Goal: Use online tool/utility: Utilize a website feature to perform a specific function

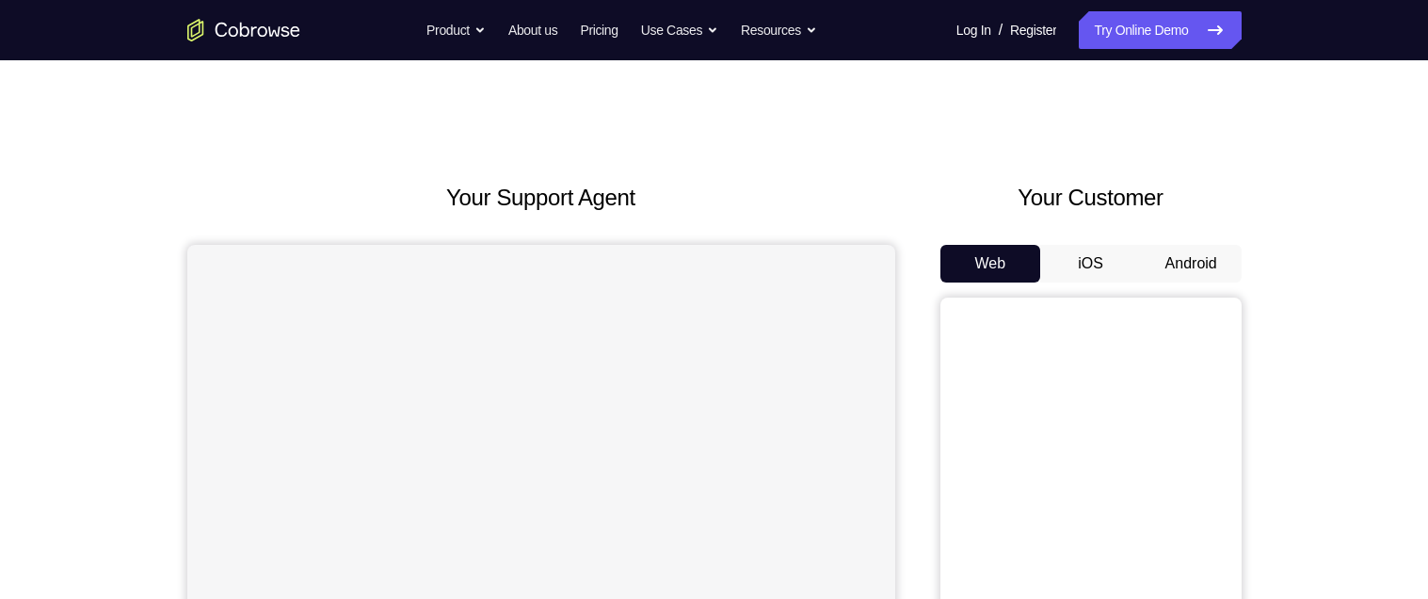
click at [1187, 259] on button "Android" at bounding box center [1191, 264] width 101 height 38
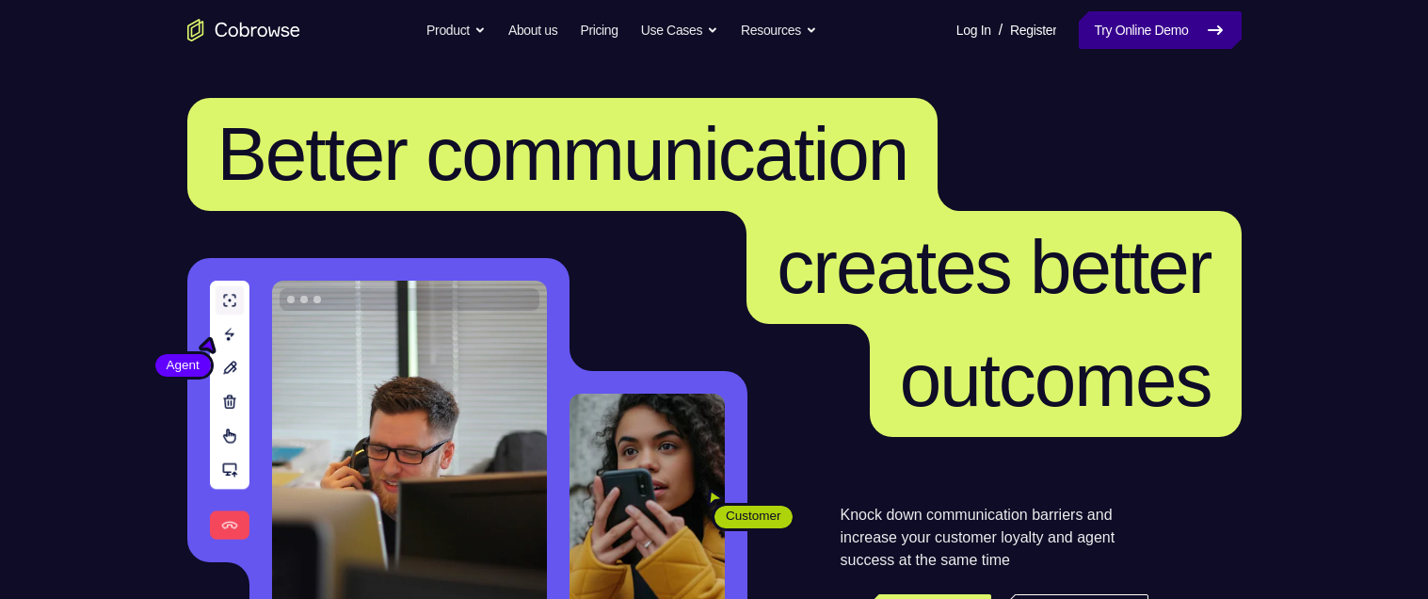
click at [1176, 31] on link "Try Online Demo" at bounding box center [1160, 30] width 162 height 38
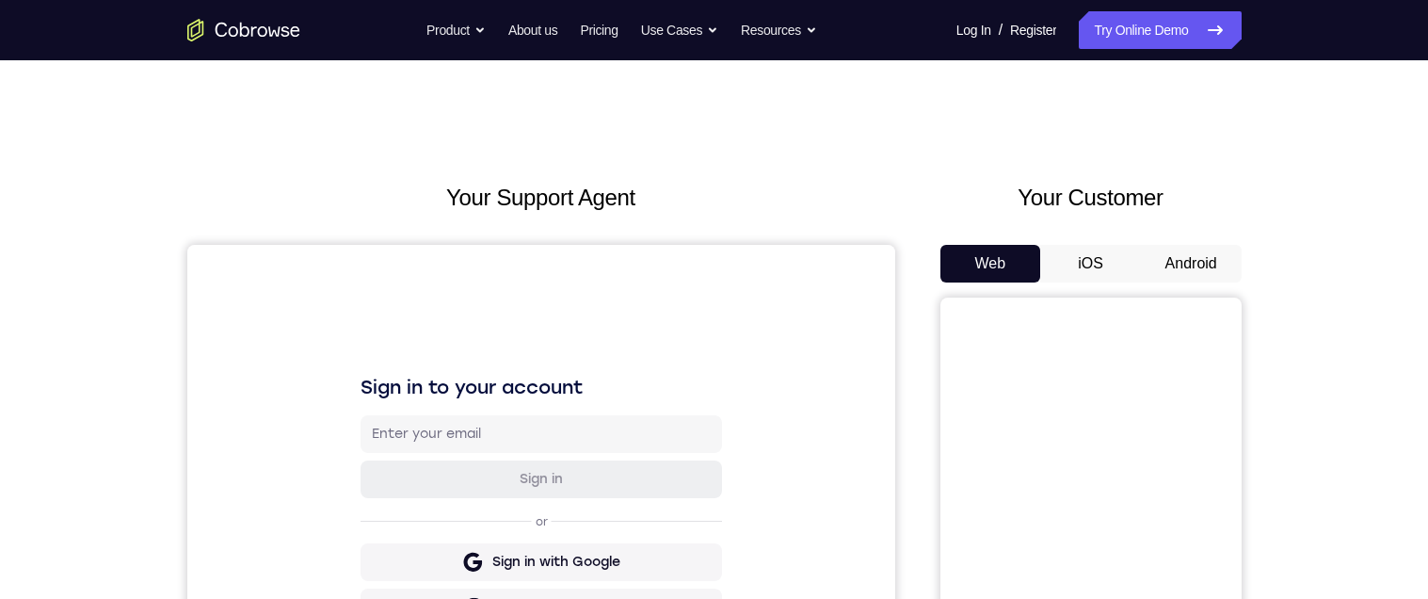
click at [1197, 269] on button "Android" at bounding box center [1191, 264] width 101 height 38
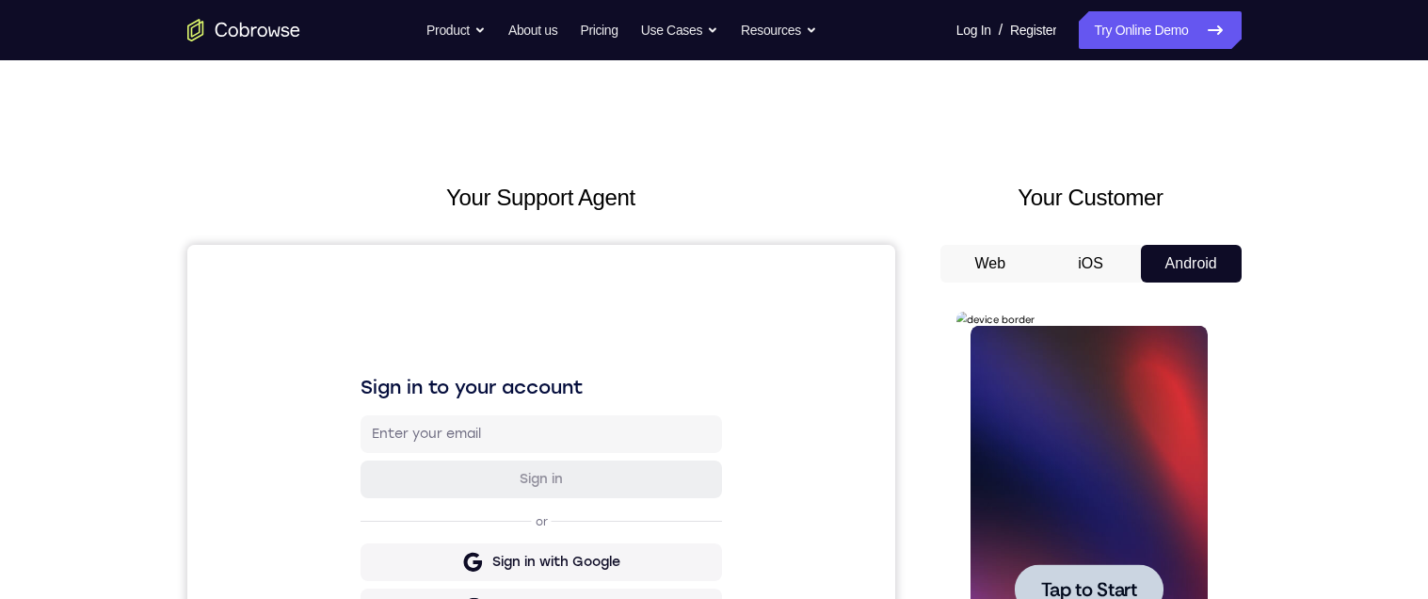
scroll to position [204, 0]
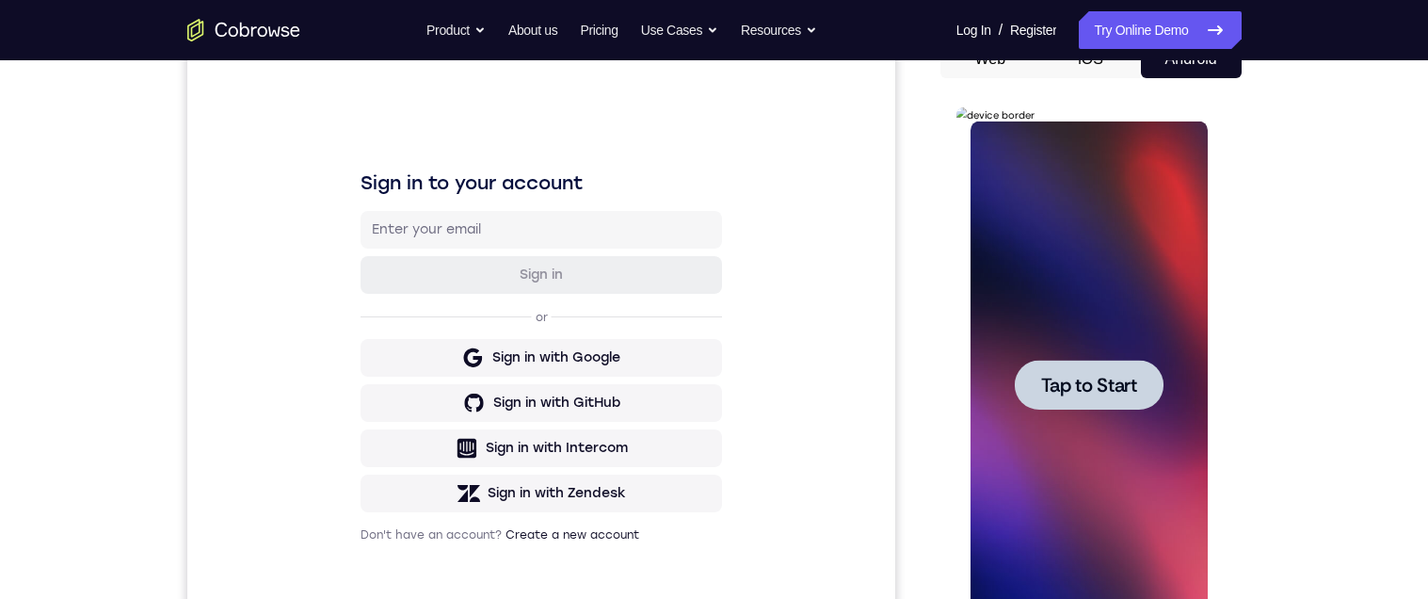
click at [1124, 376] on span "Tap to Start" at bounding box center [1089, 385] width 96 height 19
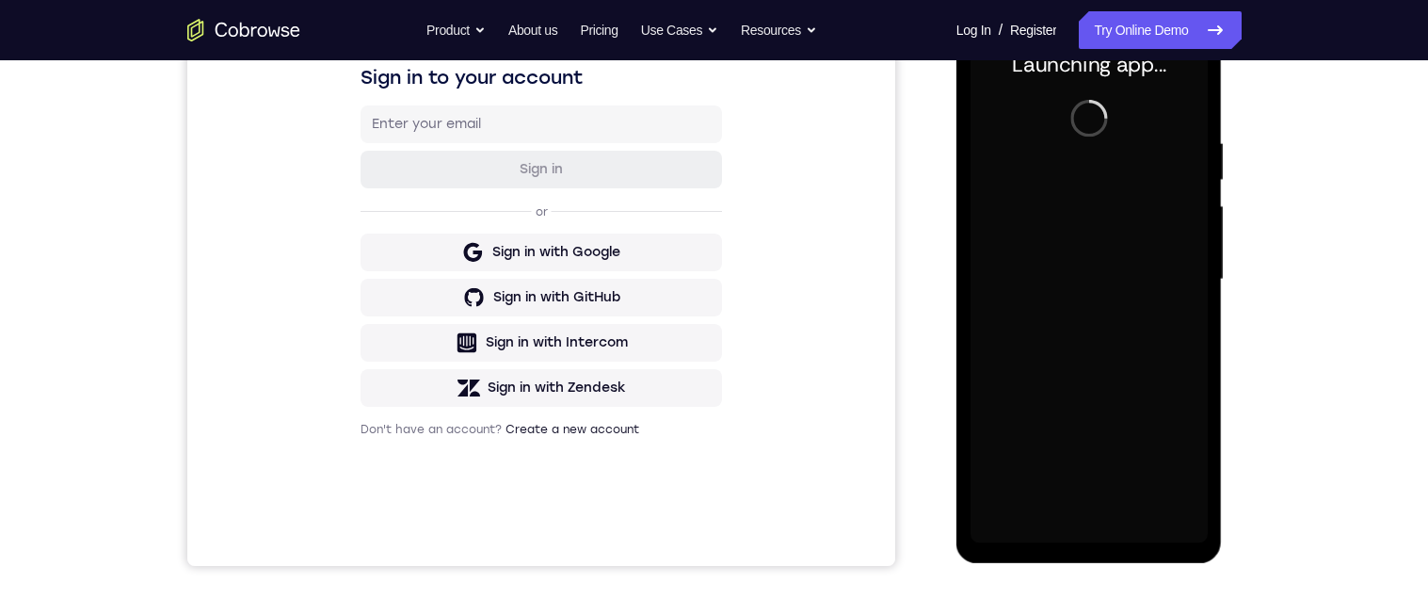
scroll to position [357, 0]
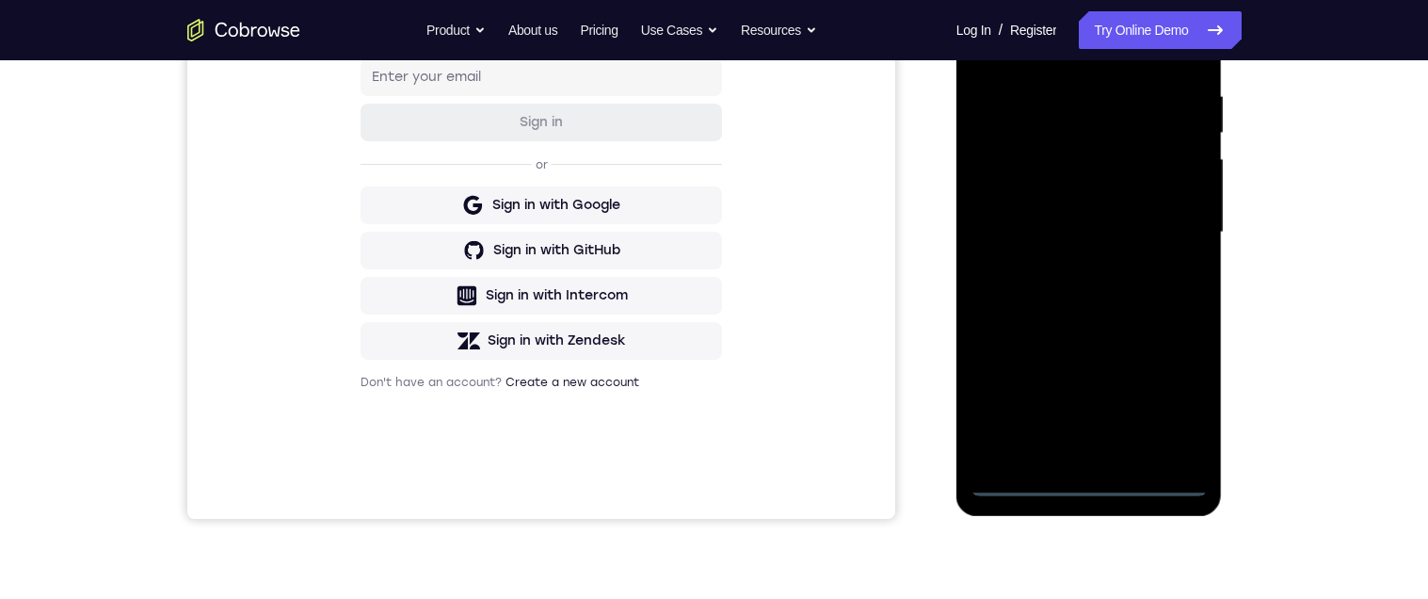
click at [1090, 478] on div at bounding box center [1088, 232] width 237 height 527
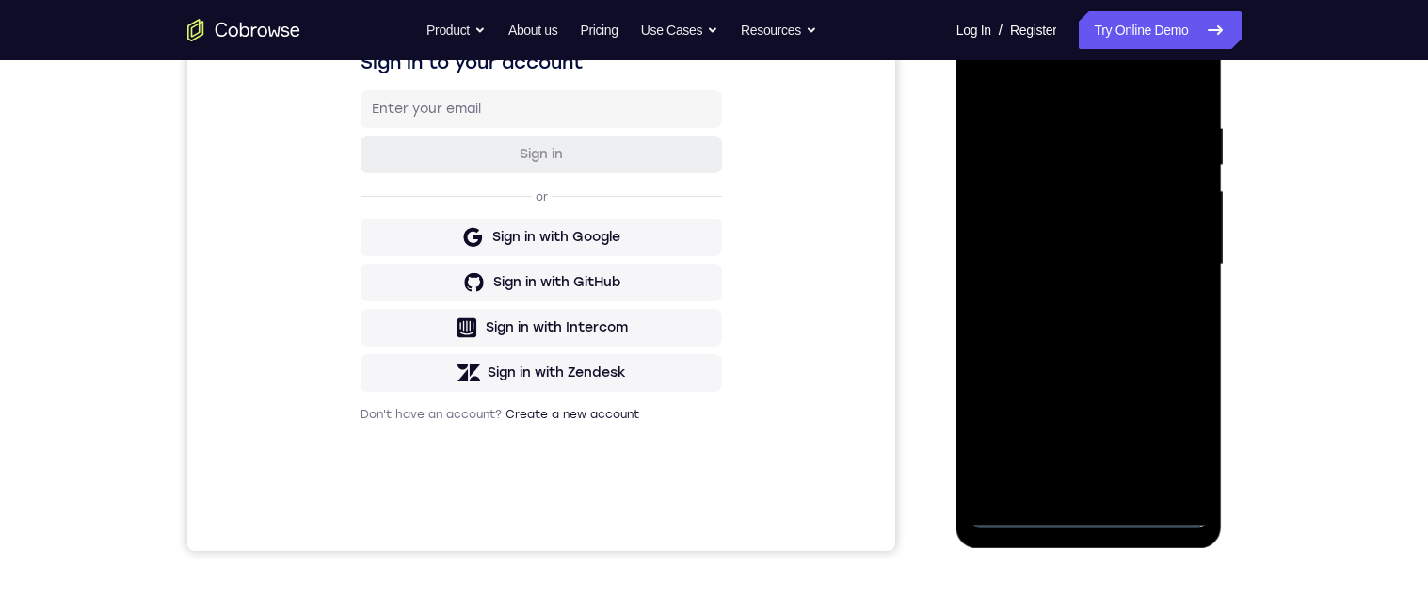
click at [1079, 522] on div at bounding box center [1088, 264] width 237 height 527
click at [1087, 509] on div at bounding box center [1088, 264] width 237 height 527
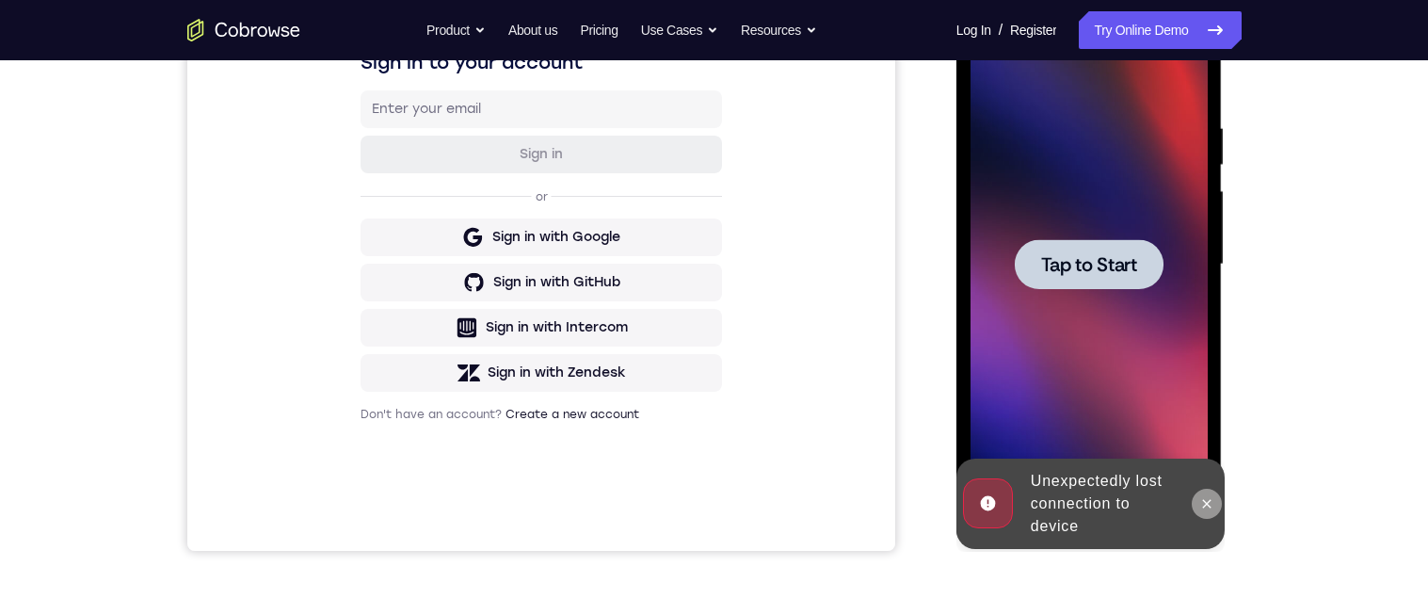
click at [1214, 509] on icon at bounding box center [1206, 503] width 15 height 15
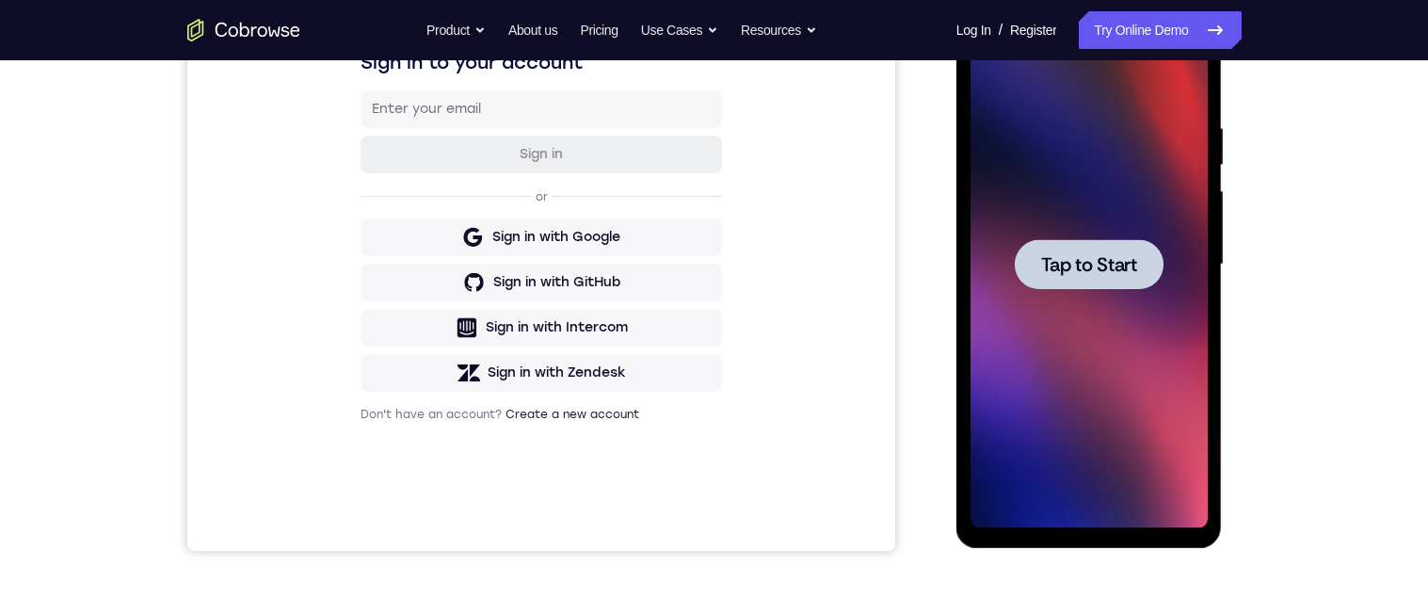
click at [1111, 264] on span "Tap to Start" at bounding box center [1089, 264] width 96 height 19
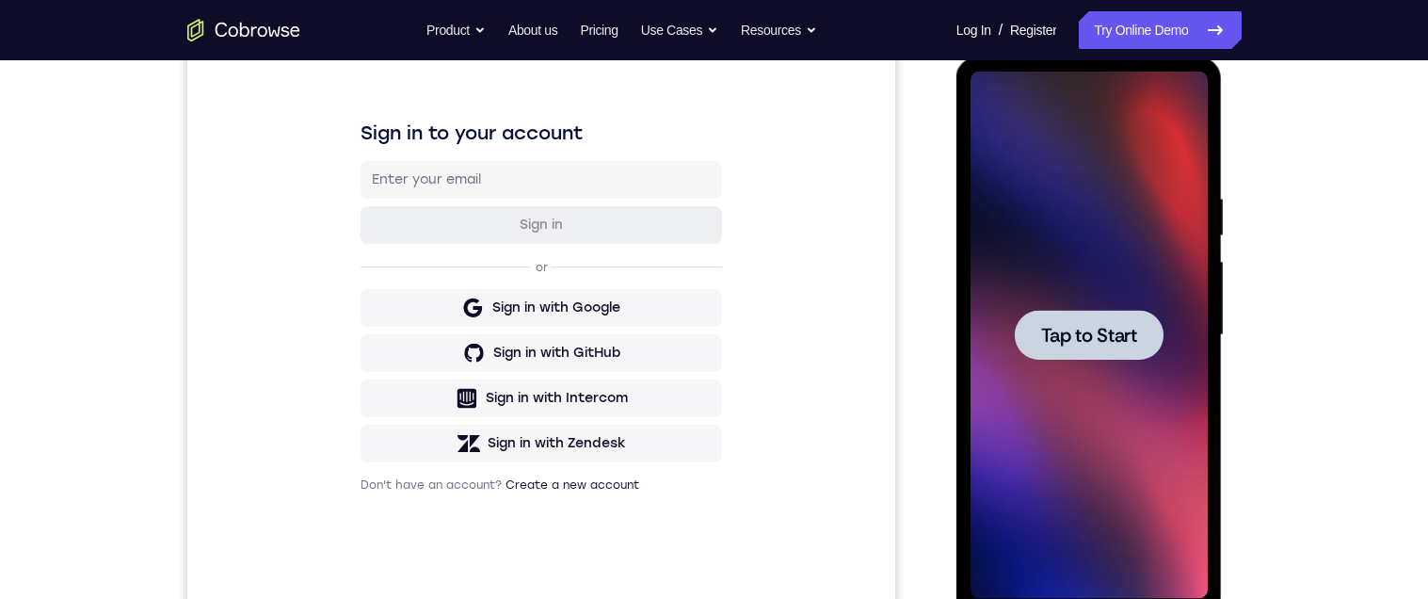
scroll to position [276, 0]
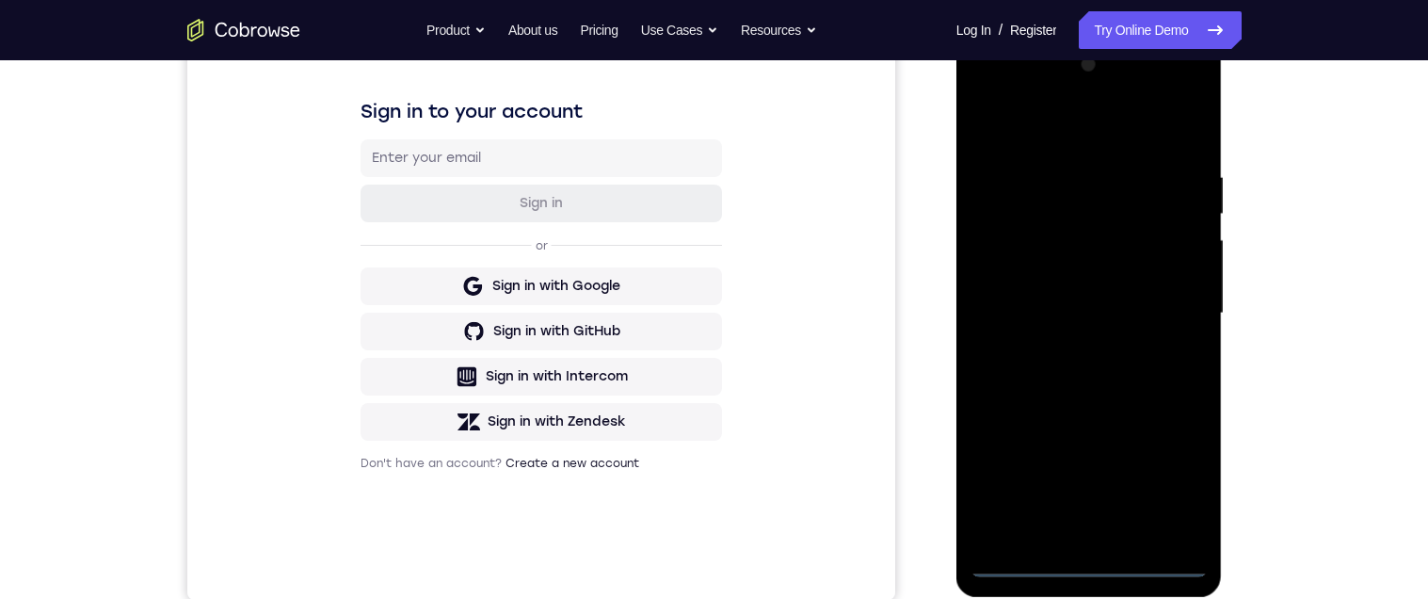
click at [1096, 556] on div at bounding box center [1088, 313] width 237 height 527
click at [1089, 568] on div at bounding box center [1088, 313] width 237 height 527
click at [1174, 483] on div at bounding box center [1088, 313] width 237 height 527
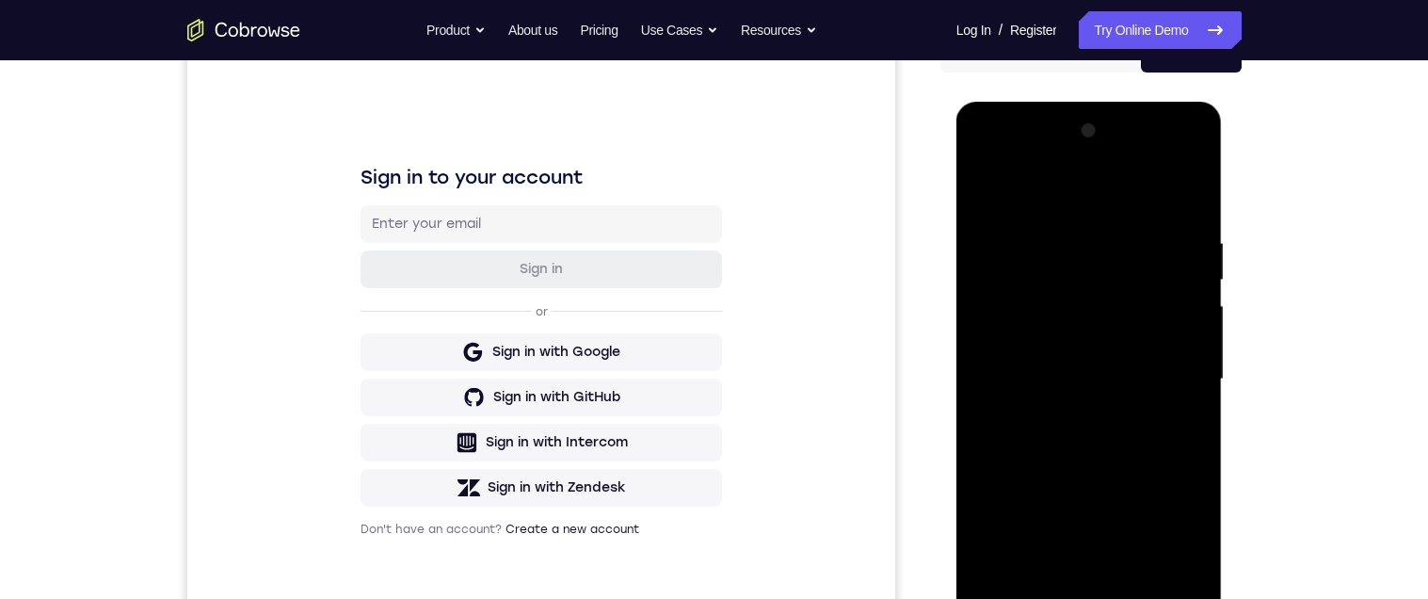
click at [1023, 174] on div at bounding box center [1088, 379] width 237 height 527
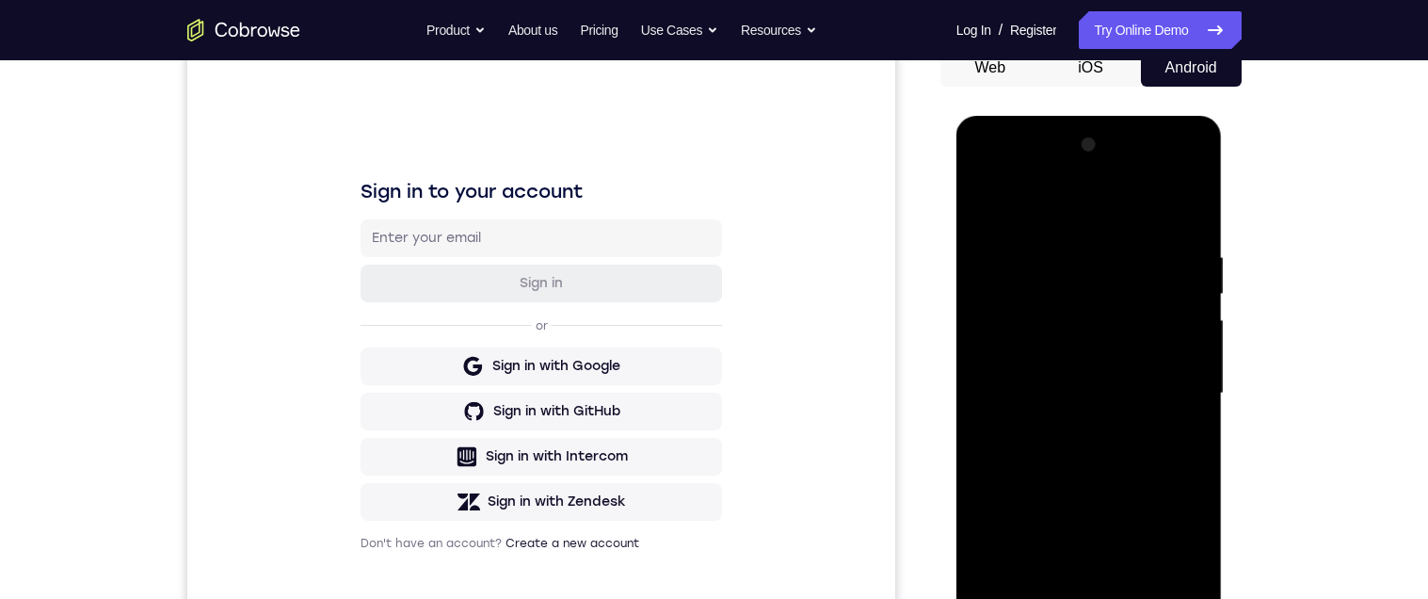
scroll to position [226, 0]
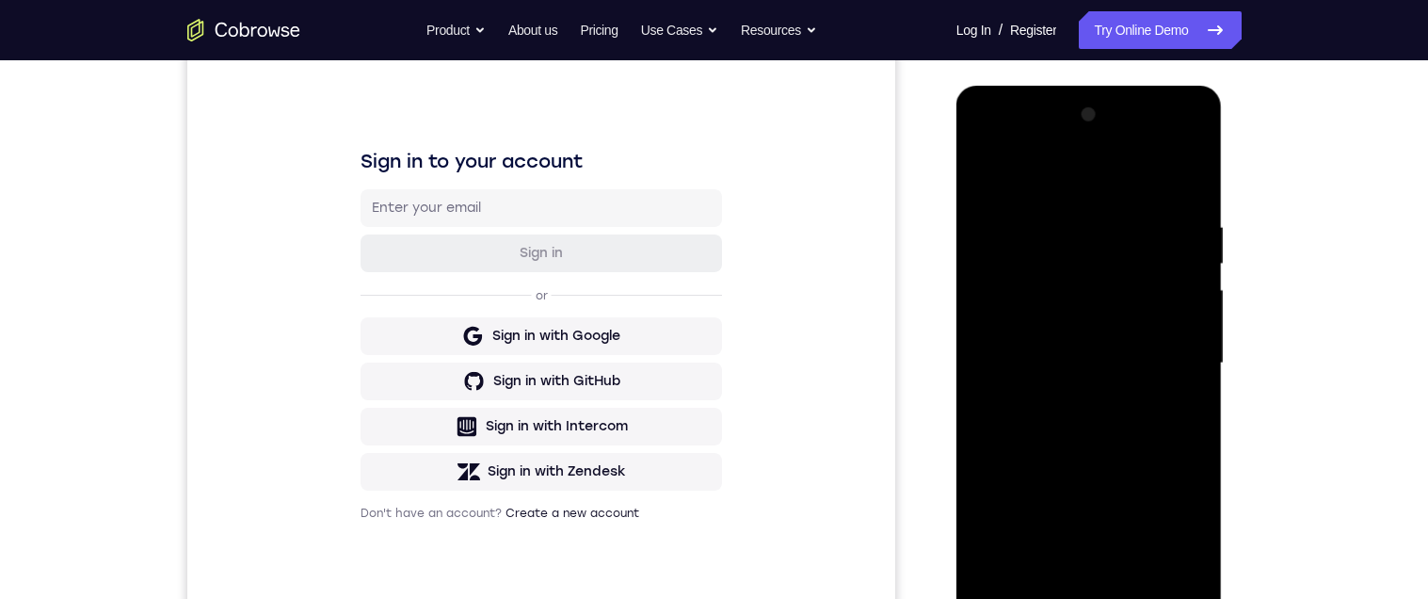
click at [1168, 361] on div at bounding box center [1088, 363] width 237 height 527
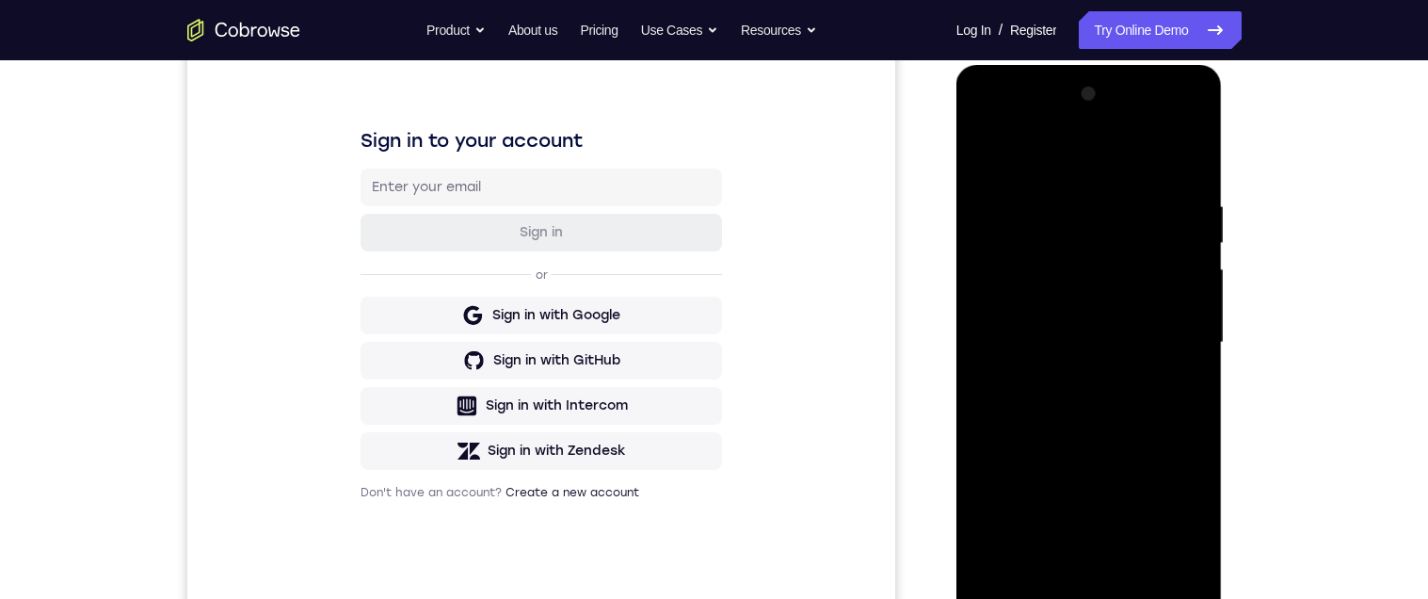
scroll to position [248, 0]
click at [1071, 557] on div at bounding box center [1088, 341] width 237 height 527
click at [1151, 324] on div at bounding box center [1088, 341] width 237 height 527
click at [1105, 314] on div at bounding box center [1088, 341] width 237 height 527
click at [1101, 315] on div at bounding box center [1088, 341] width 237 height 527
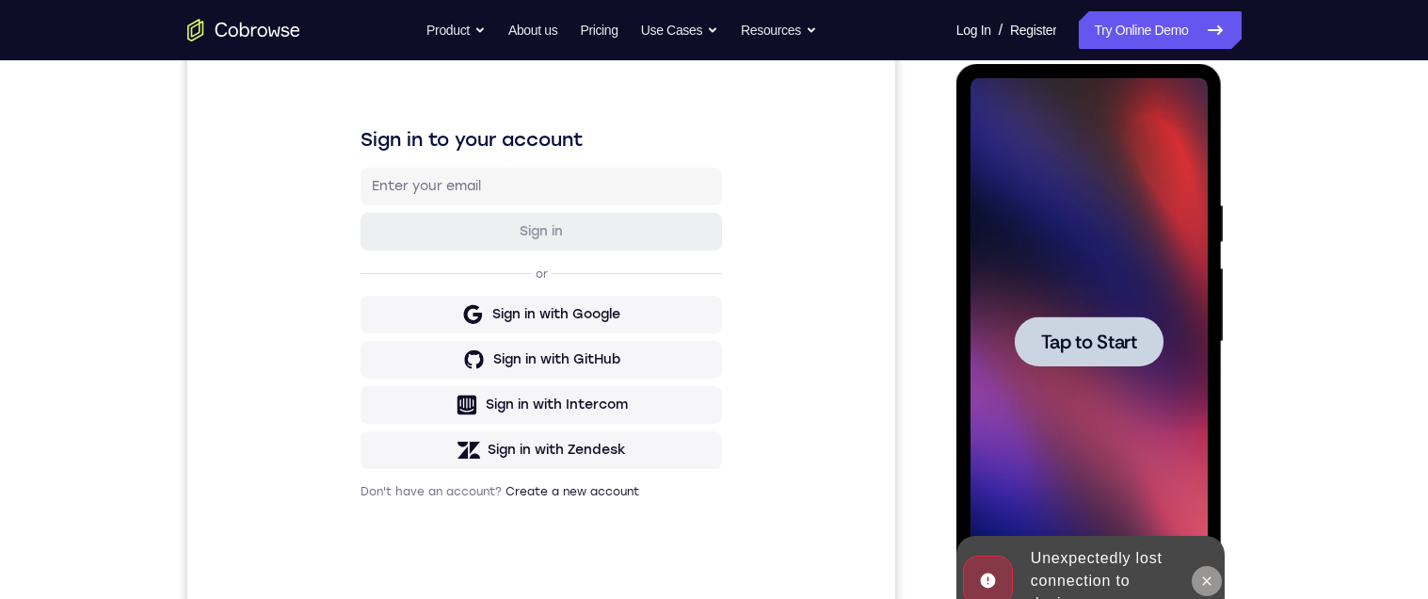
click at [1208, 577] on icon at bounding box center [1207, 580] width 8 height 8
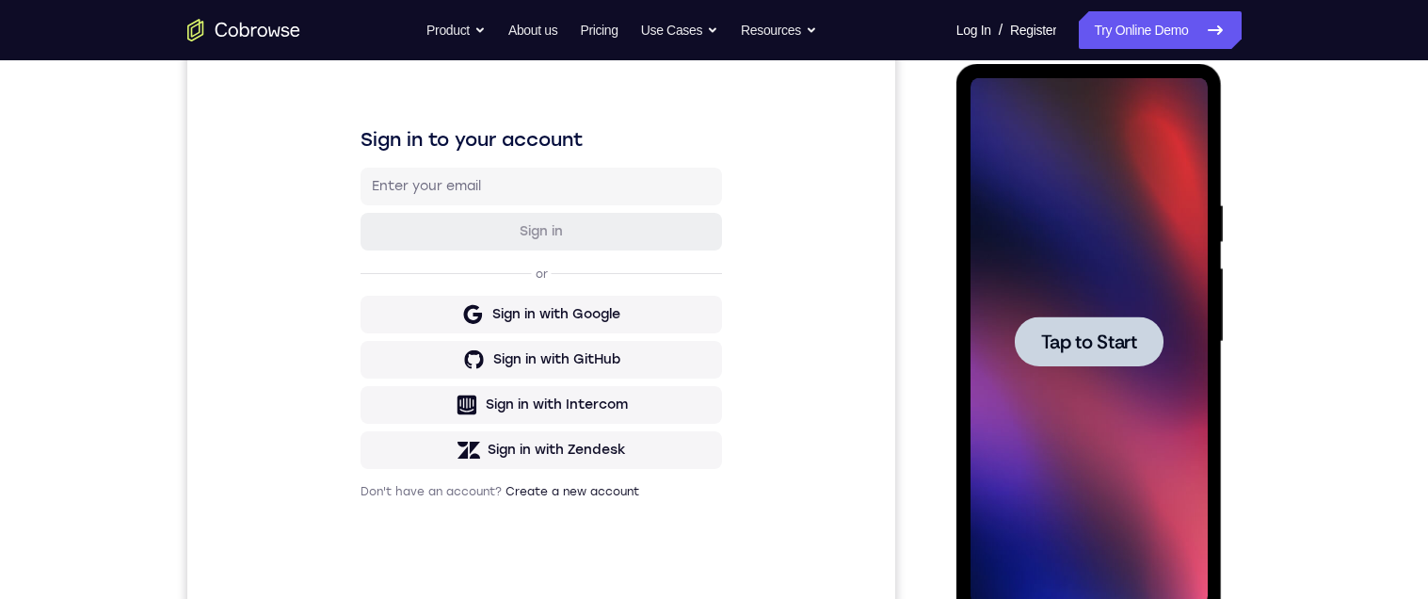
click at [1103, 344] on span "Tap to Start" at bounding box center [1089, 341] width 96 height 19
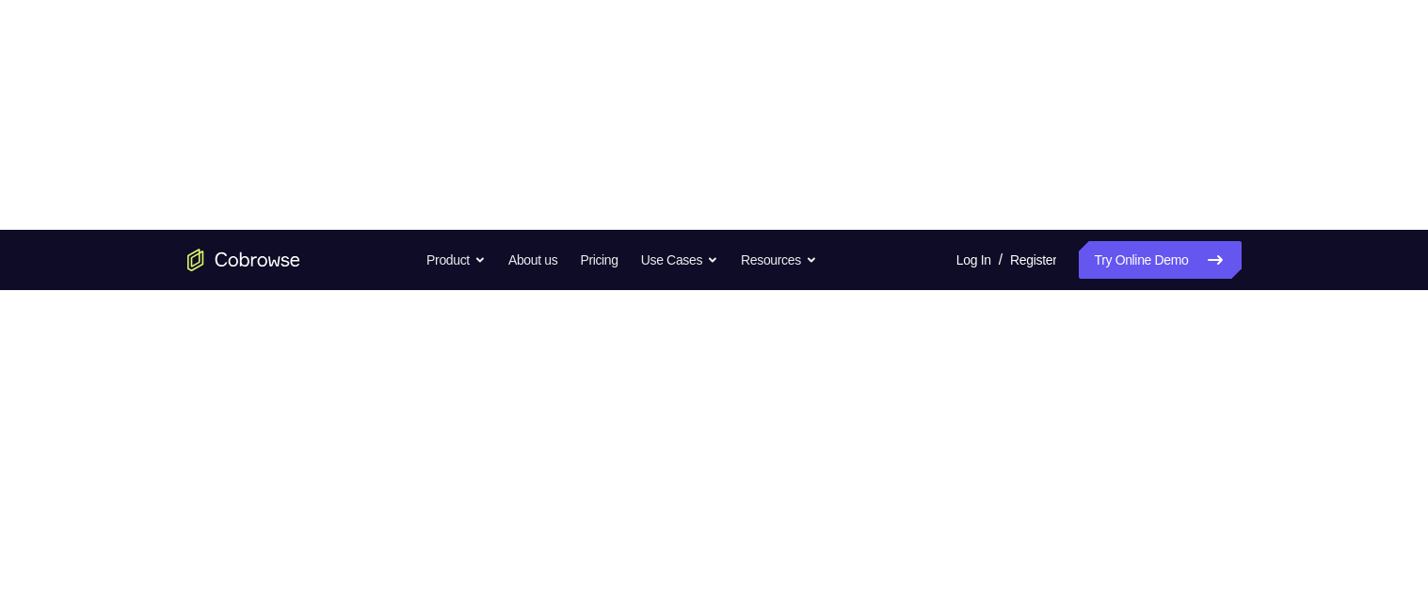
scroll to position [252, 0]
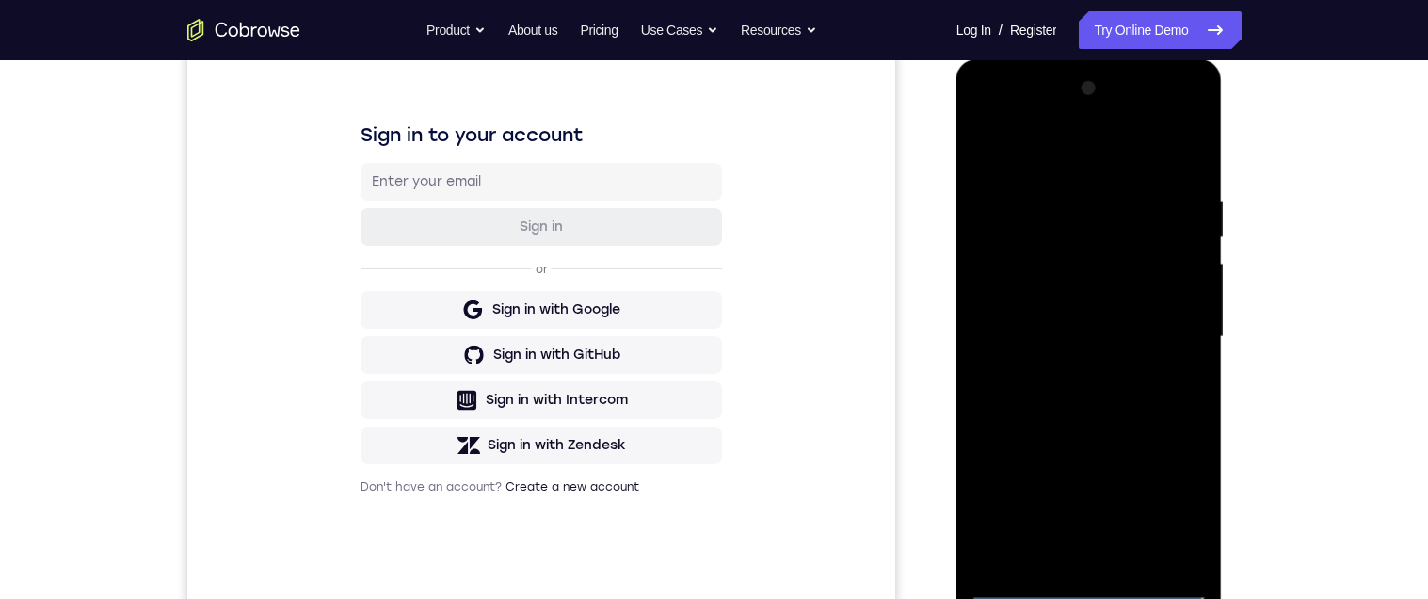
click at [1101, 591] on div at bounding box center [1088, 336] width 237 height 527
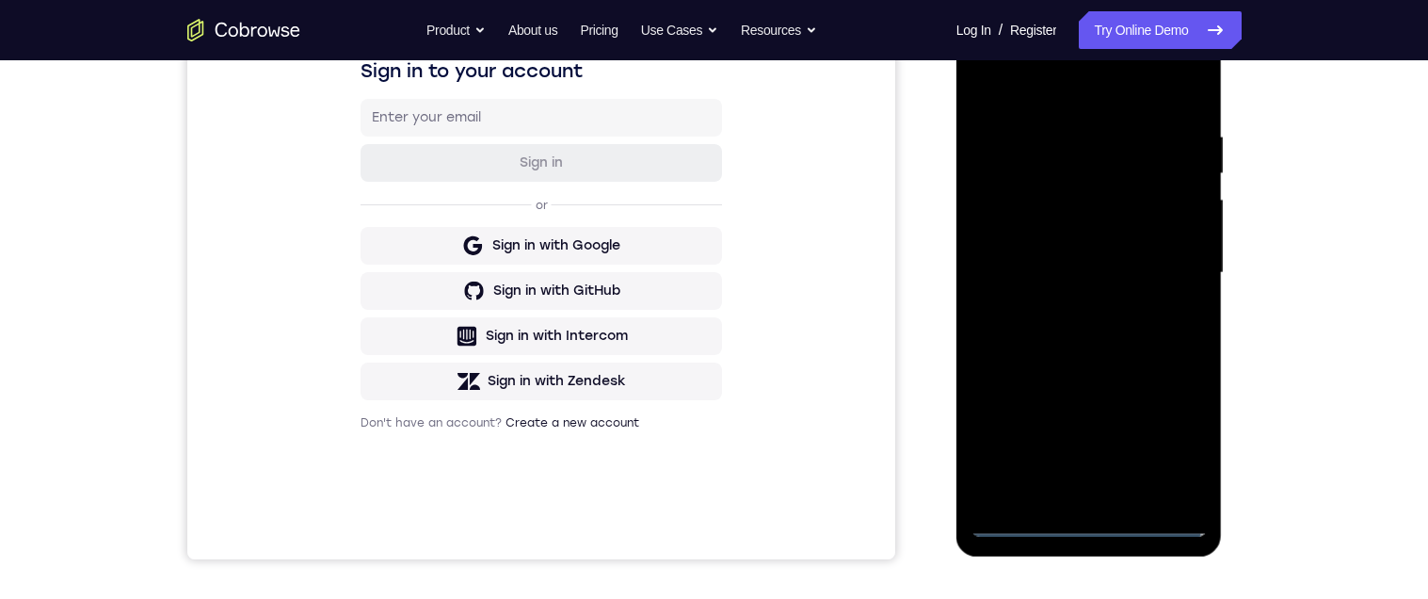
click at [1180, 447] on div at bounding box center [1088, 272] width 237 height 527
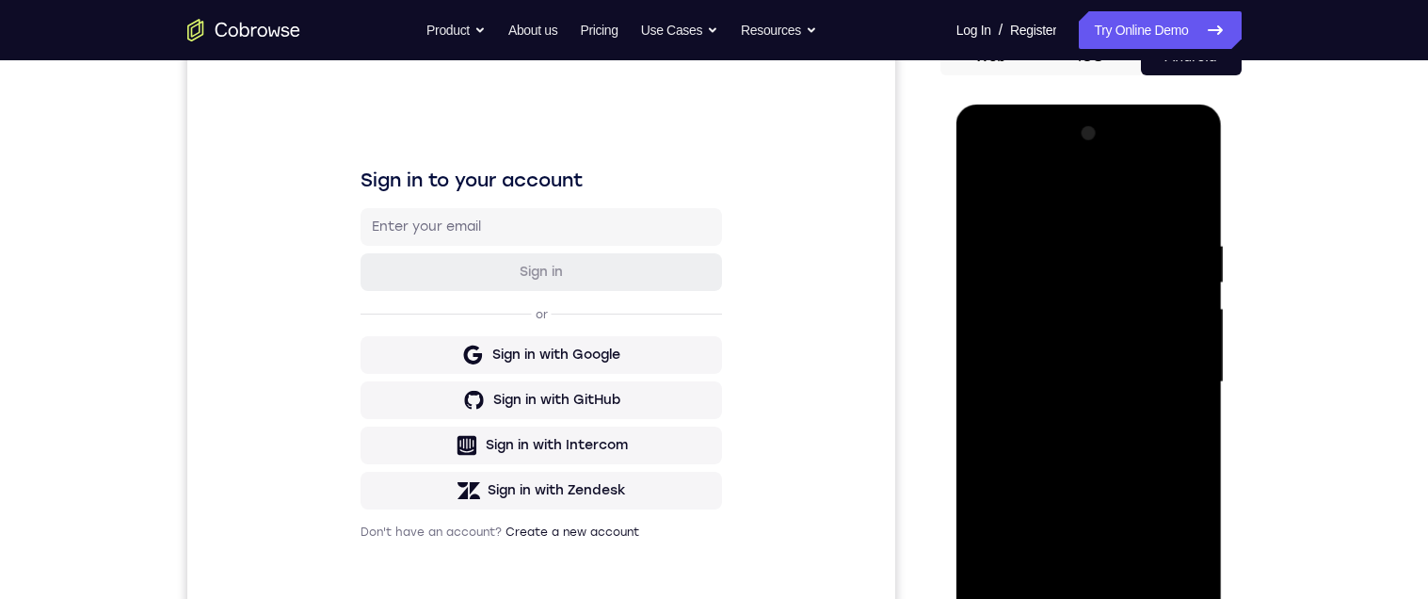
scroll to position [0, 0]
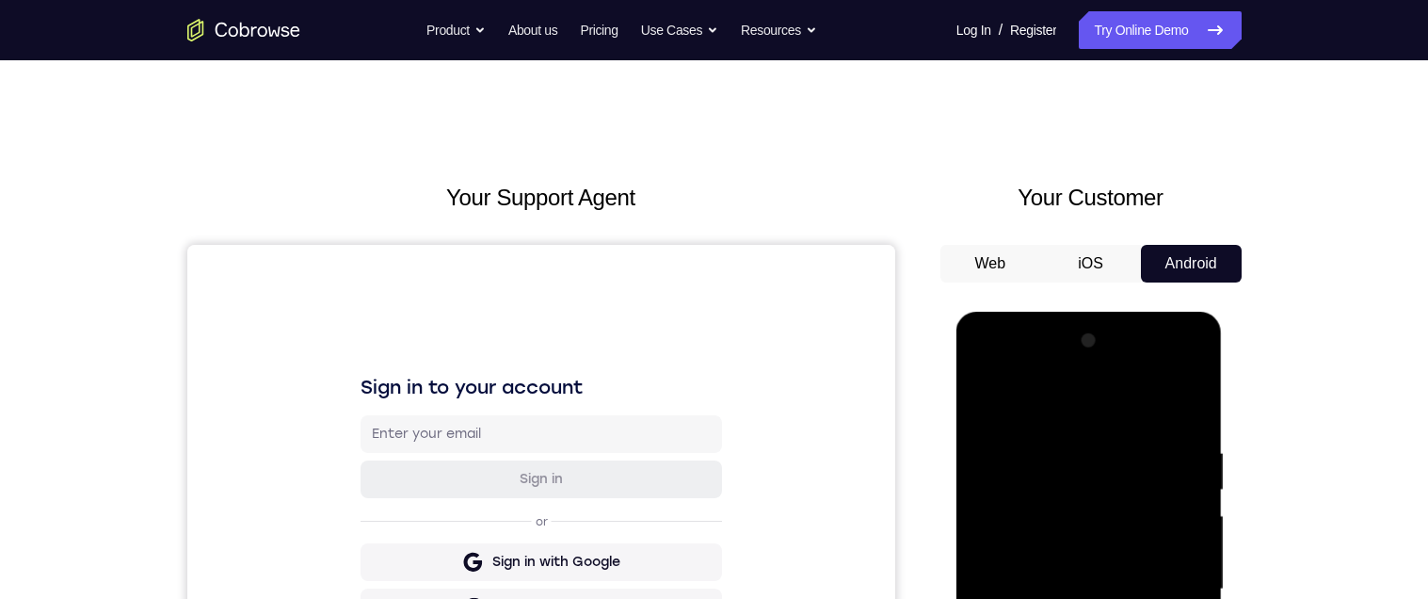
click at [1058, 413] on div at bounding box center [1088, 589] width 237 height 527
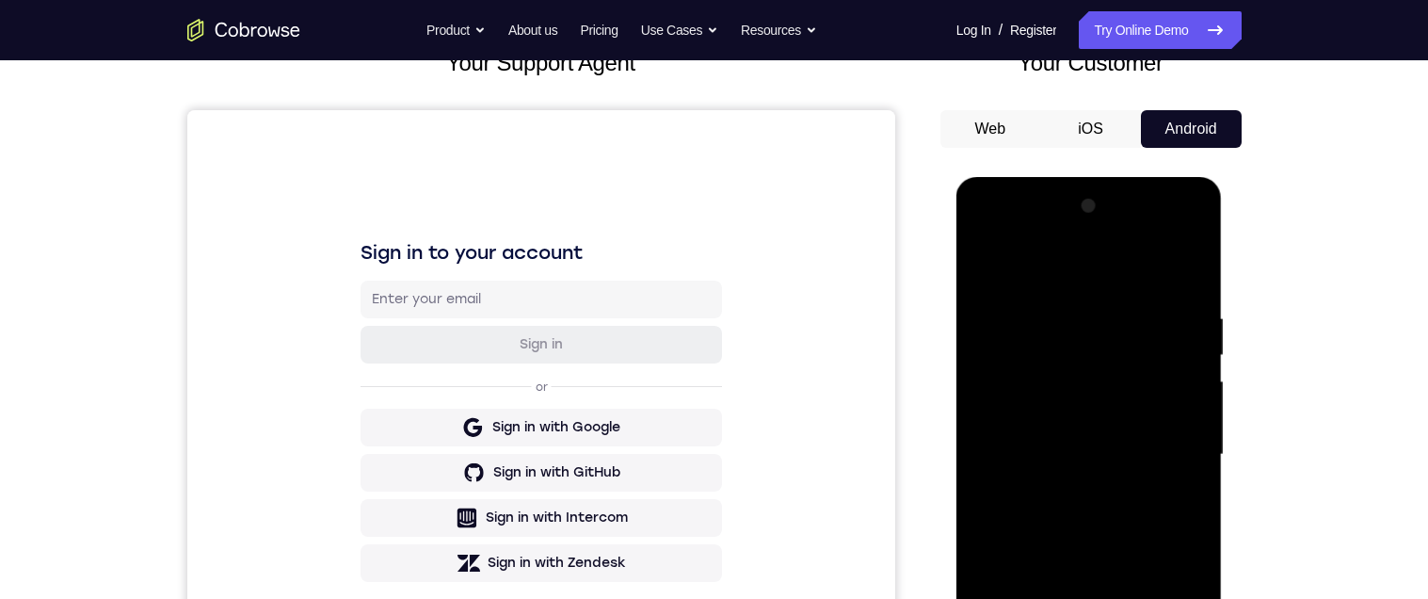
click at [1097, 274] on div at bounding box center [1088, 454] width 237 height 527
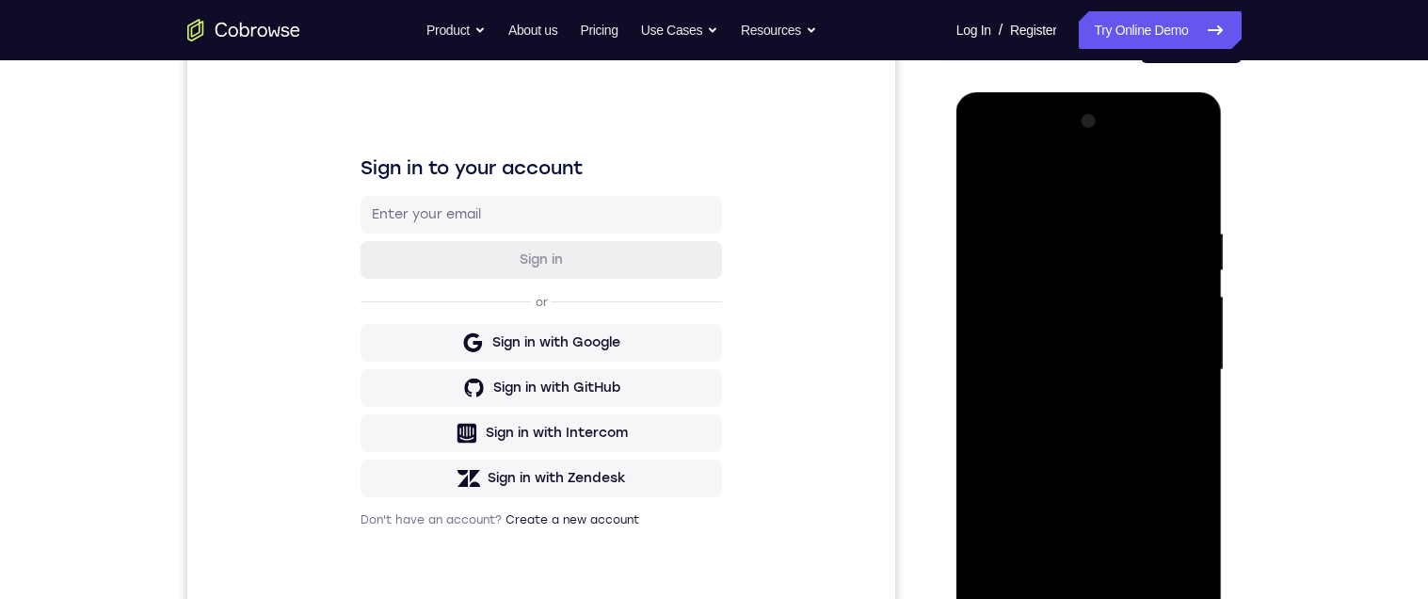
scroll to position [320, 0]
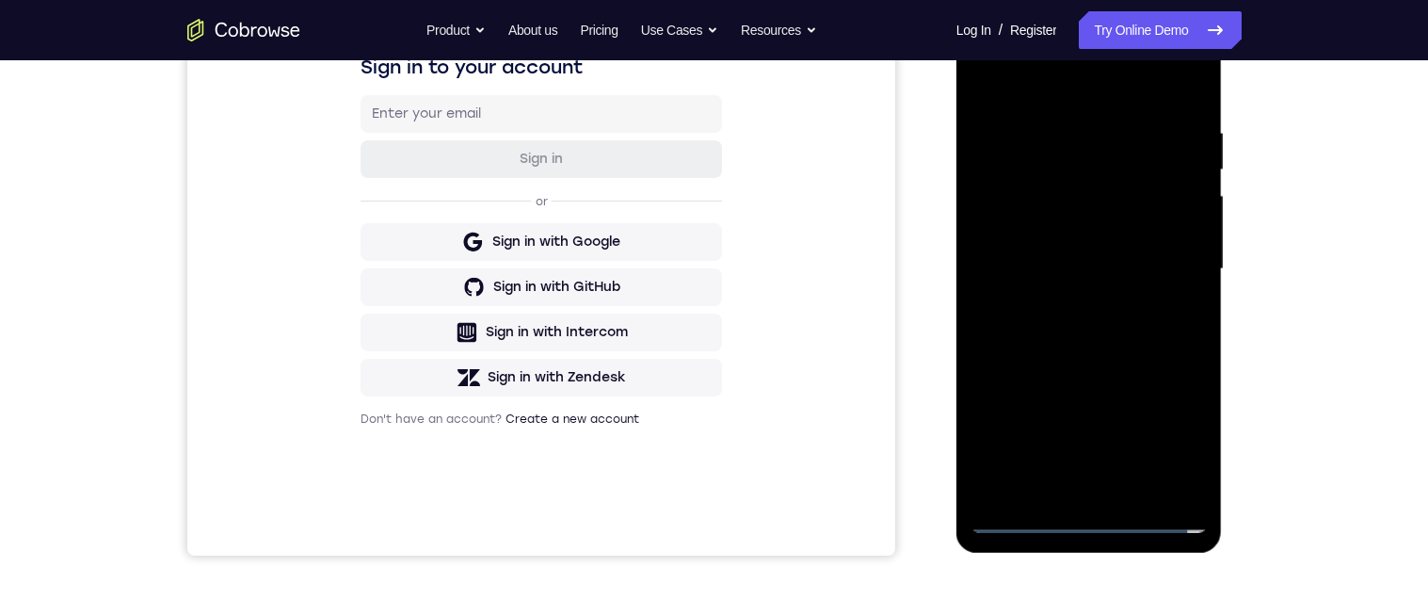
click at [1175, 268] on div at bounding box center [1088, 269] width 237 height 527
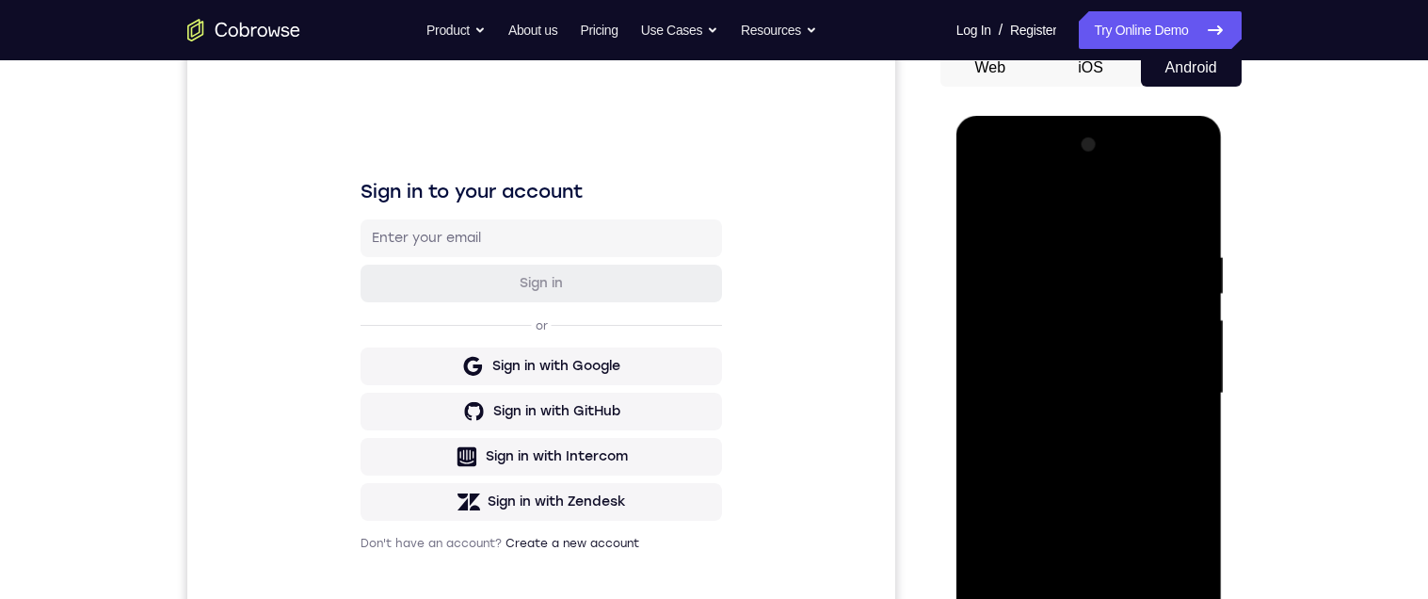
scroll to position [200, 0]
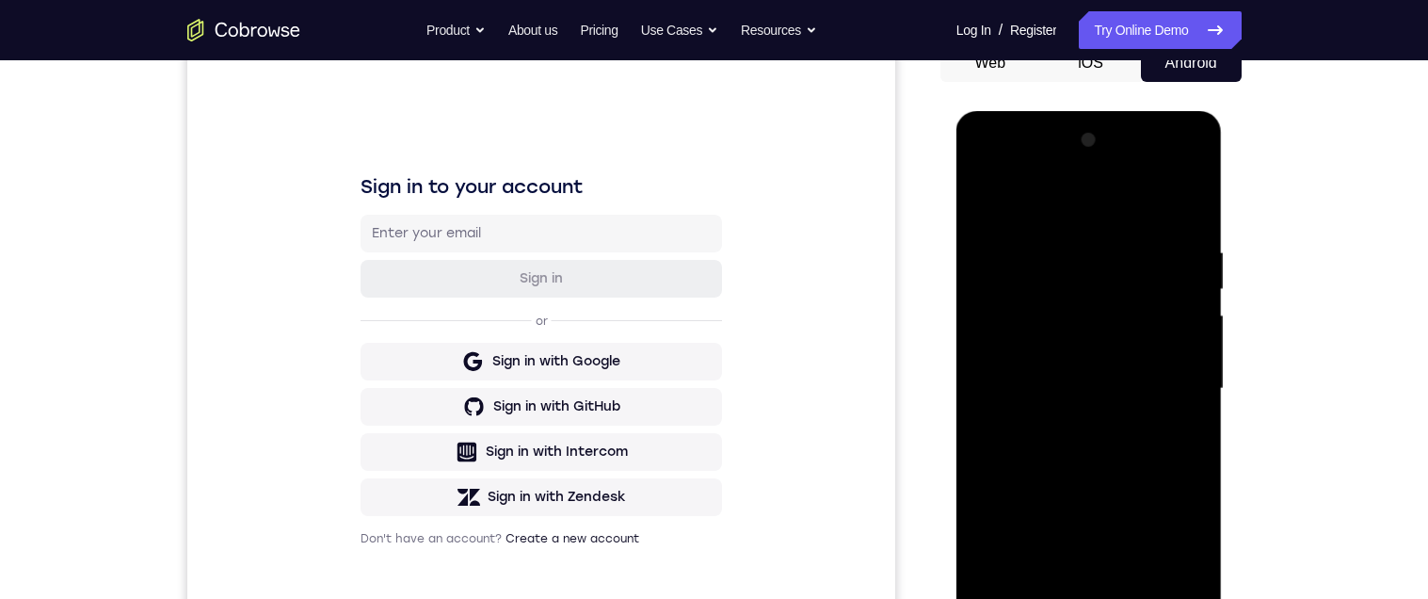
click at [1069, 432] on div at bounding box center [1088, 388] width 237 height 527
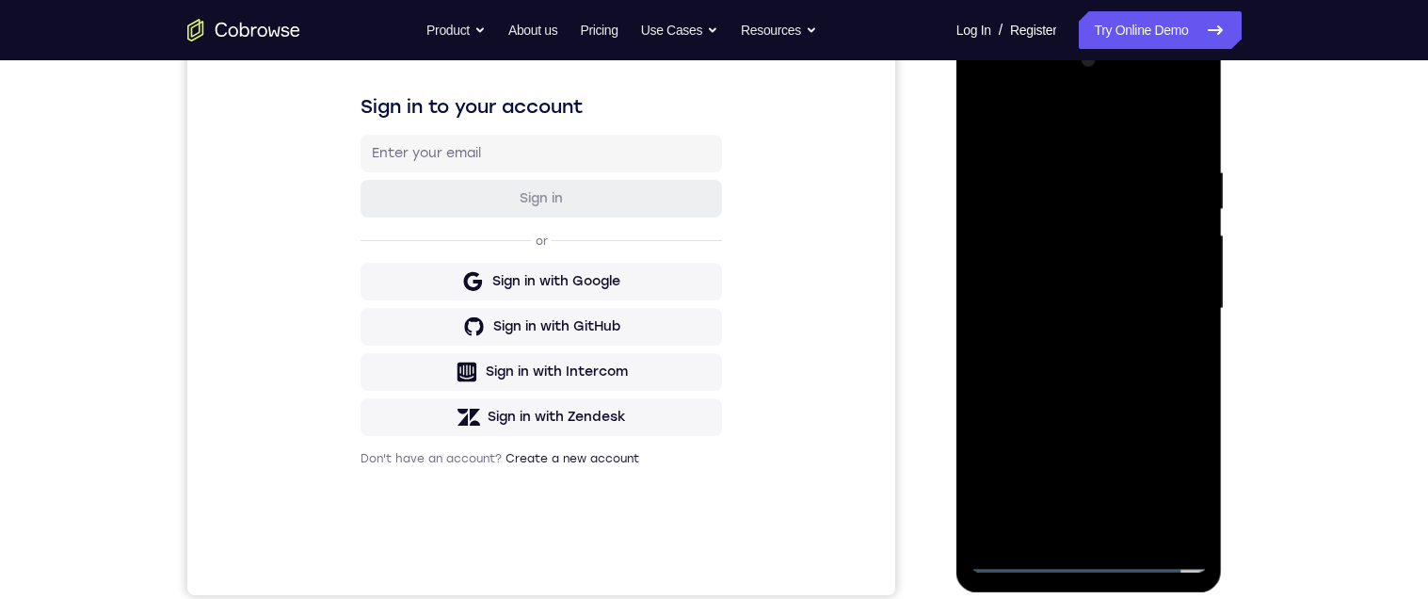
click at [1124, 292] on div at bounding box center [1088, 308] width 237 height 527
click at [1147, 265] on div at bounding box center [1088, 308] width 237 height 527
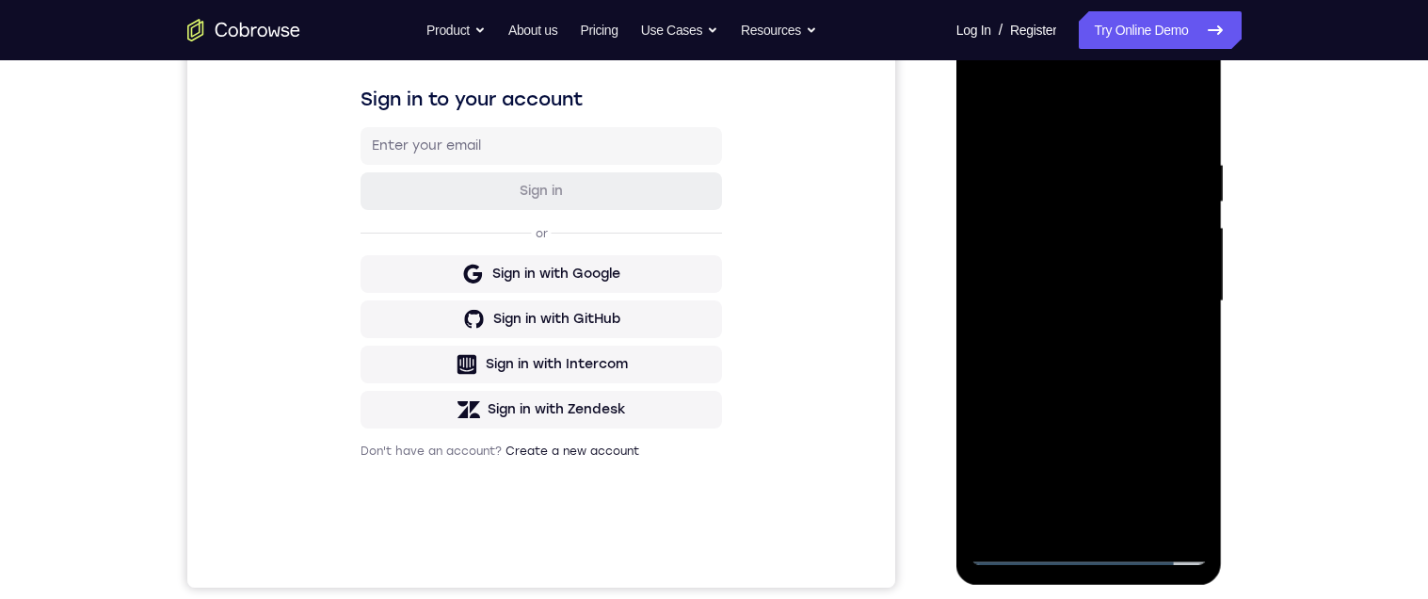
click at [1148, 309] on div at bounding box center [1088, 301] width 237 height 527
click at [1136, 302] on div at bounding box center [1088, 301] width 237 height 527
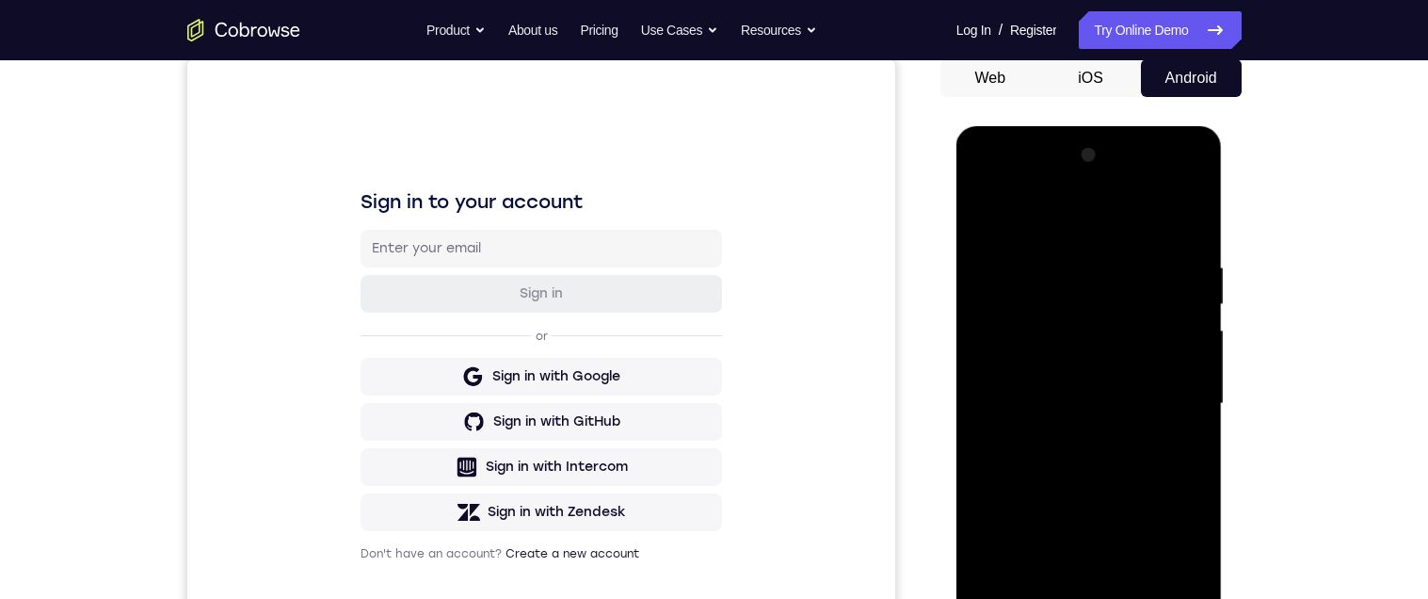
click at [1128, 404] on div at bounding box center [1088, 403] width 237 height 527
click at [1140, 457] on div at bounding box center [1088, 403] width 237 height 527
click at [1168, 445] on div at bounding box center [1088, 403] width 237 height 527
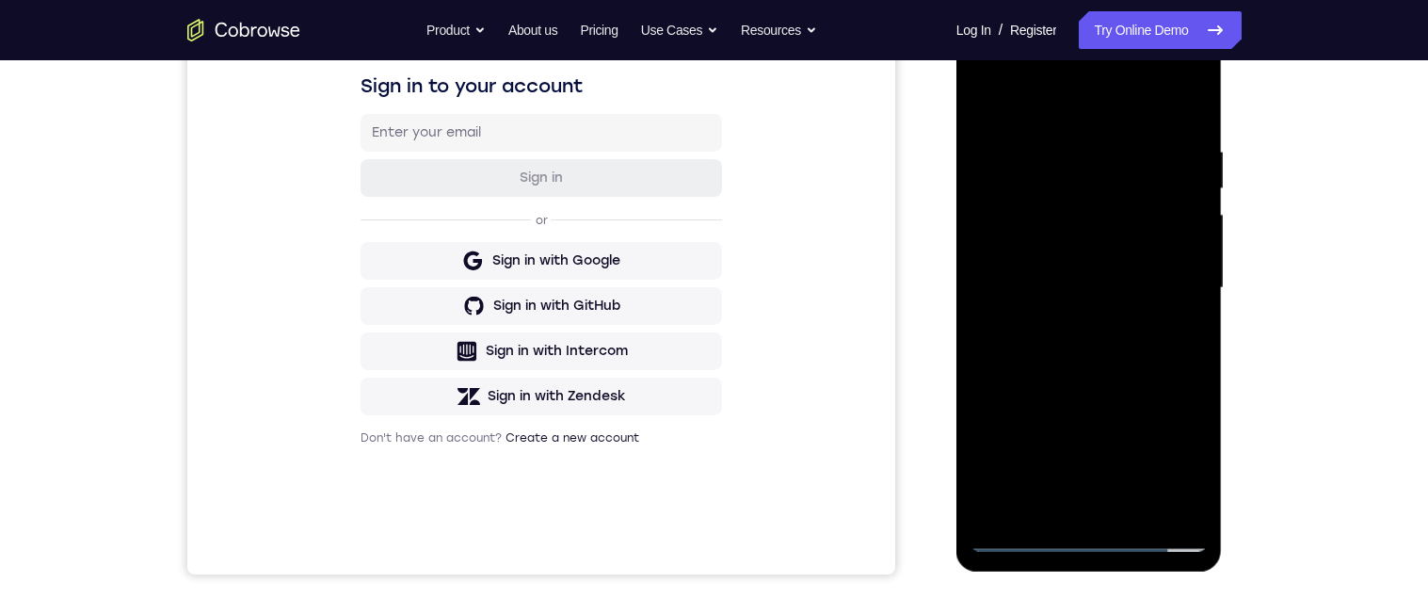
scroll to position [304, 0]
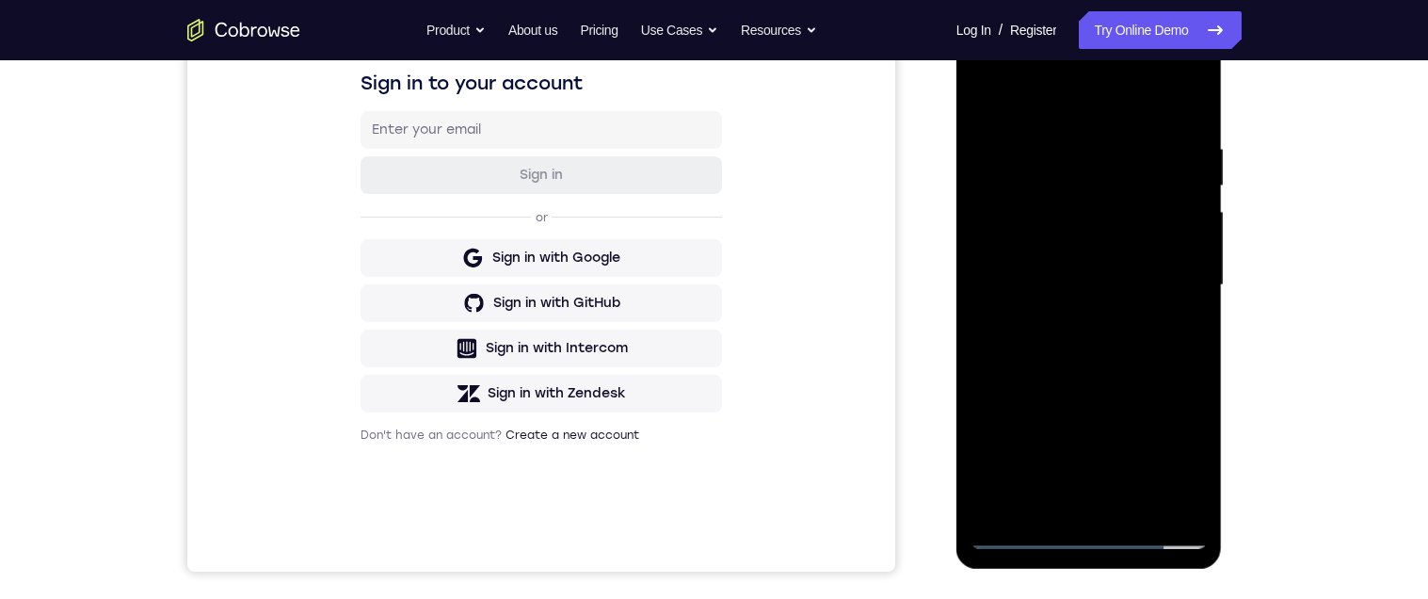
click at [1145, 367] on div at bounding box center [1088, 285] width 237 height 527
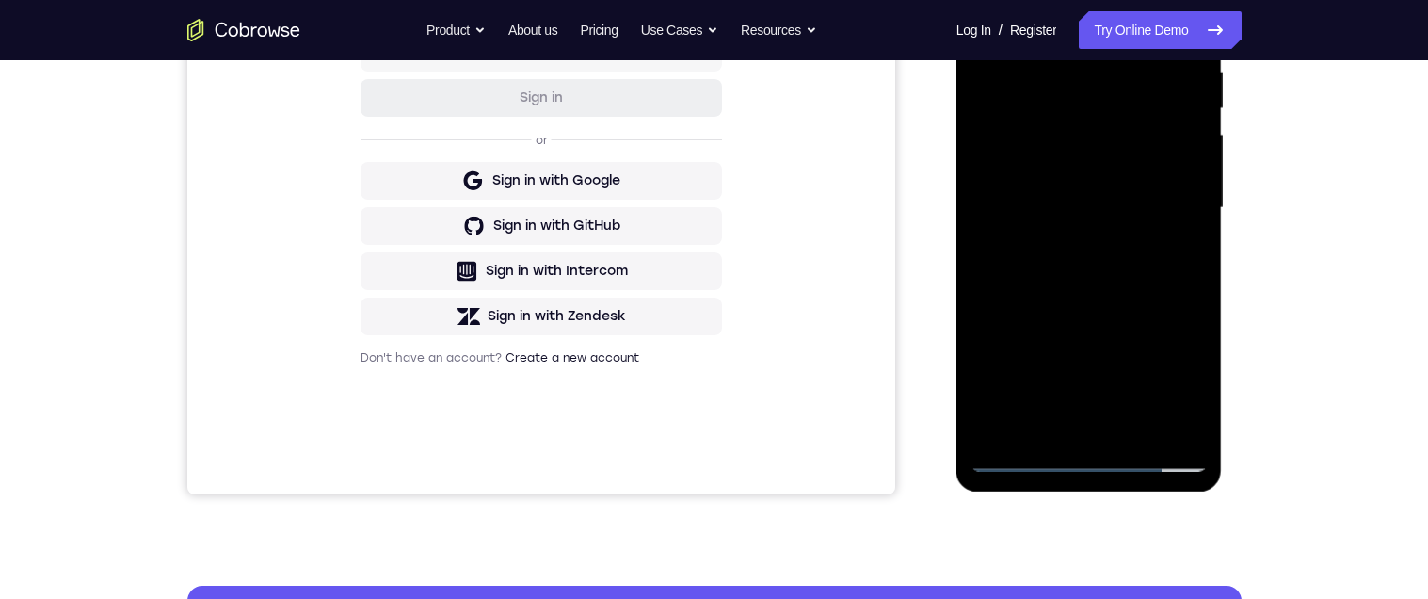
click at [1139, 429] on div at bounding box center [1088, 207] width 237 height 527
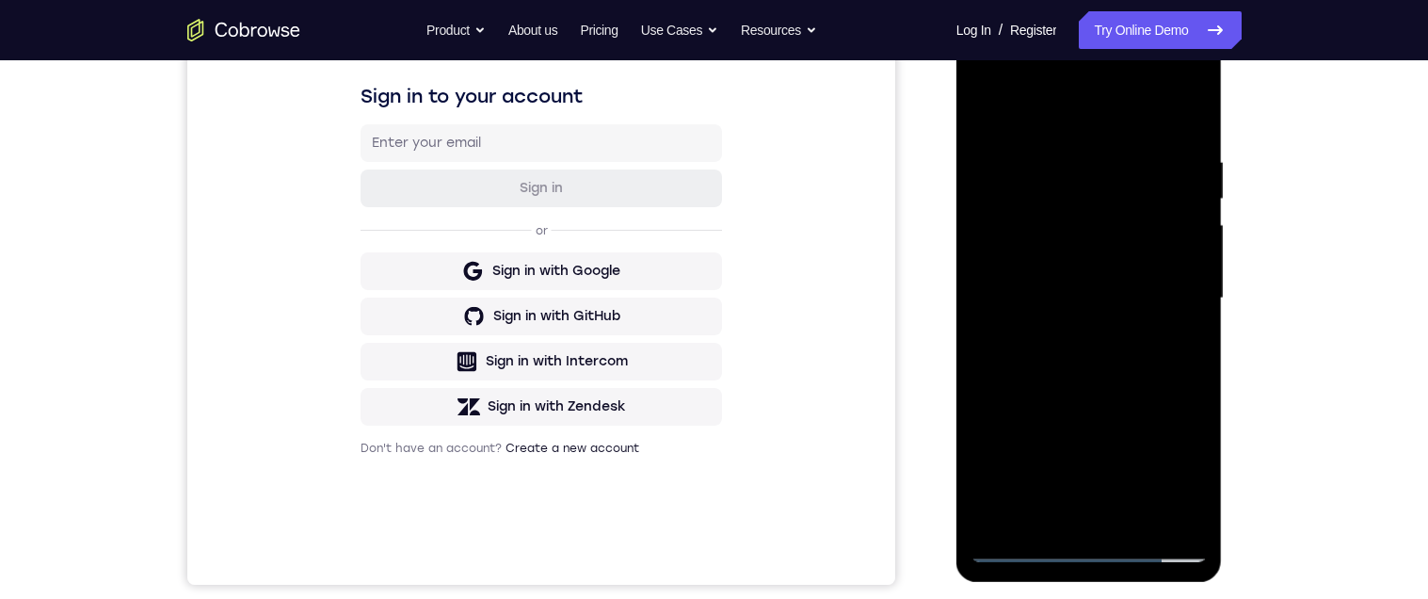
scroll to position [290, 0]
click at [1130, 404] on div at bounding box center [1088, 299] width 237 height 527
click at [1156, 449] on div at bounding box center [1088, 299] width 237 height 527
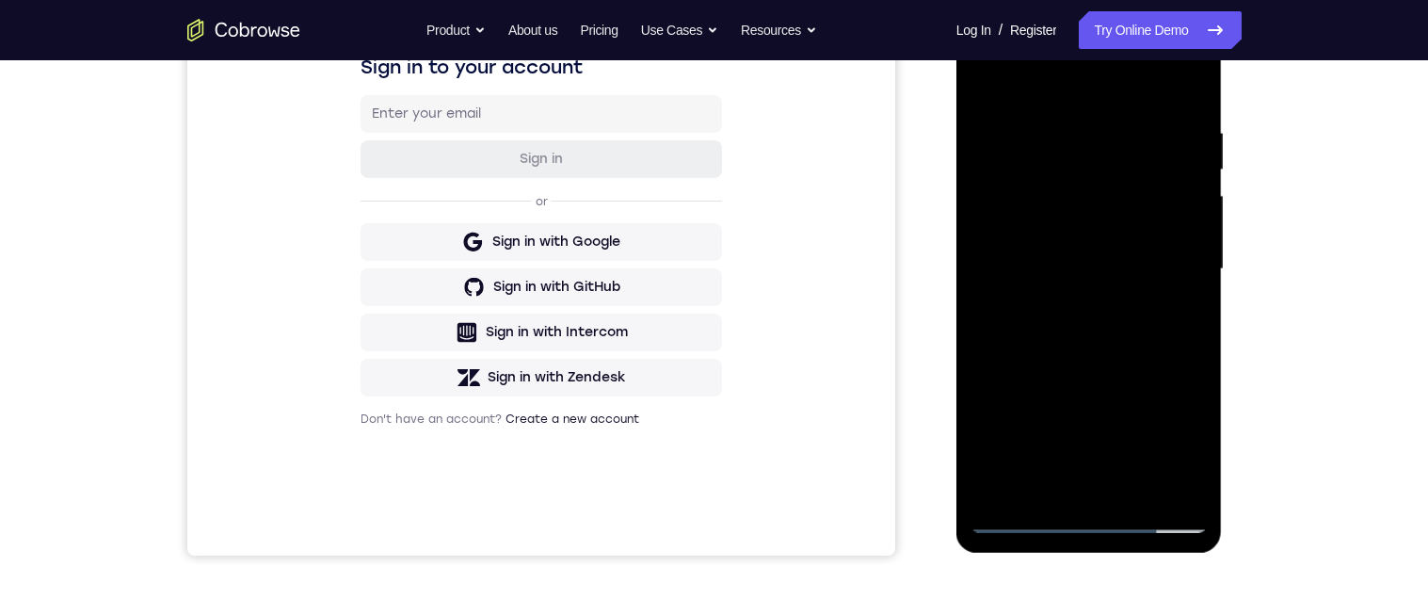
scroll to position [328, 0]
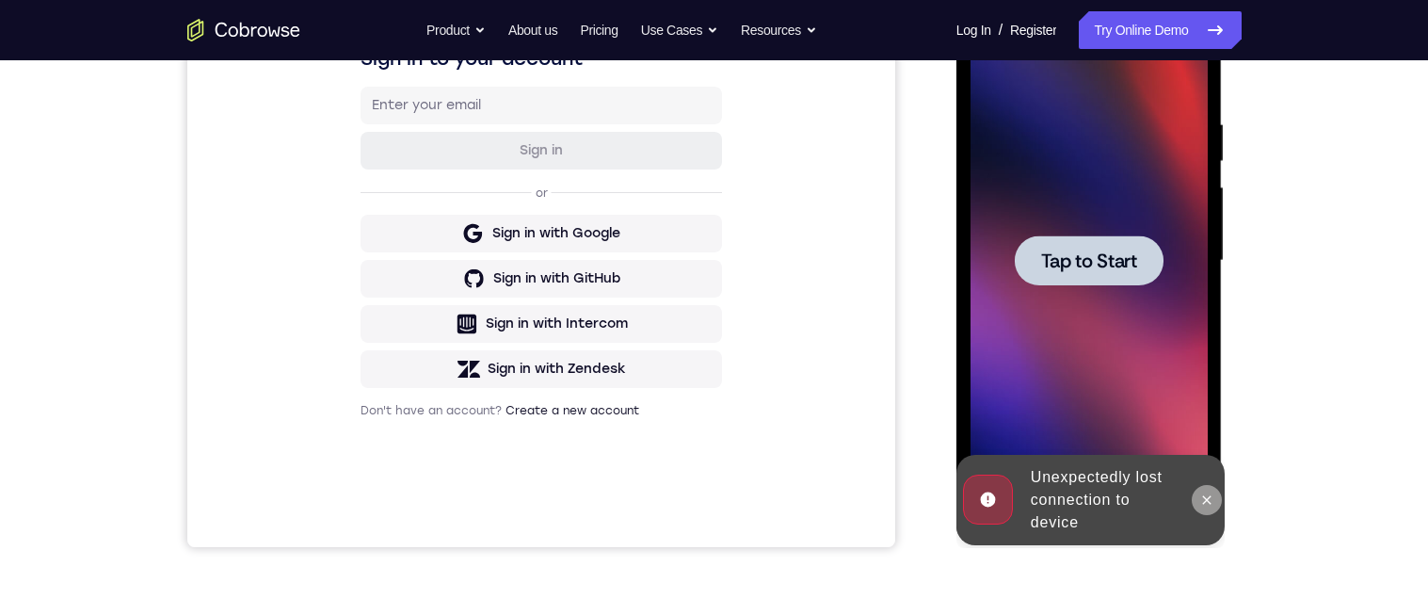
click at [1208, 496] on icon at bounding box center [1206, 499] width 15 height 15
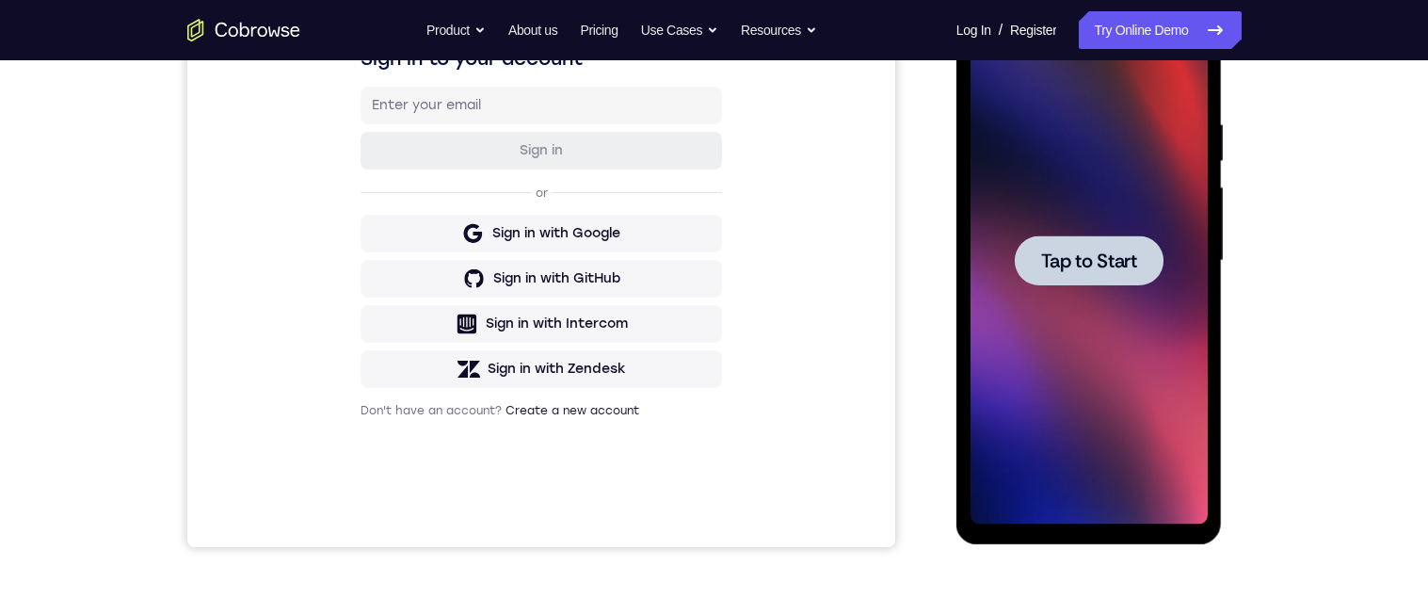
click at [1100, 251] on span "Tap to Start" at bounding box center [1089, 260] width 96 height 19
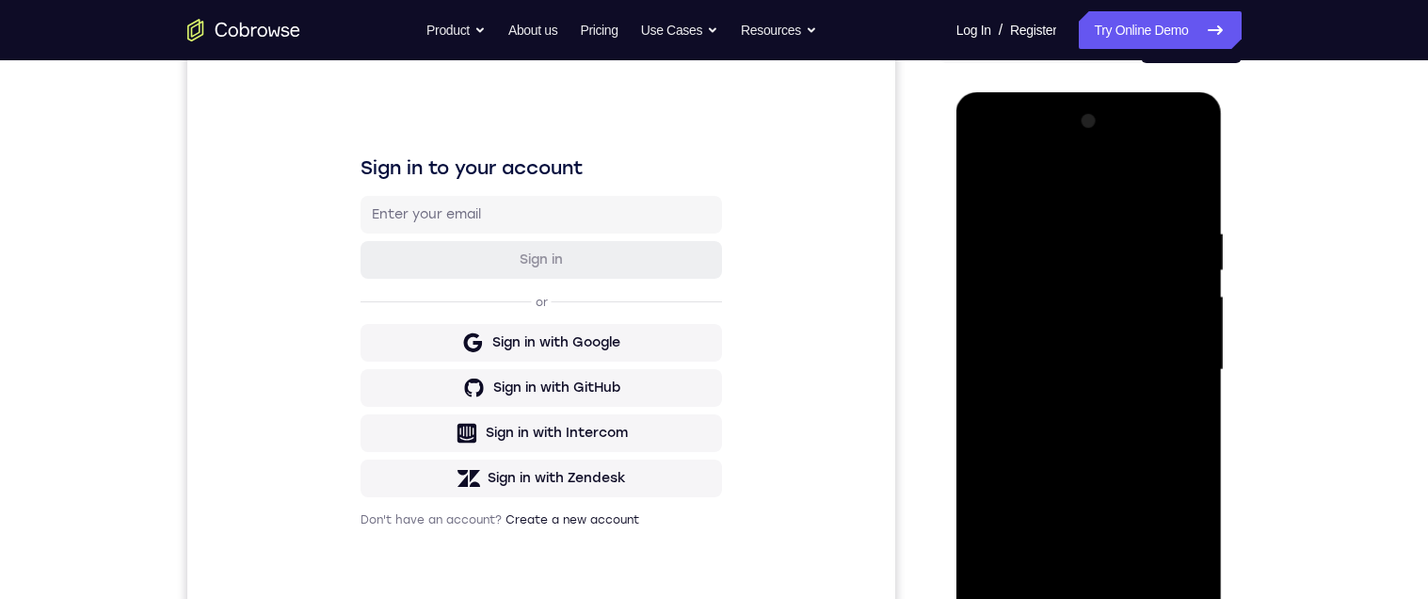
scroll to position [327, 0]
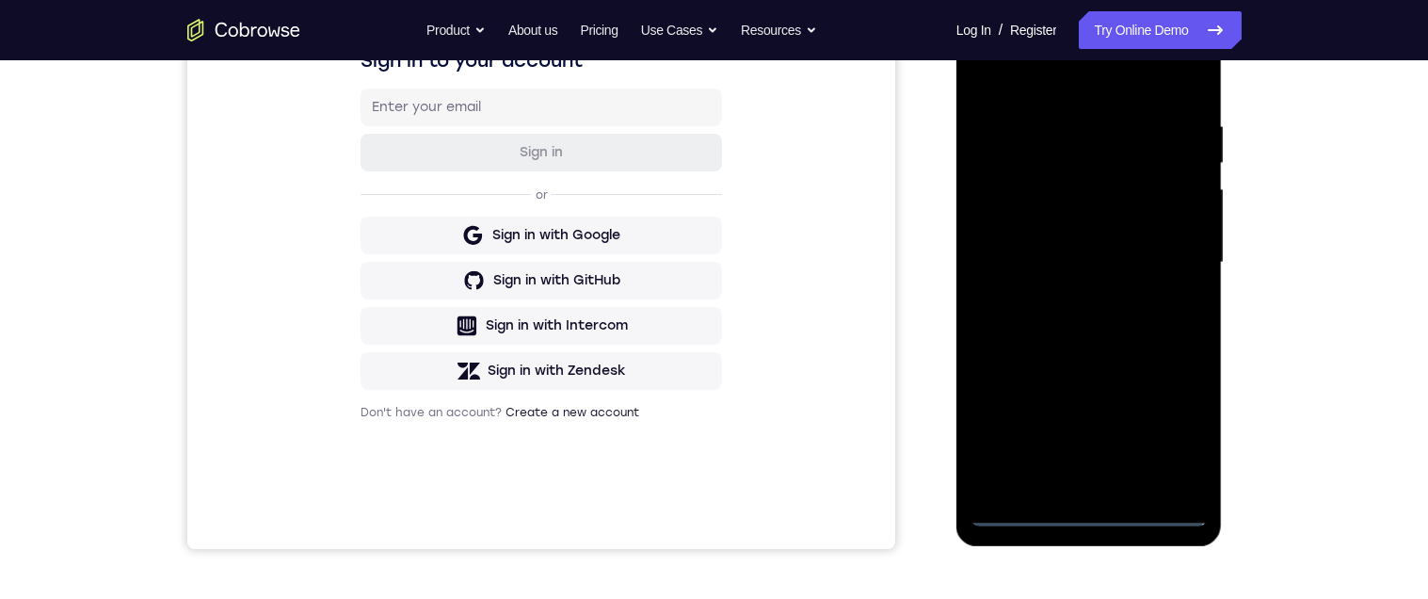
click at [1103, 505] on div at bounding box center [1088, 262] width 237 height 527
click at [1100, 520] on div at bounding box center [1088, 262] width 237 height 527
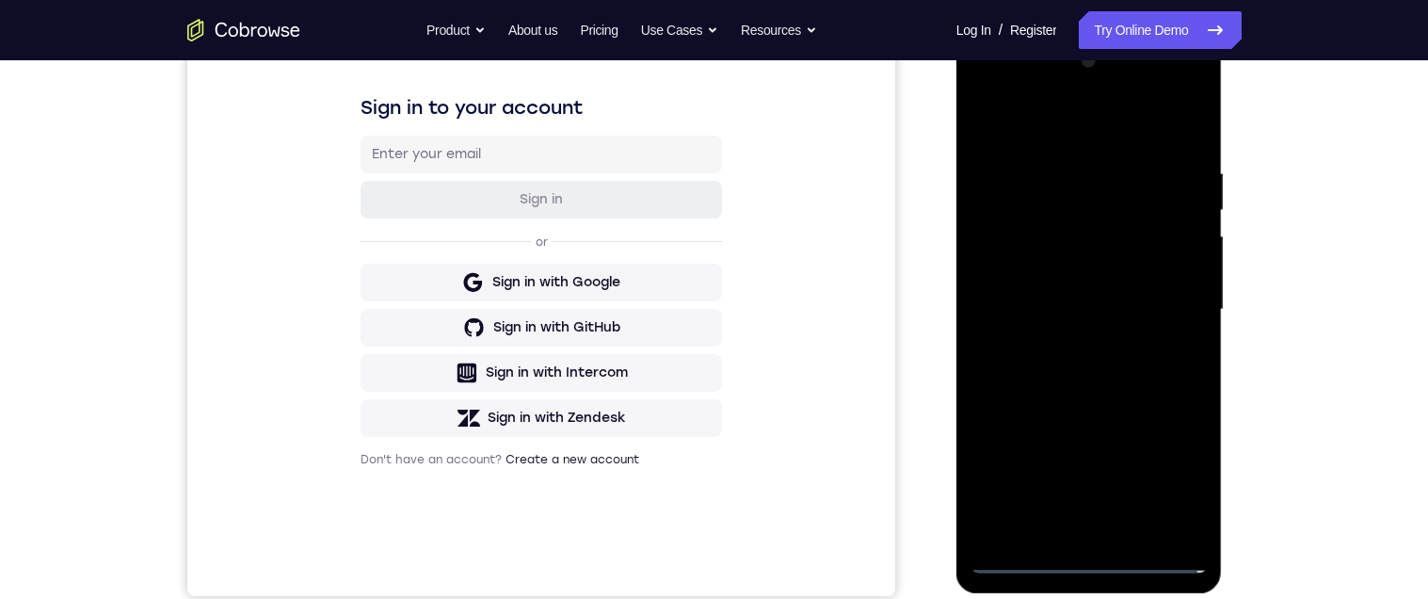
click at [1174, 490] on div at bounding box center [1088, 309] width 237 height 527
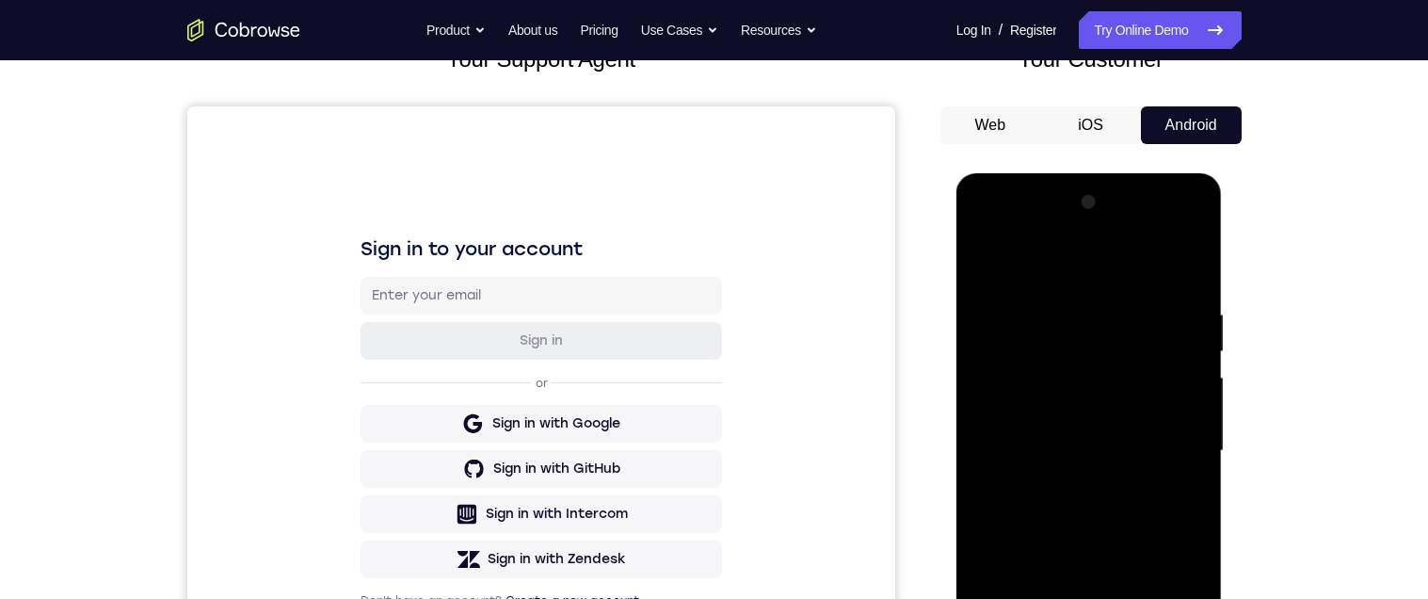
click at [1035, 267] on div at bounding box center [1088, 450] width 237 height 527
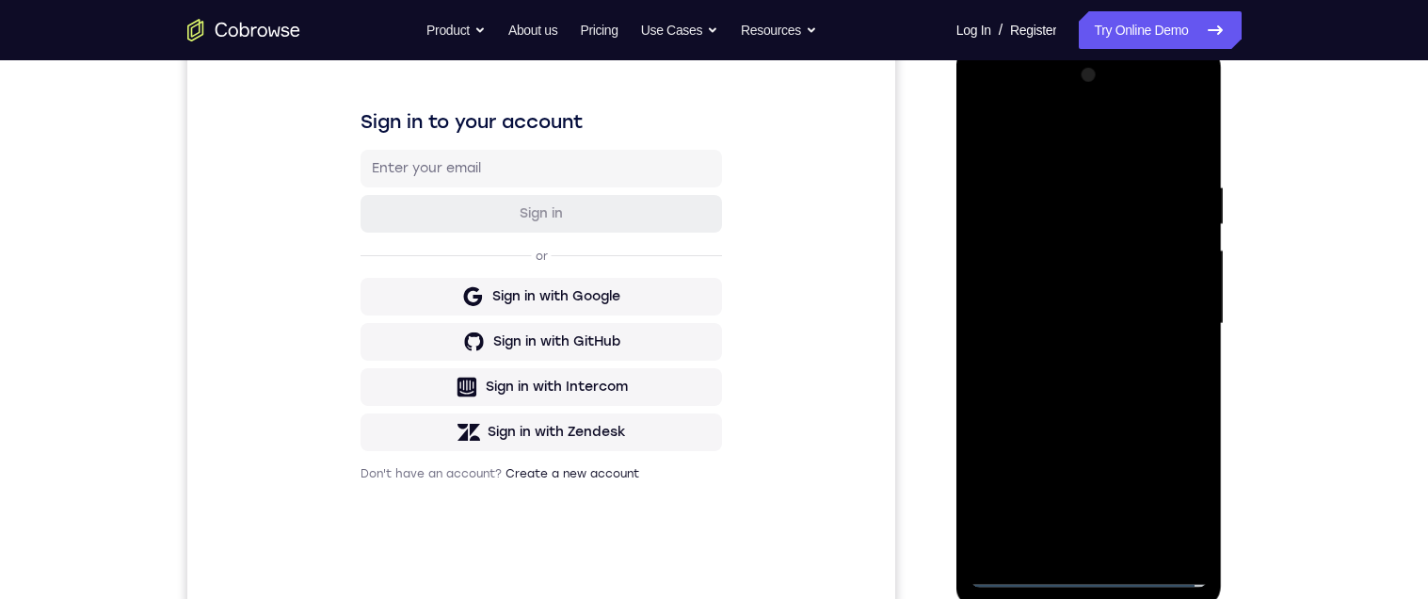
click at [1177, 324] on div at bounding box center [1088, 323] width 237 height 527
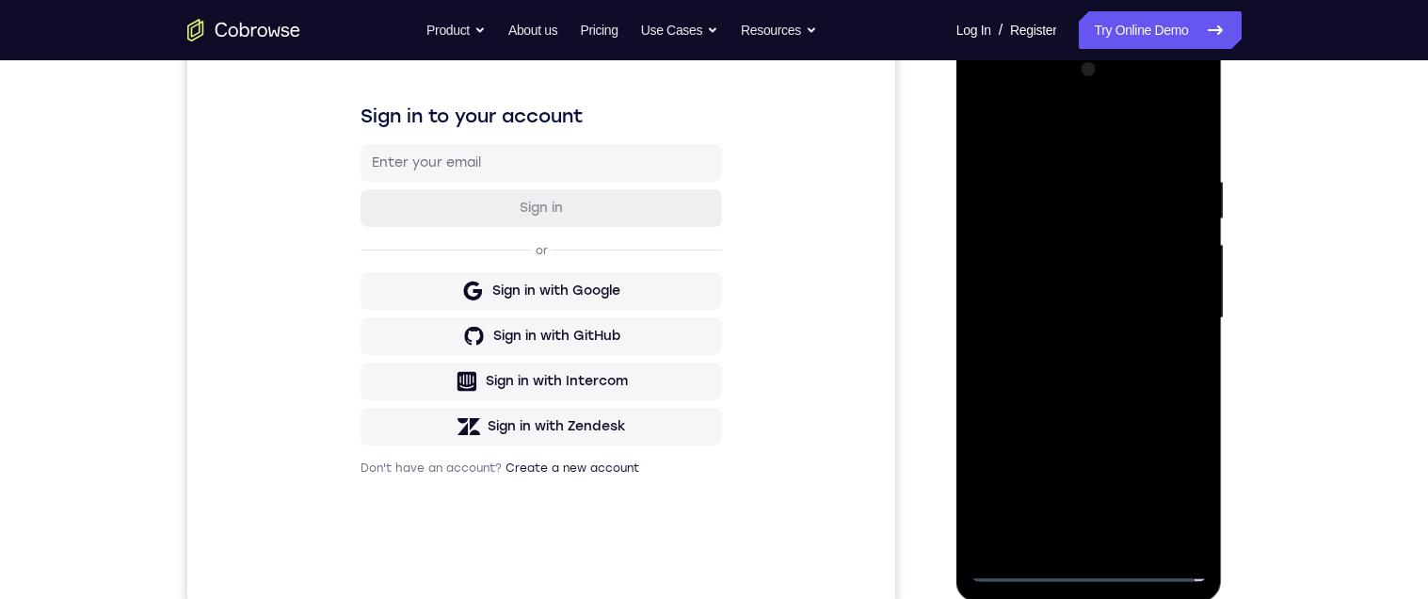
scroll to position [298, 0]
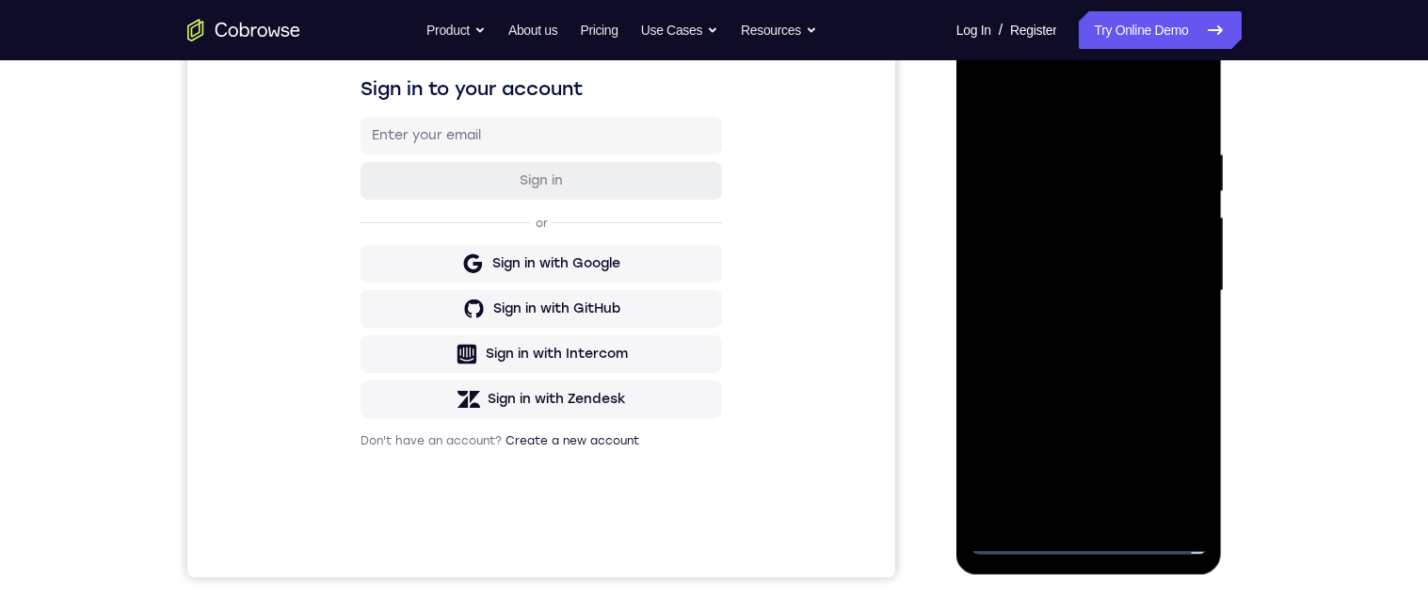
click at [1065, 323] on div at bounding box center [1088, 290] width 237 height 527
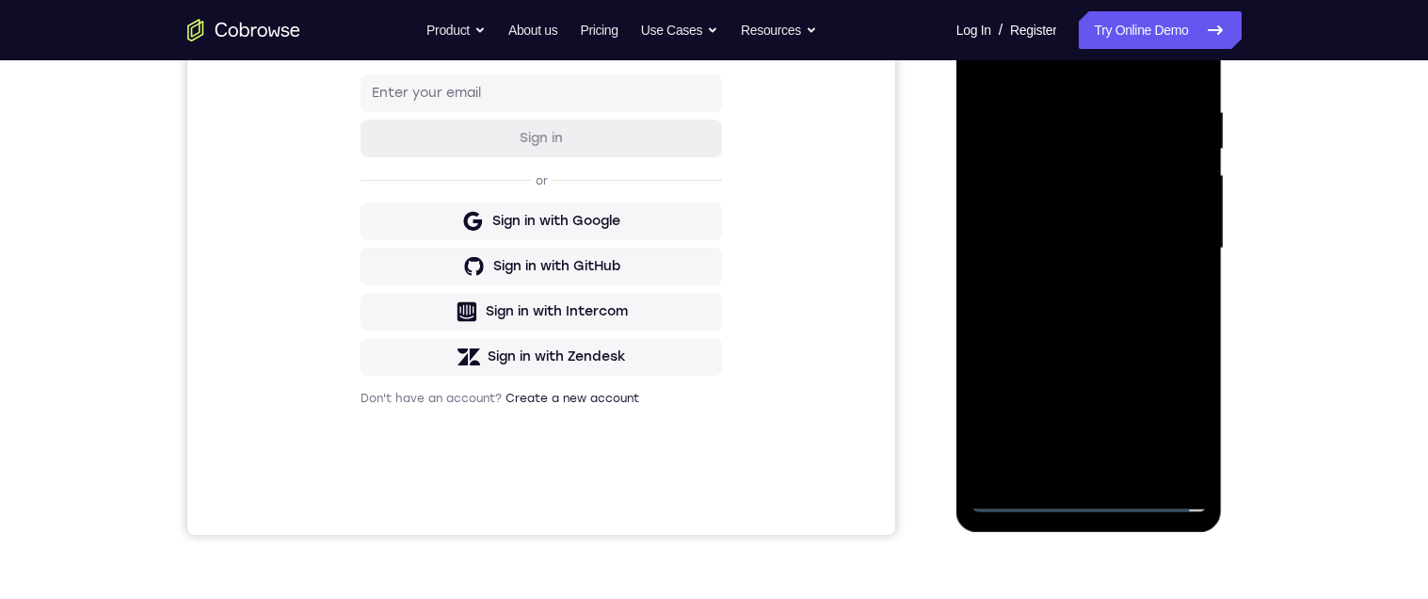
click at [1152, 229] on div at bounding box center [1088, 248] width 237 height 527
click at [1079, 204] on div at bounding box center [1088, 248] width 237 height 527
click at [1124, 250] on div at bounding box center [1088, 248] width 237 height 527
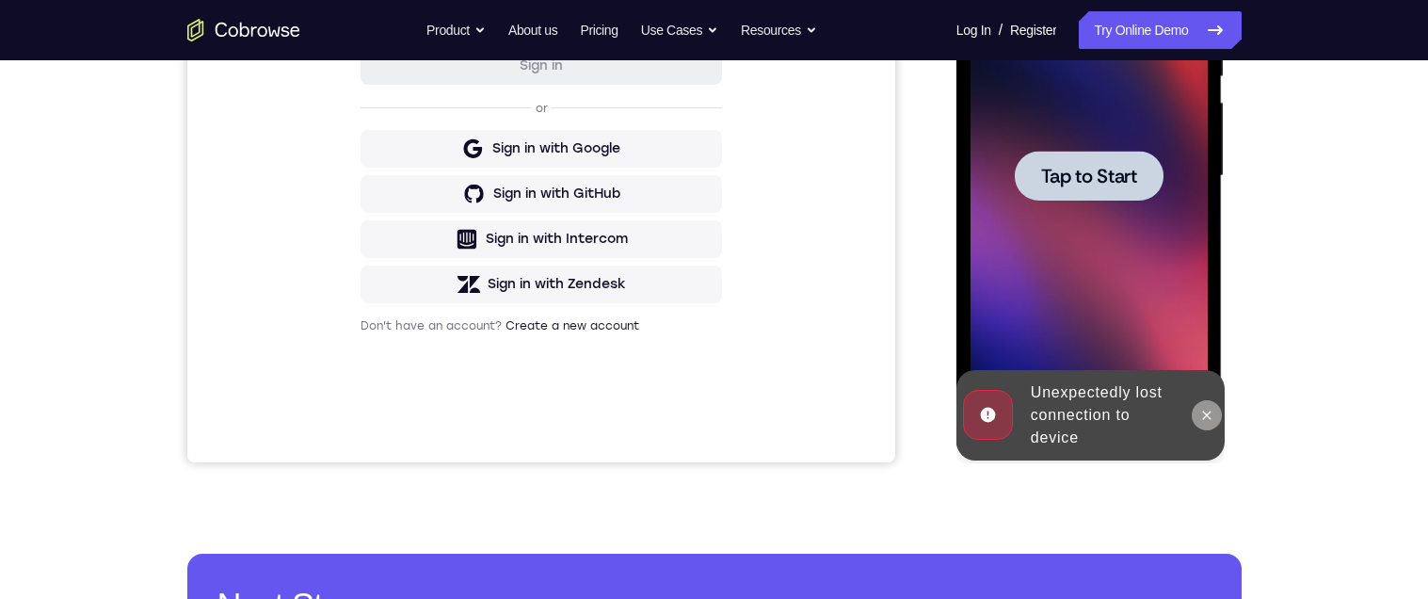
click at [1206, 410] on icon at bounding box center [1206, 415] width 15 height 15
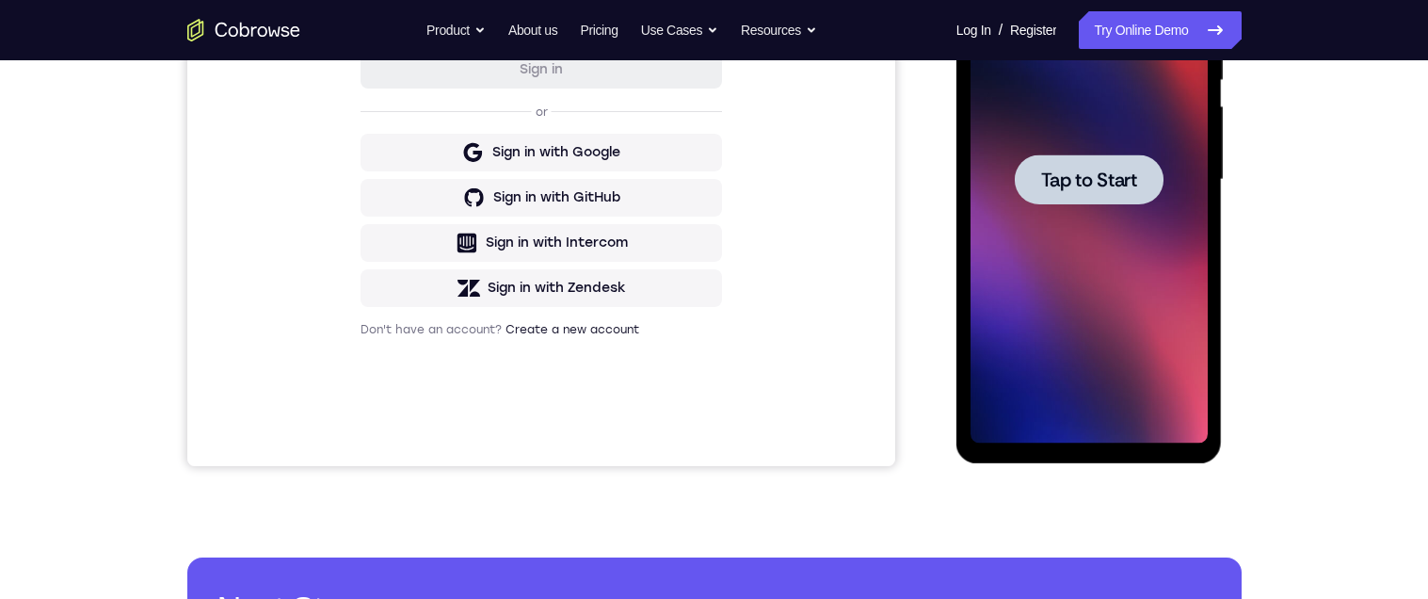
click at [1093, 181] on span "Tap to Start" at bounding box center [1089, 179] width 96 height 19
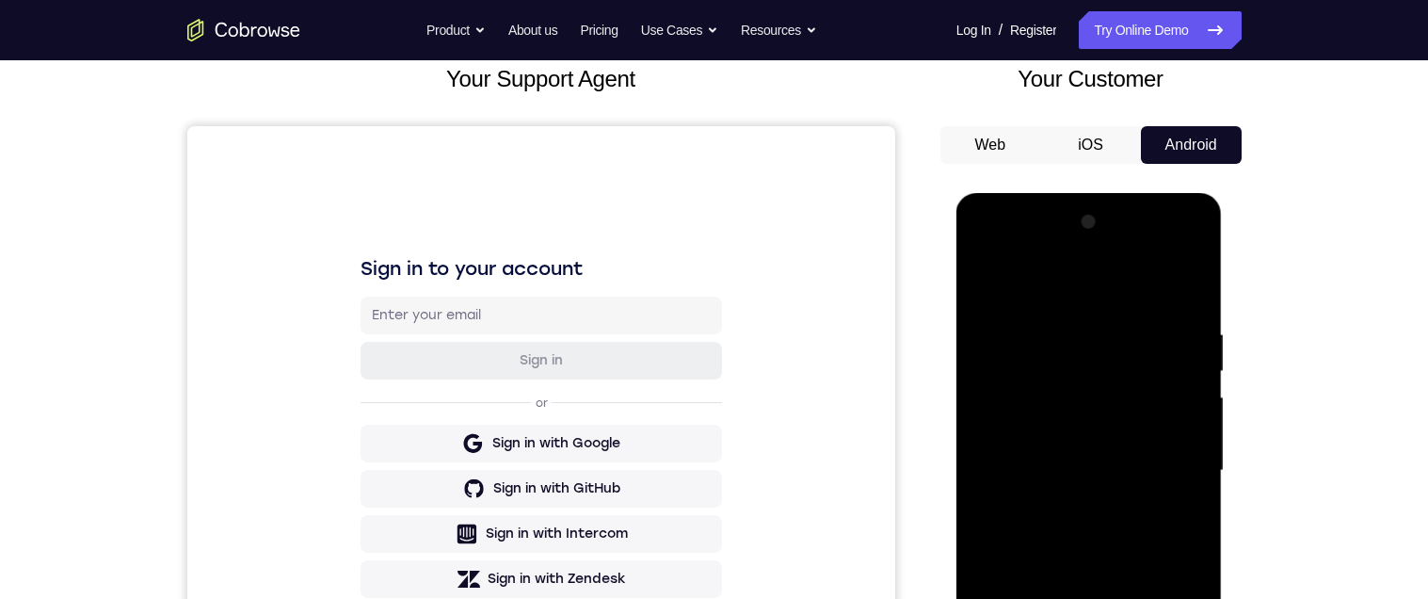
scroll to position [350, 0]
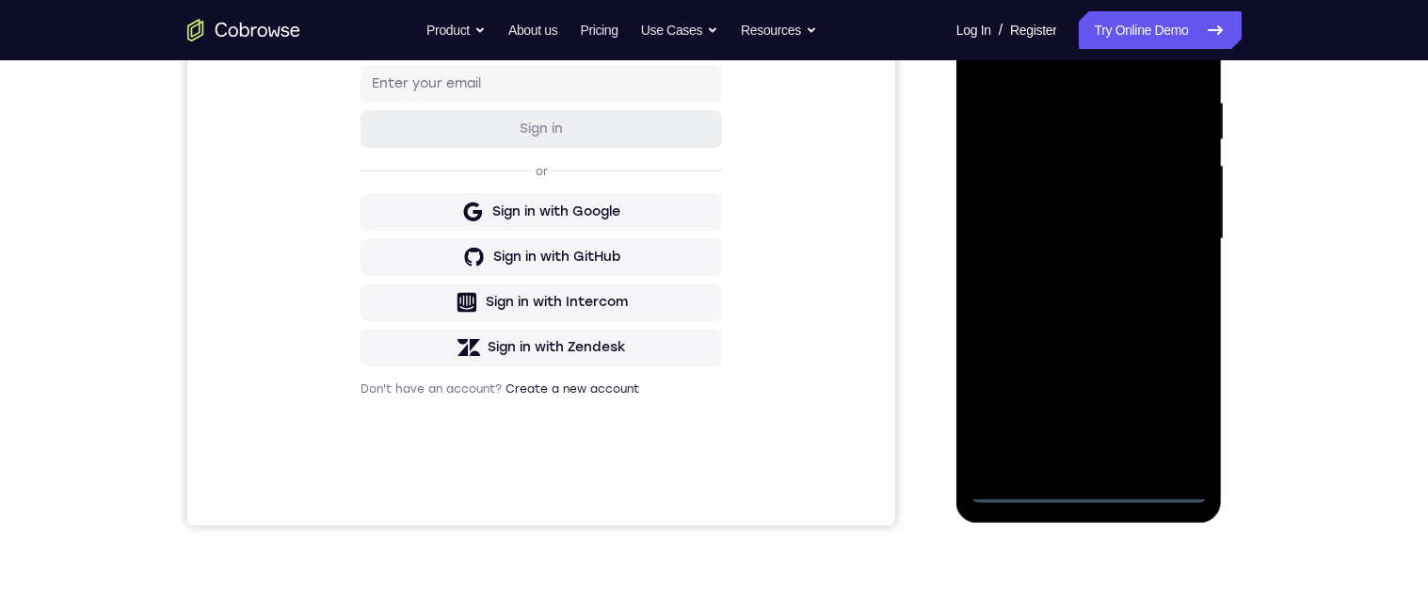
click at [1095, 498] on div at bounding box center [1088, 239] width 237 height 527
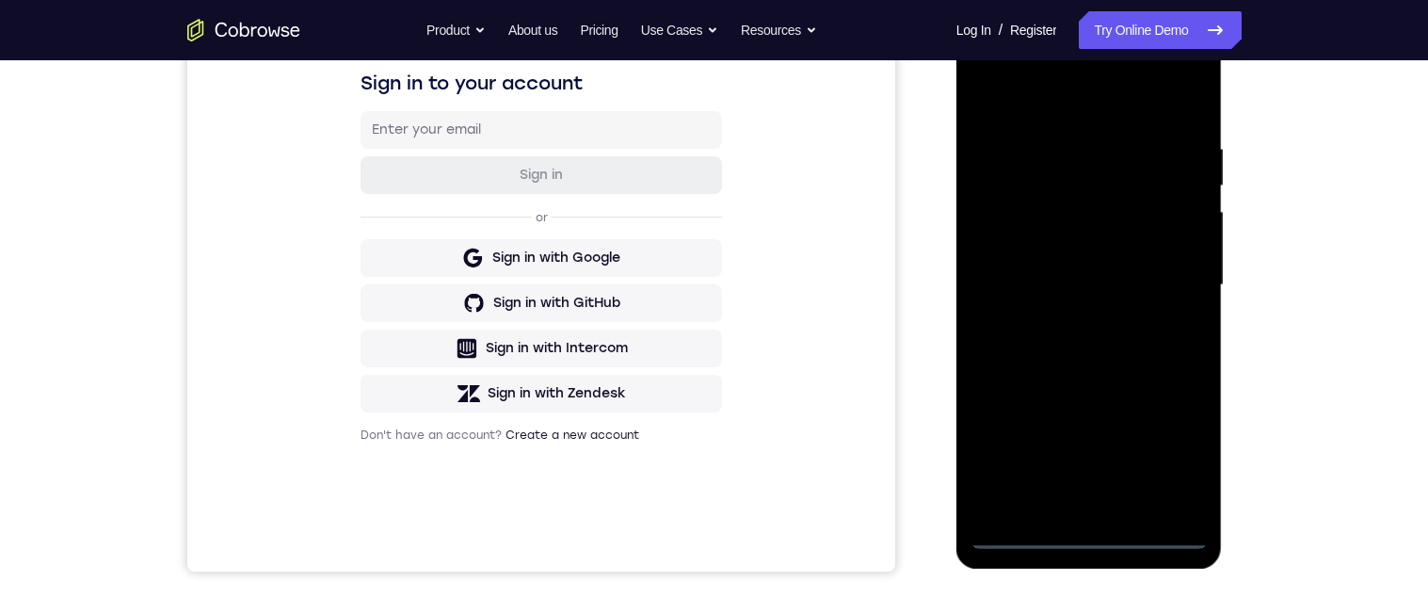
scroll to position [300, 0]
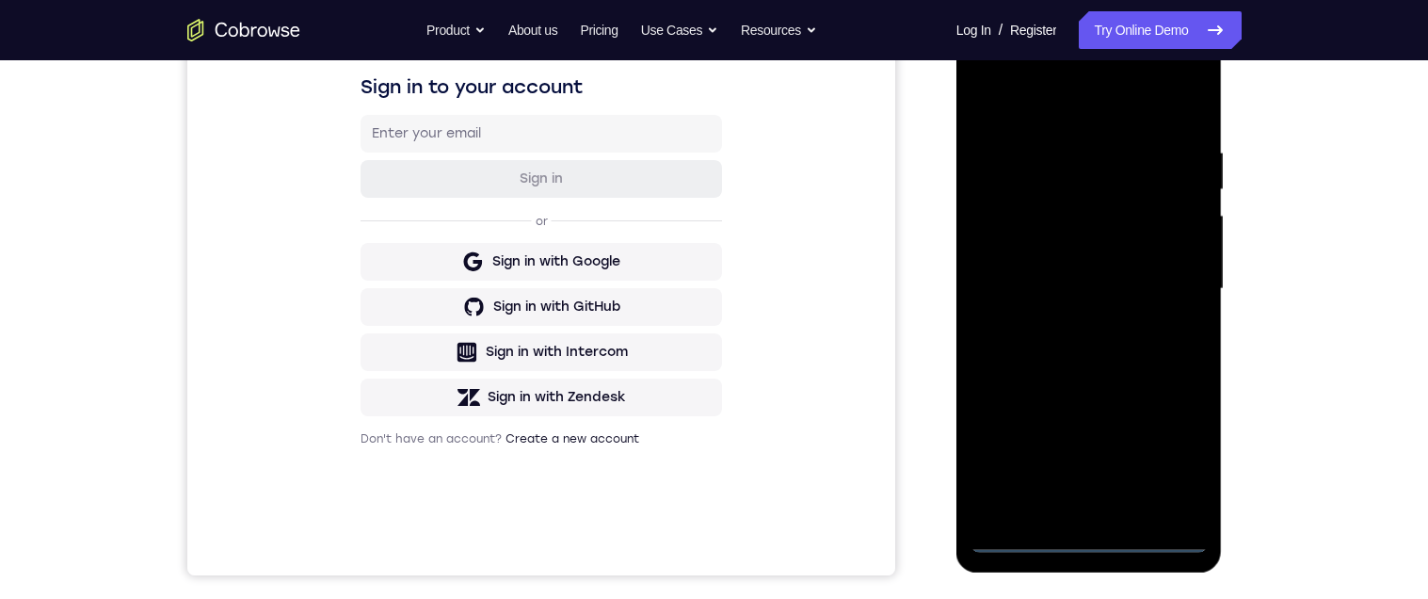
click at [1091, 545] on div at bounding box center [1088, 288] width 237 height 527
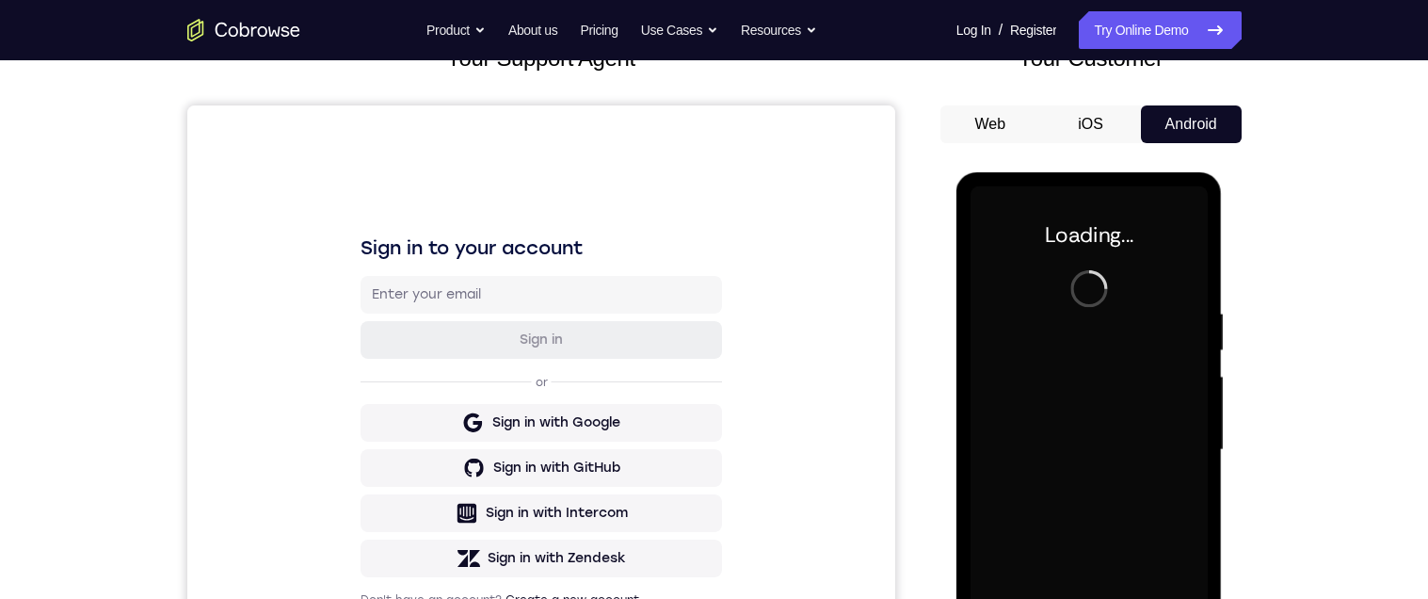
scroll to position [0, 0]
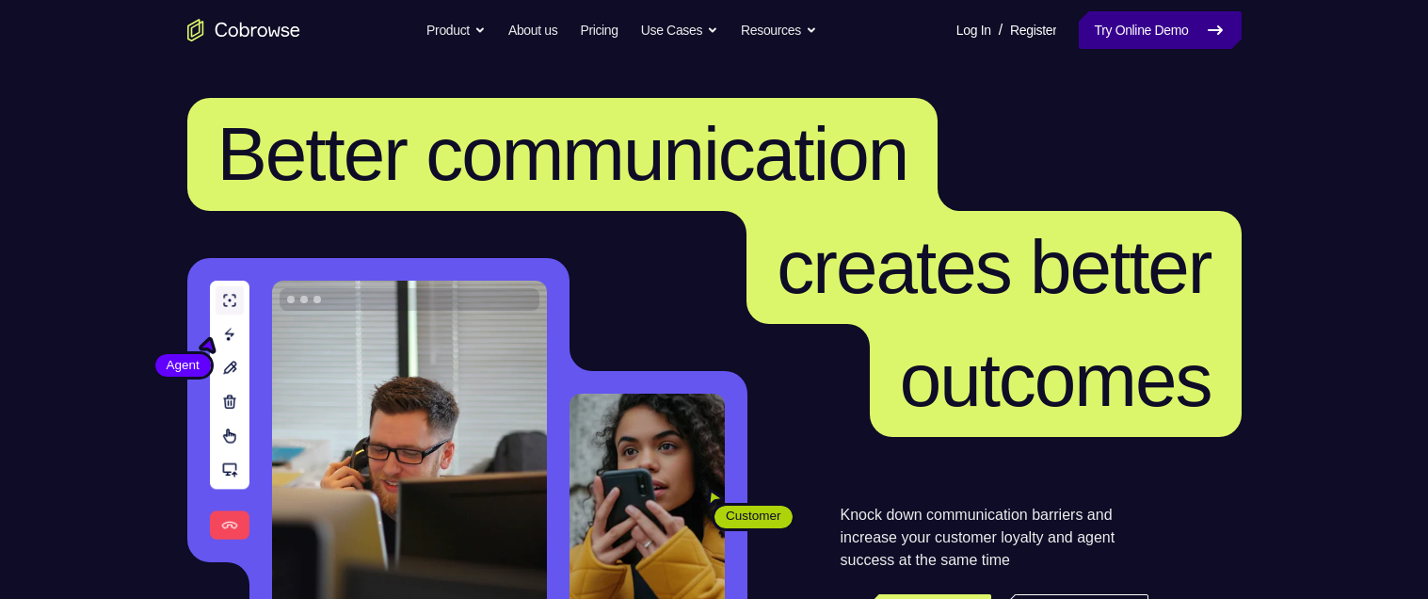
click at [1145, 35] on link "Try Online Demo" at bounding box center [1160, 30] width 162 height 38
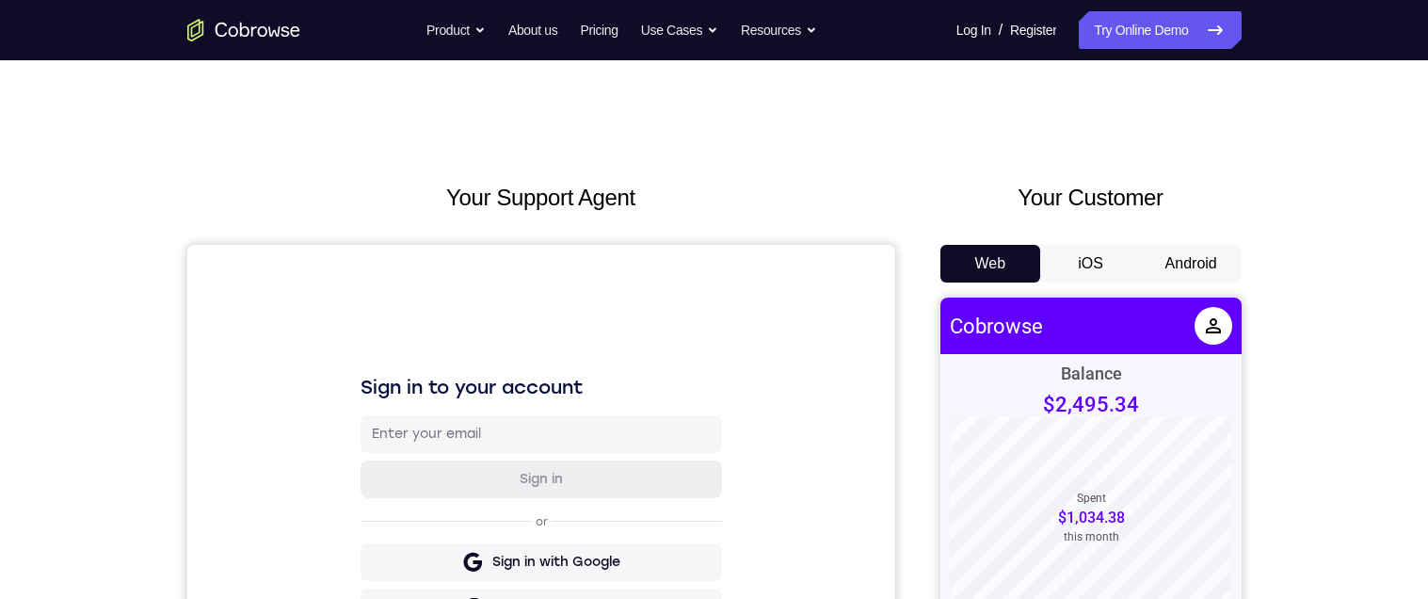
click at [1203, 257] on button "Android" at bounding box center [1191, 264] width 101 height 38
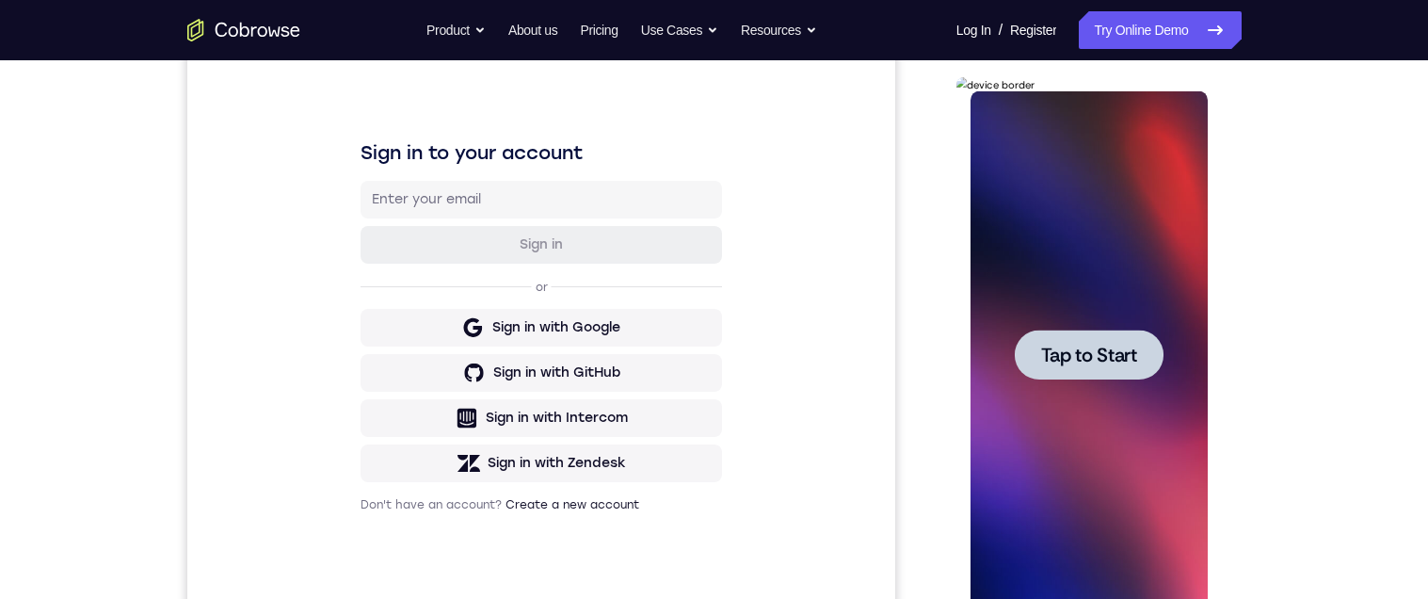
click at [1111, 355] on span "Tap to Start" at bounding box center [1089, 354] width 96 height 19
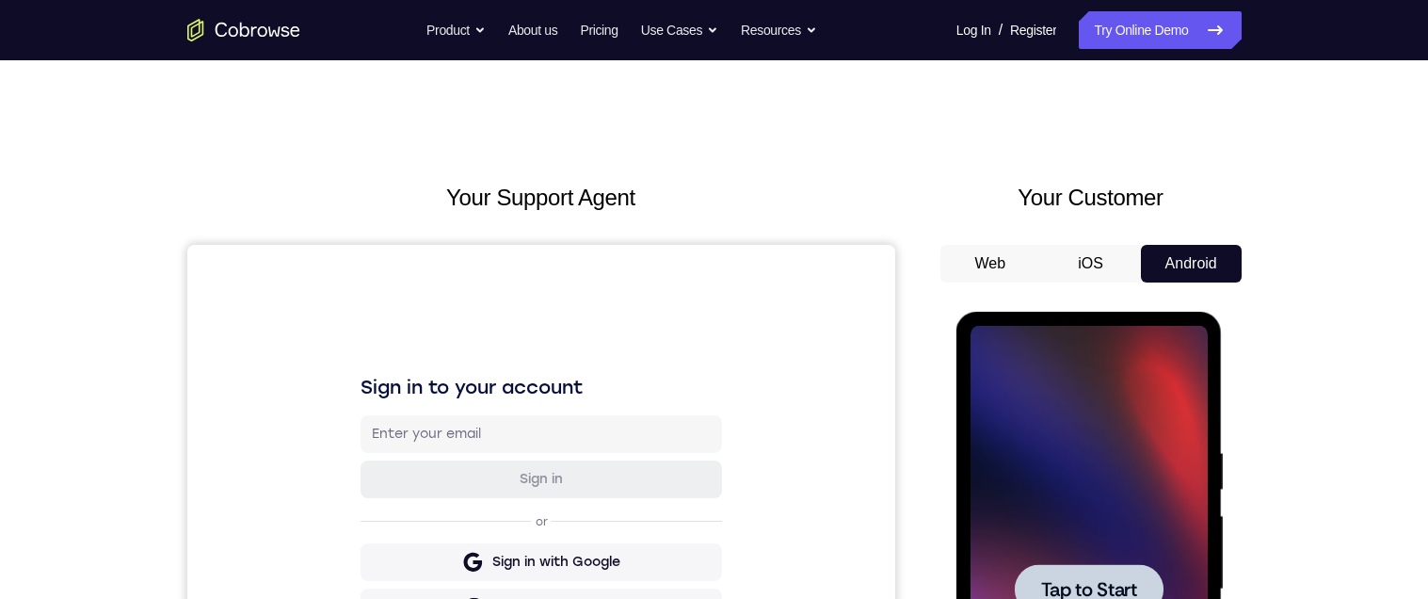
click at [1095, 581] on span "Tap to Start" at bounding box center [1089, 589] width 96 height 19
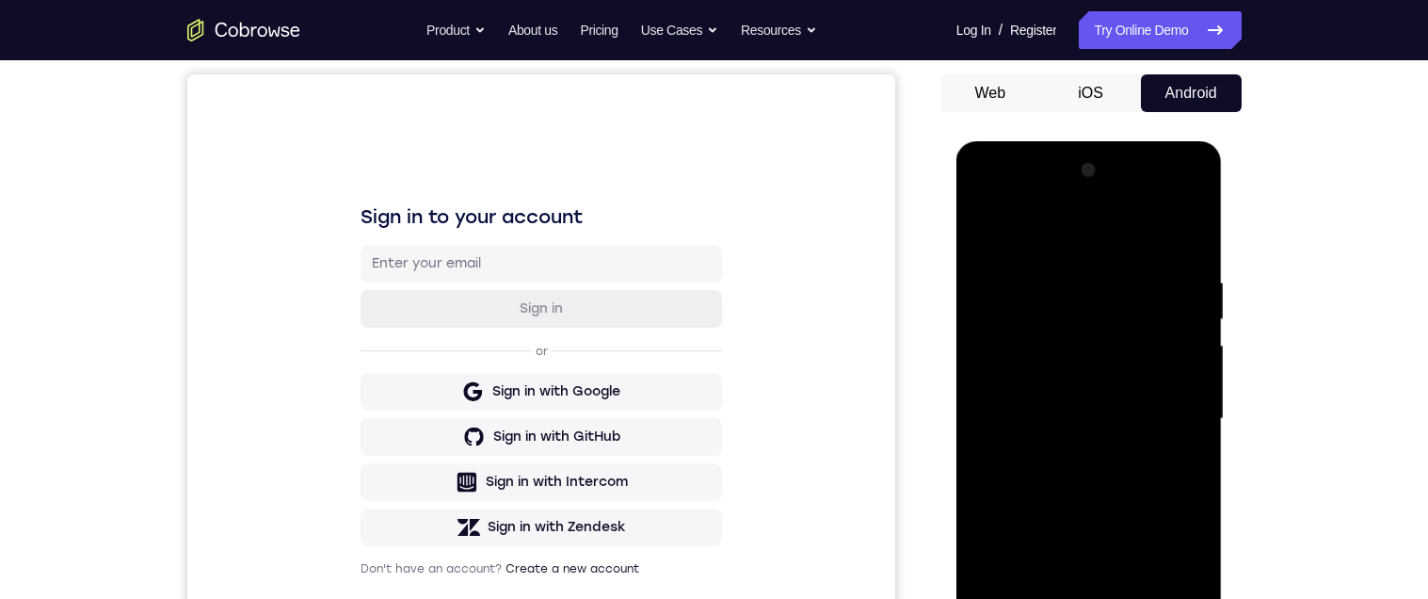
scroll to position [294, 0]
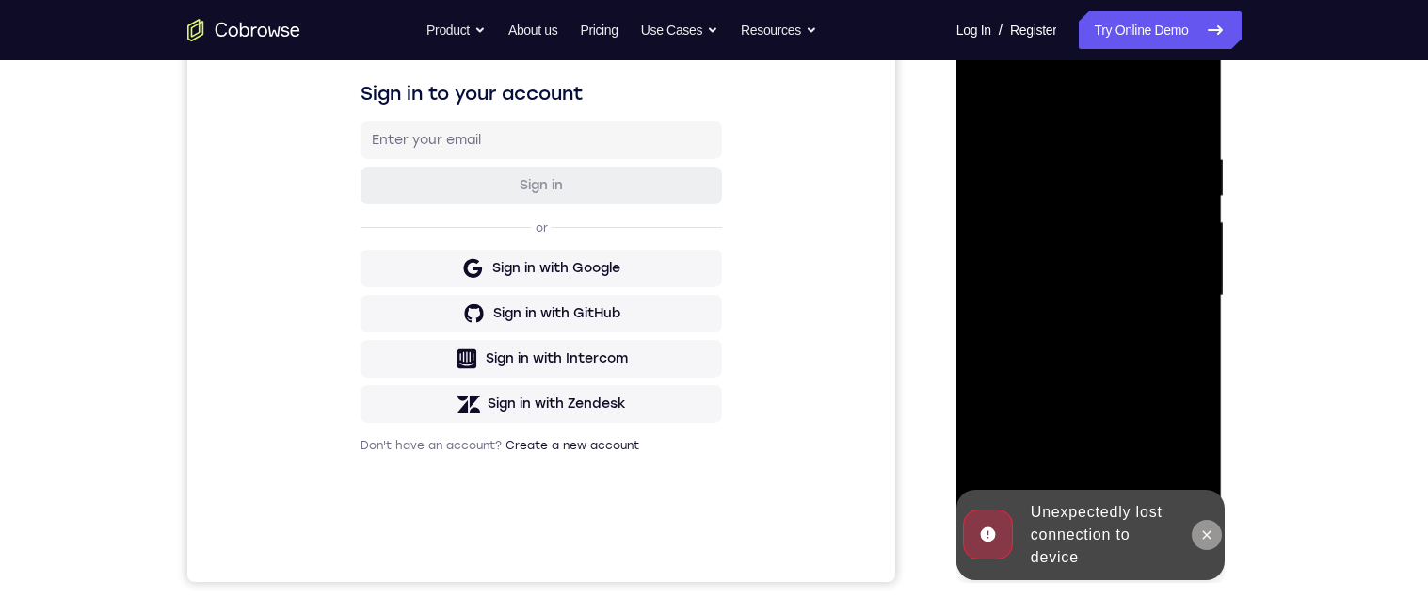
click at [1207, 532] on icon at bounding box center [1207, 534] width 8 height 8
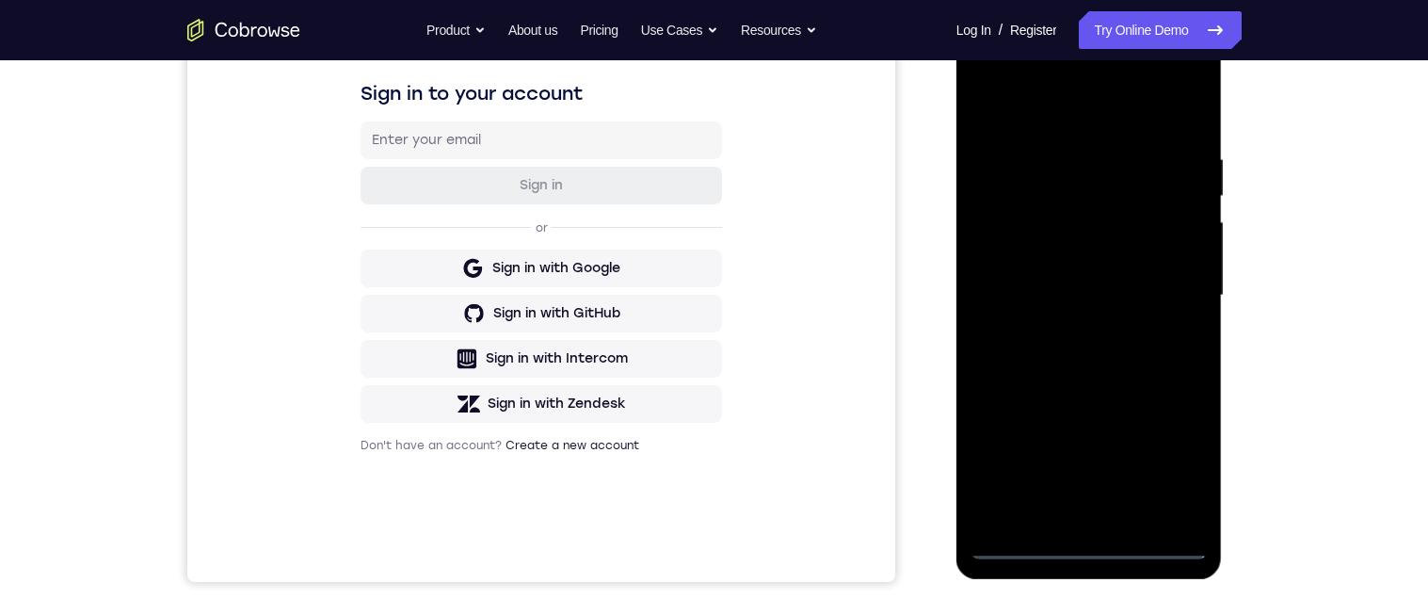
click at [1093, 548] on div at bounding box center [1088, 295] width 237 height 527
click at [1176, 465] on div at bounding box center [1088, 295] width 237 height 527
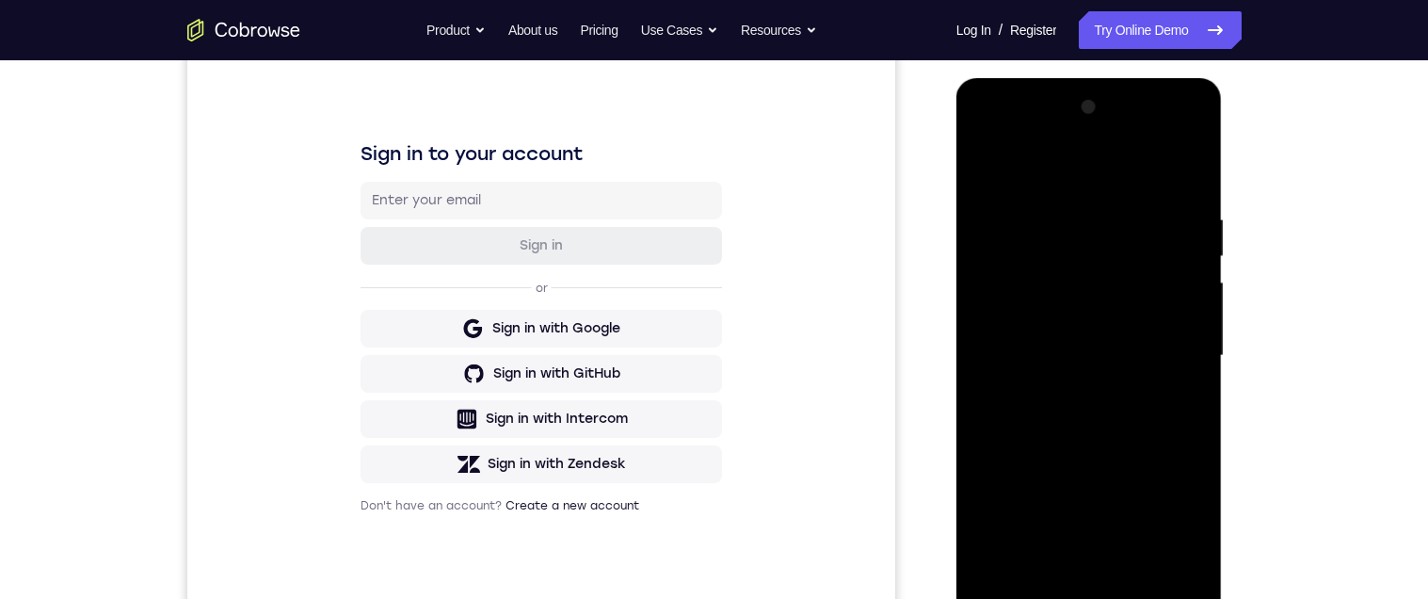
click at [1024, 173] on div at bounding box center [1088, 355] width 237 height 527
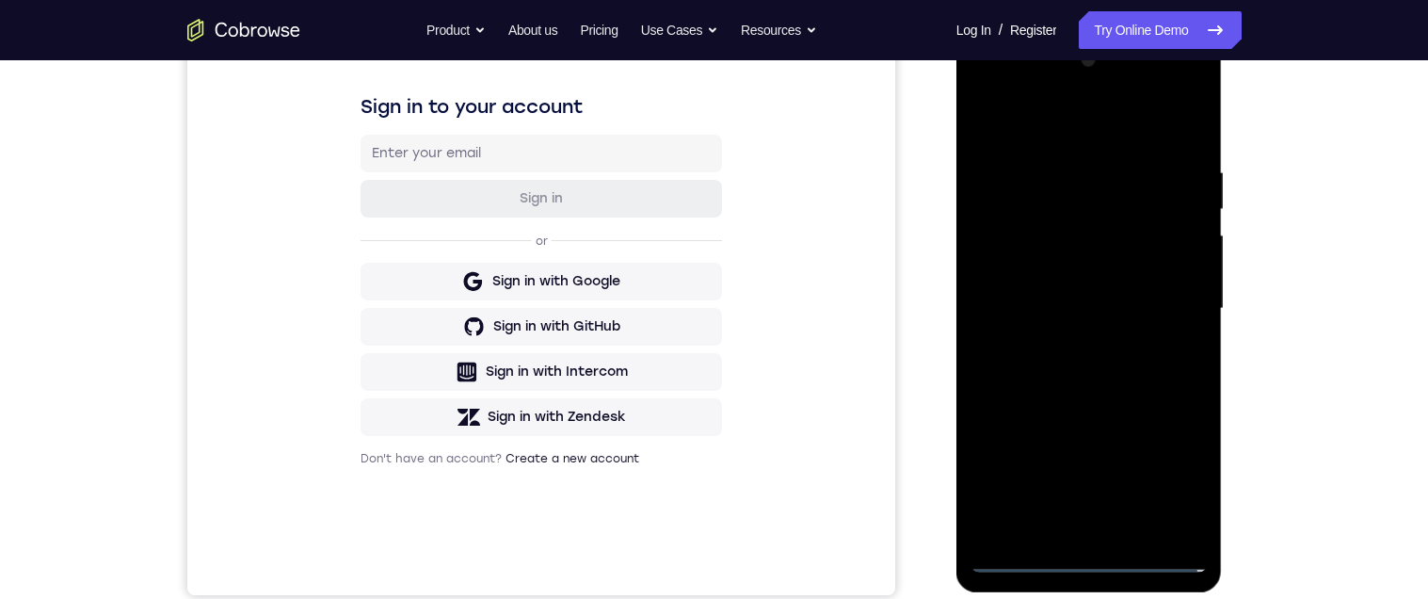
click at [1167, 291] on div at bounding box center [1088, 308] width 237 height 527
click at [1174, 293] on div at bounding box center [1088, 308] width 237 height 527
click at [1131, 131] on div at bounding box center [1088, 308] width 237 height 527
click at [1174, 303] on div at bounding box center [1088, 308] width 237 height 527
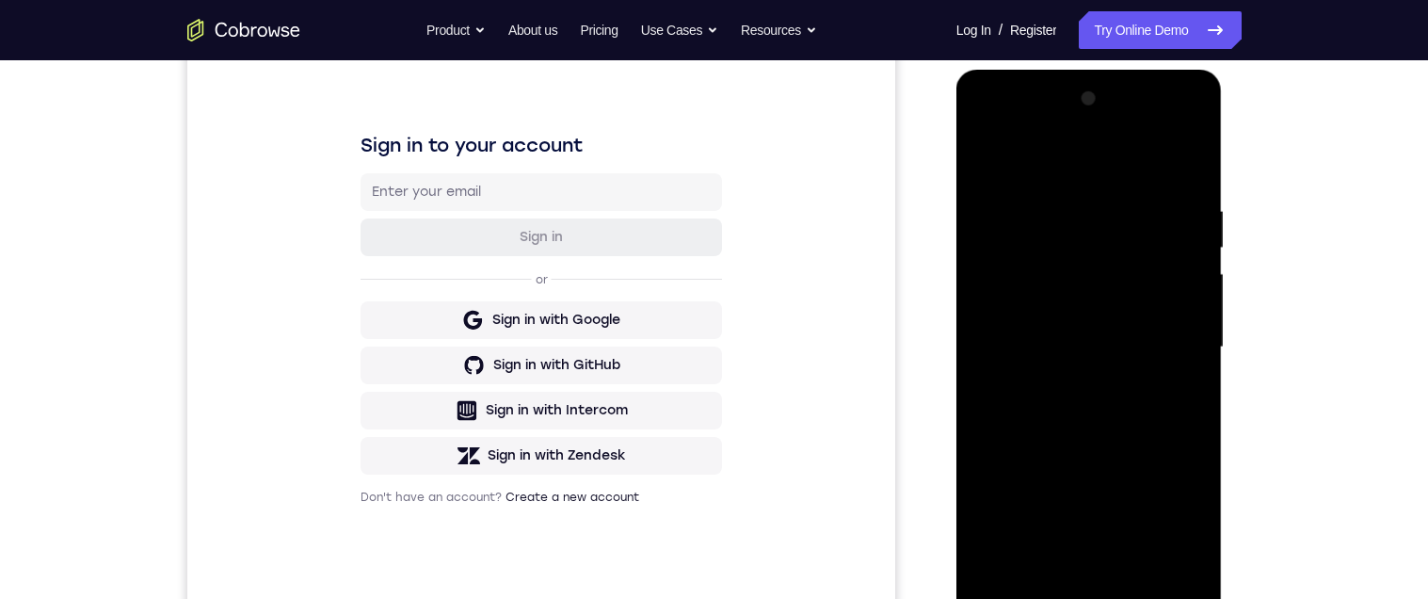
click at [1076, 378] on div at bounding box center [1088, 347] width 237 height 527
click at [1112, 329] on div at bounding box center [1088, 344] width 237 height 527
click at [1069, 297] on div at bounding box center [1088, 344] width 237 height 527
click at [1112, 344] on div at bounding box center [1088, 344] width 237 height 527
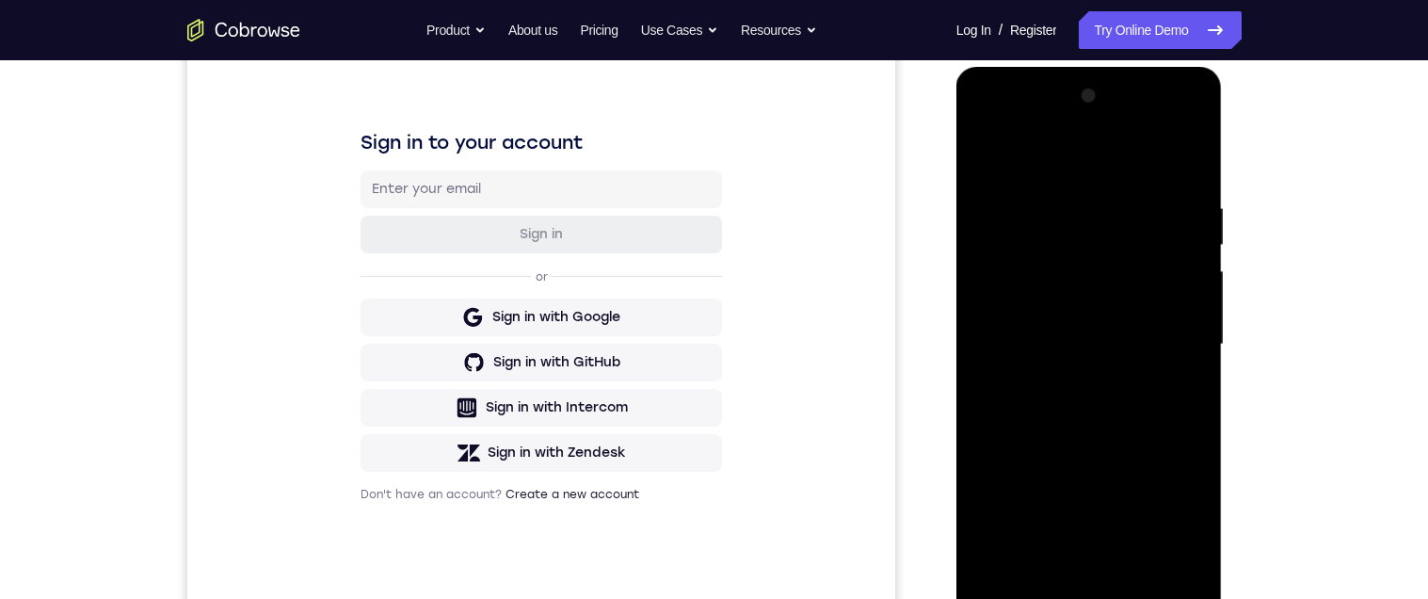
click at [1143, 411] on div at bounding box center [1088, 344] width 237 height 527
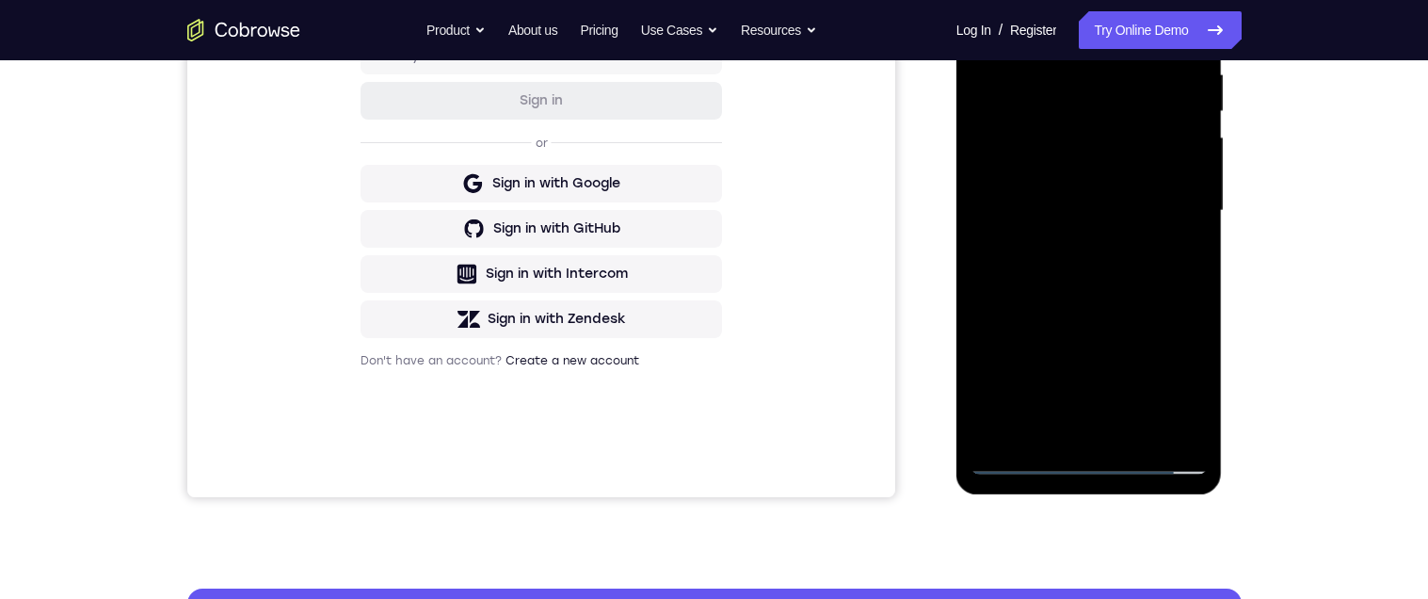
scroll to position [379, 0]
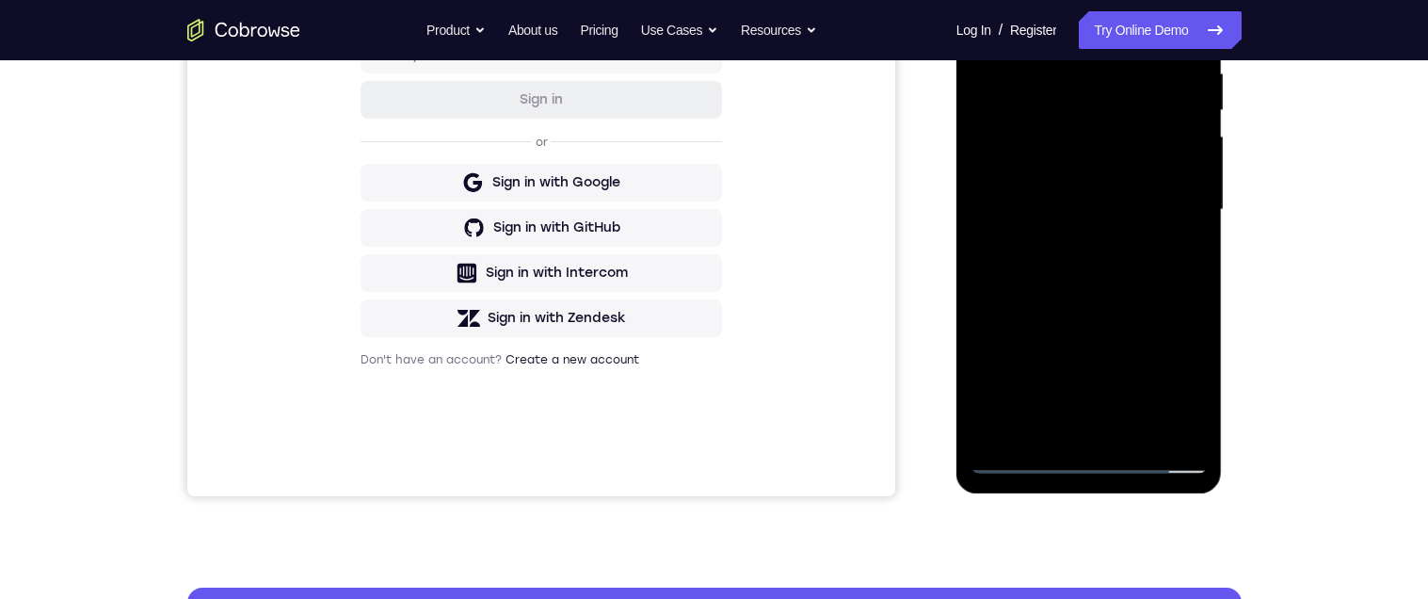
click at [1158, 280] on div at bounding box center [1088, 209] width 237 height 527
click at [1139, 427] on div at bounding box center [1088, 209] width 237 height 527
click at [1128, 314] on div at bounding box center [1088, 209] width 237 height 527
click at [1268, 243] on div "Your Support Agent Your Customer Web iOS Android Next Steps We’d be happy to gi…" at bounding box center [714, 301] width 1205 height 1241
click at [1141, 348] on div at bounding box center [1088, 209] width 237 height 527
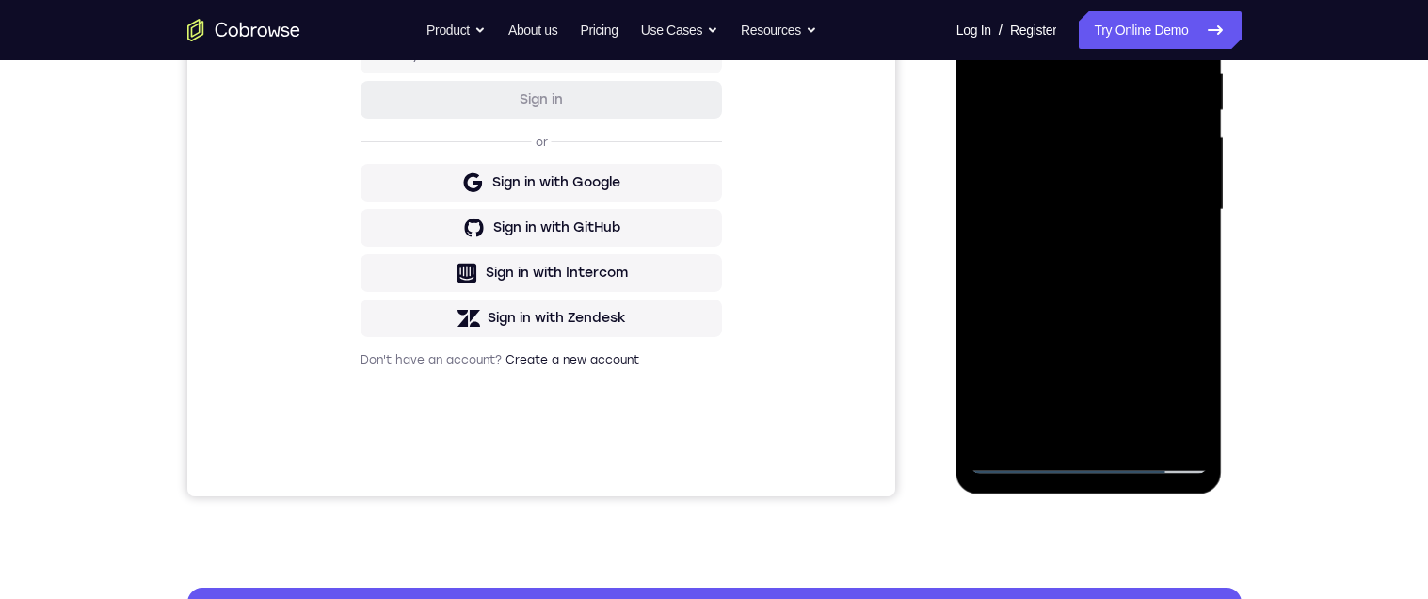
scroll to position [360, 0]
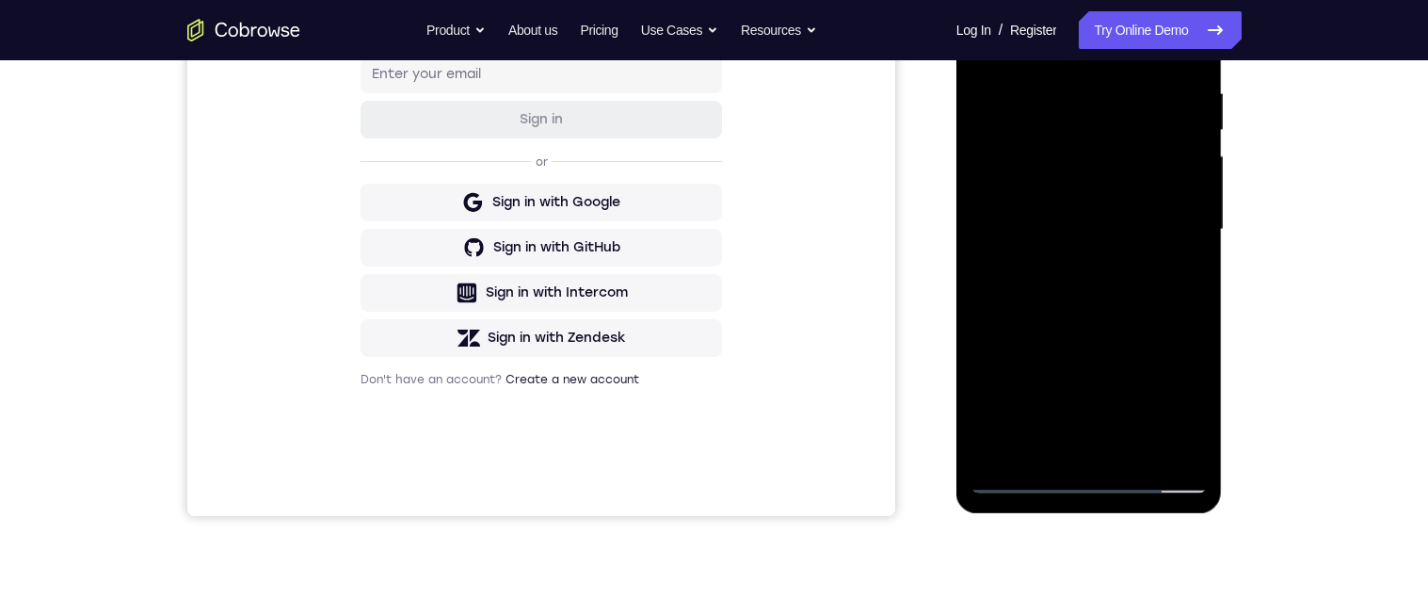
click at [1081, 426] on div at bounding box center [1088, 229] width 237 height 527
click at [1082, 437] on div at bounding box center [1088, 229] width 237 height 527
click at [1197, 408] on div at bounding box center [1088, 229] width 237 height 527
click at [1194, 420] on div at bounding box center [1088, 229] width 237 height 527
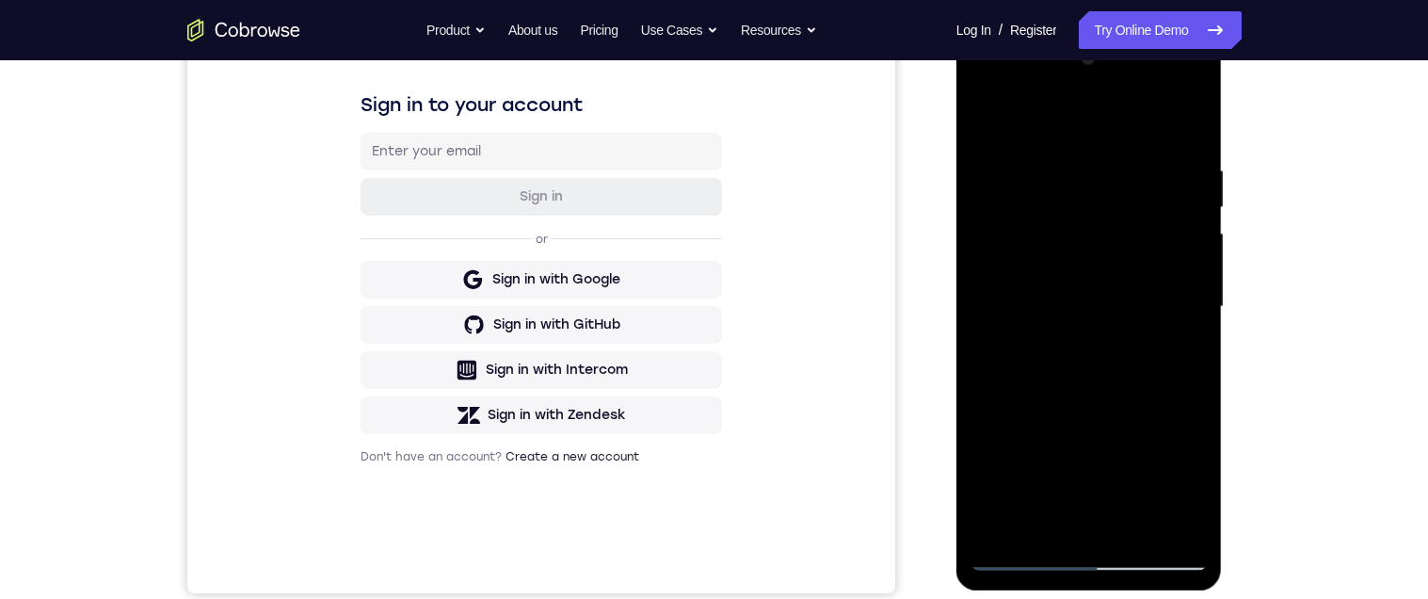
click at [984, 118] on div at bounding box center [1088, 306] width 237 height 527
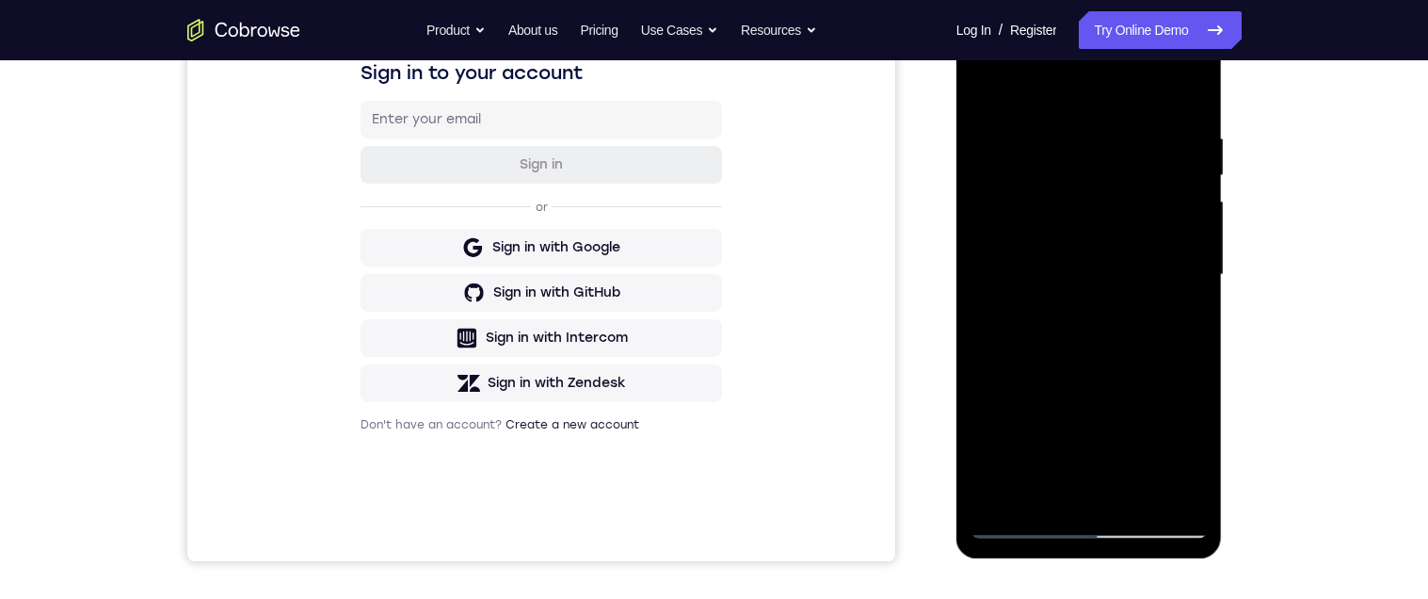
scroll to position [312, 0]
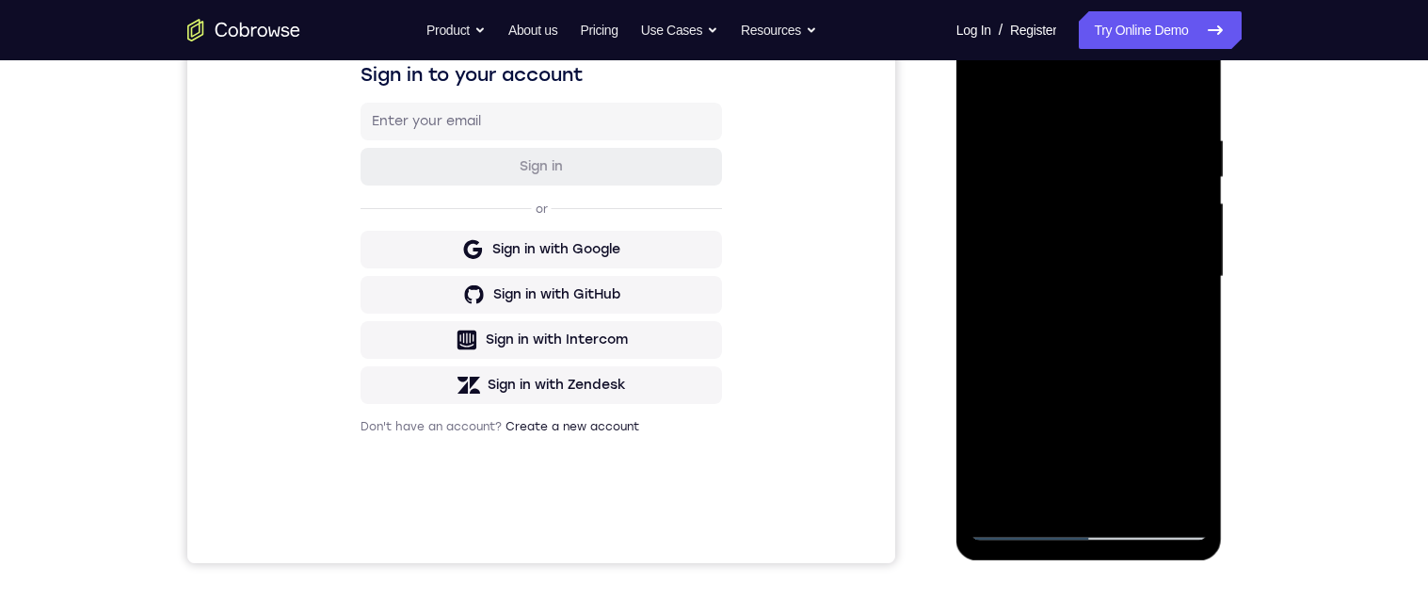
click at [984, 90] on div at bounding box center [1088, 276] width 237 height 527
click at [1048, 146] on div at bounding box center [1088, 276] width 237 height 527
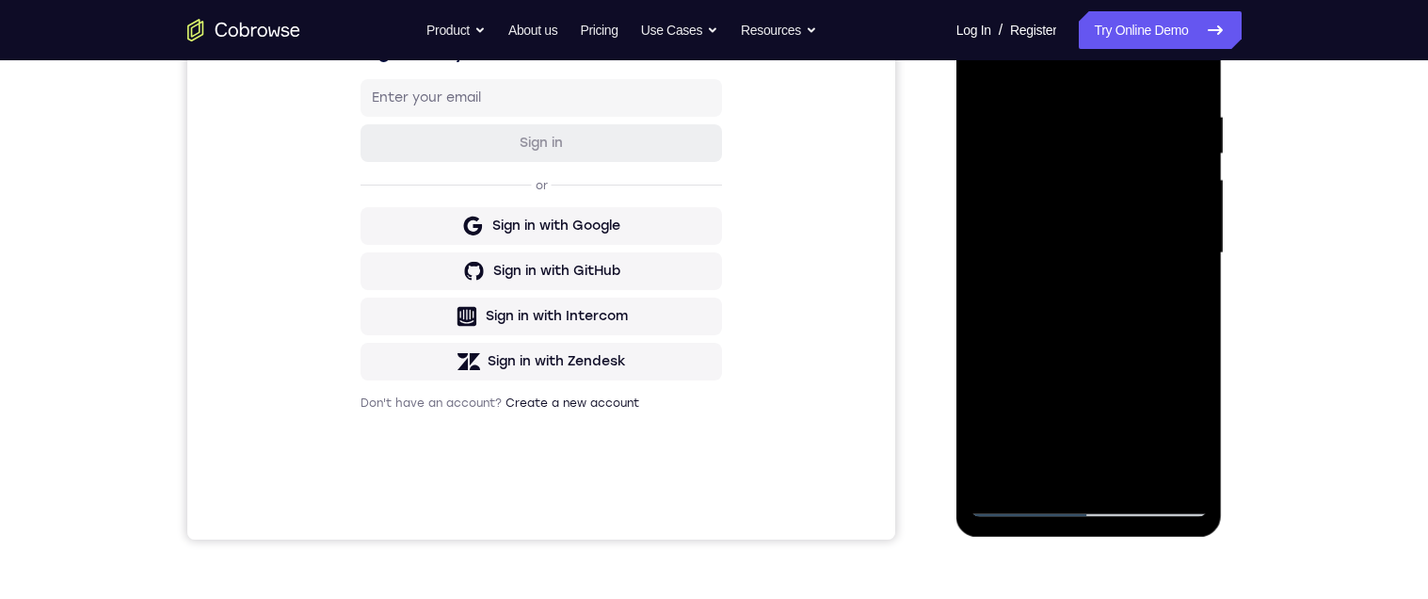
scroll to position [316, 0]
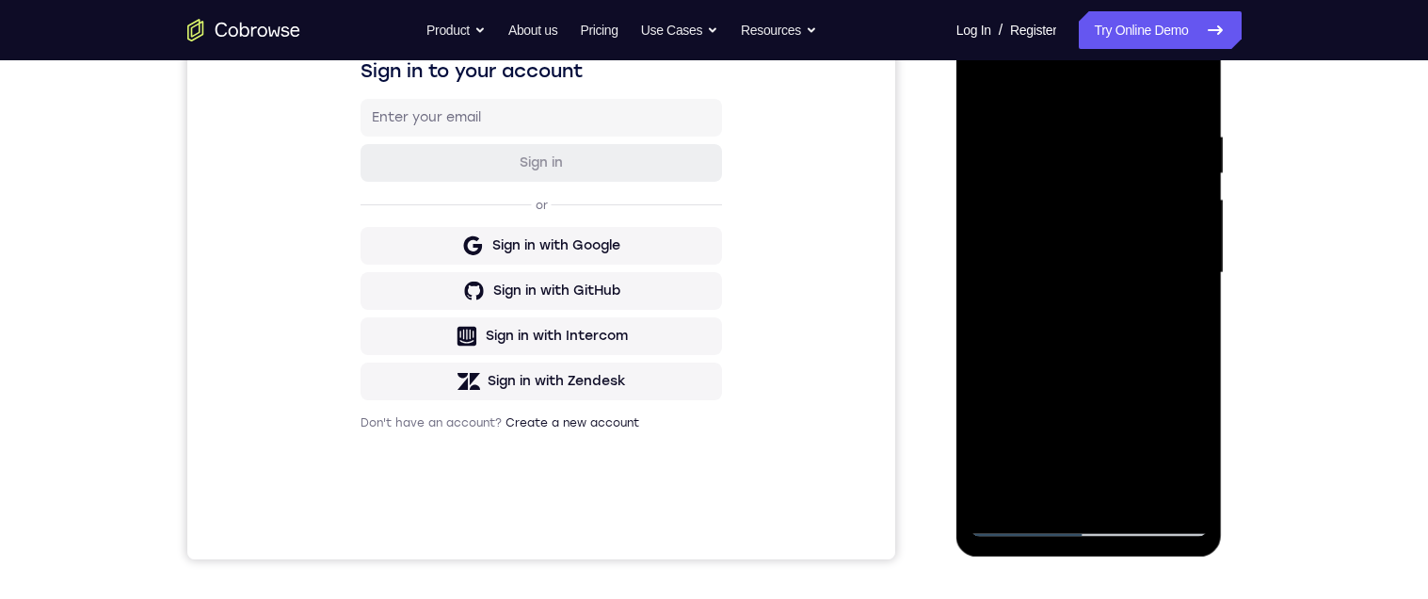
click at [1183, 409] on div at bounding box center [1088, 272] width 237 height 527
click at [1176, 393] on div at bounding box center [1088, 272] width 237 height 527
click at [1163, 320] on div at bounding box center [1088, 272] width 237 height 527
click at [1164, 343] on div at bounding box center [1088, 272] width 237 height 527
click at [984, 408] on div at bounding box center [1088, 272] width 237 height 527
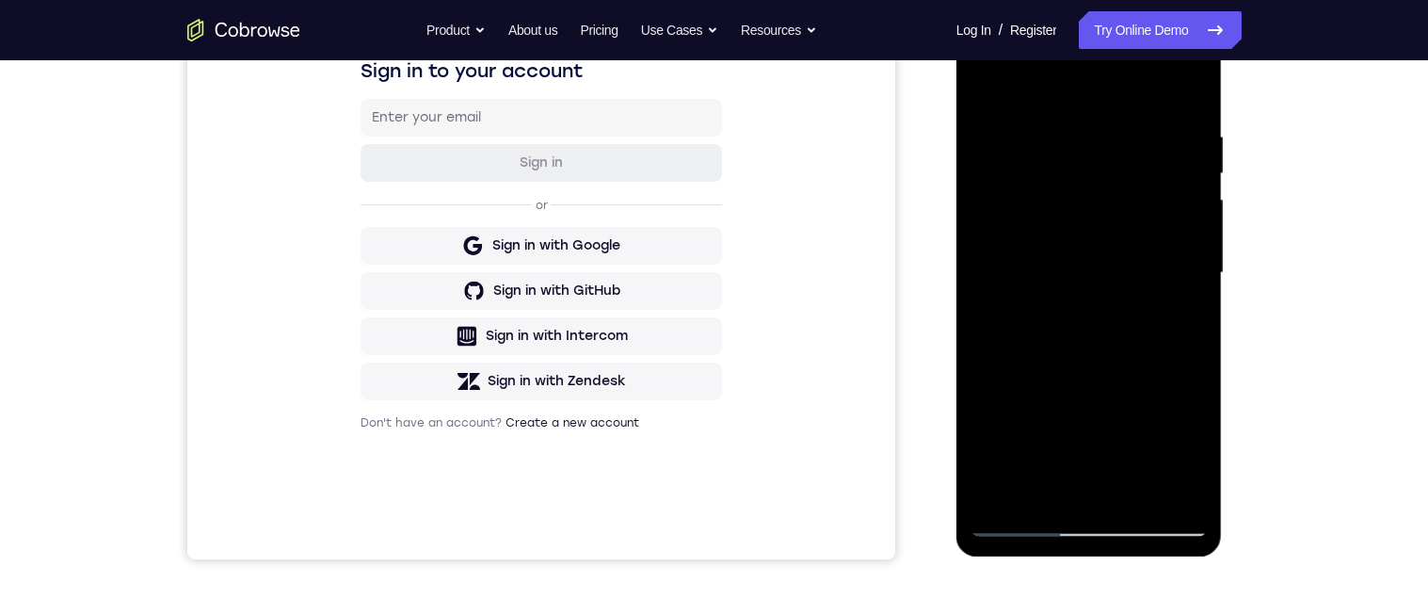
click at [1157, 380] on div at bounding box center [1088, 272] width 237 height 527
click at [1163, 383] on div at bounding box center [1088, 272] width 237 height 527
click at [1183, 397] on div at bounding box center [1088, 272] width 237 height 527
click at [1179, 402] on div at bounding box center [1088, 272] width 237 height 527
click at [1166, 431] on div at bounding box center [1088, 272] width 237 height 527
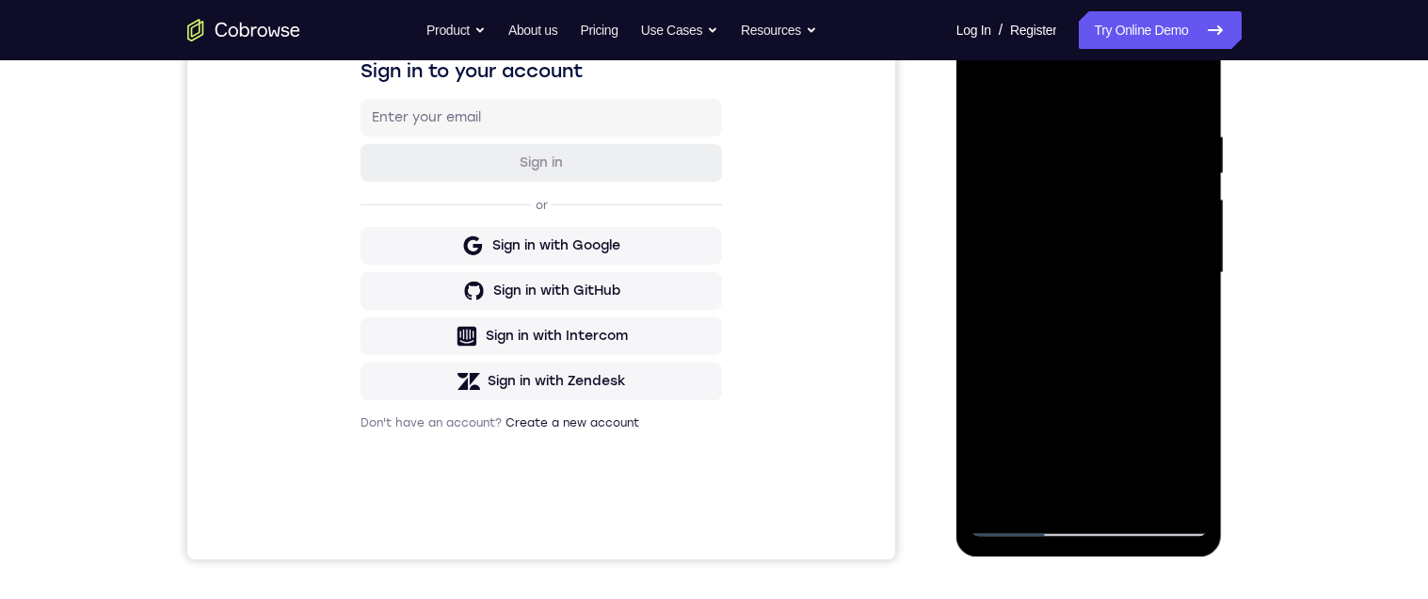
click at [1170, 342] on div at bounding box center [1088, 272] width 237 height 527
click at [1186, 322] on div at bounding box center [1088, 271] width 237 height 527
click at [1175, 324] on div at bounding box center [1088, 271] width 237 height 527
click at [1179, 434] on div at bounding box center [1088, 271] width 237 height 527
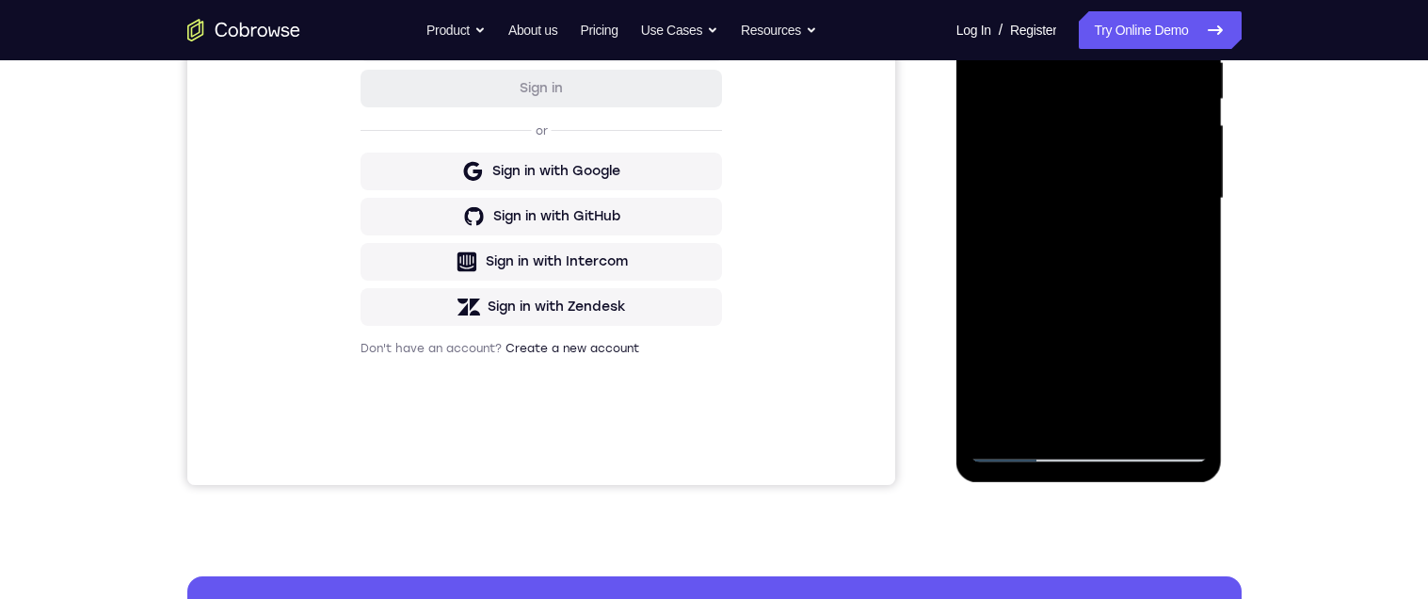
scroll to position [331, 0]
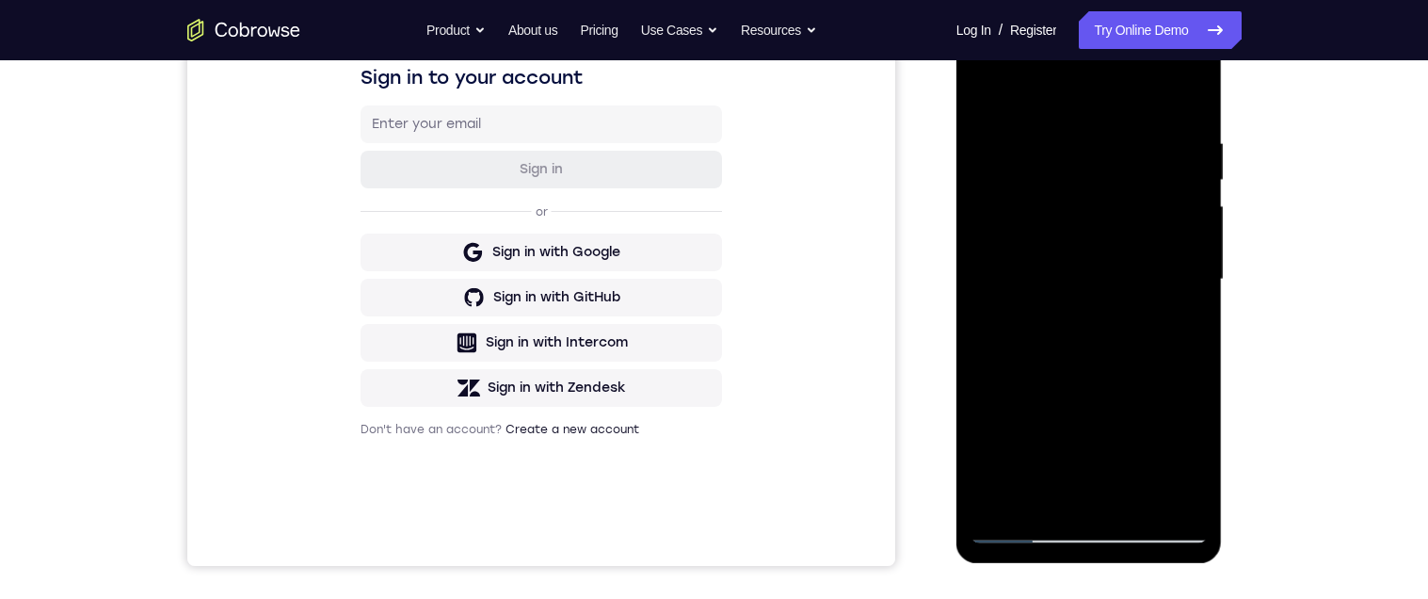
click at [1165, 384] on div at bounding box center [1088, 279] width 237 height 527
click at [1164, 366] on div at bounding box center [1088, 278] width 237 height 527
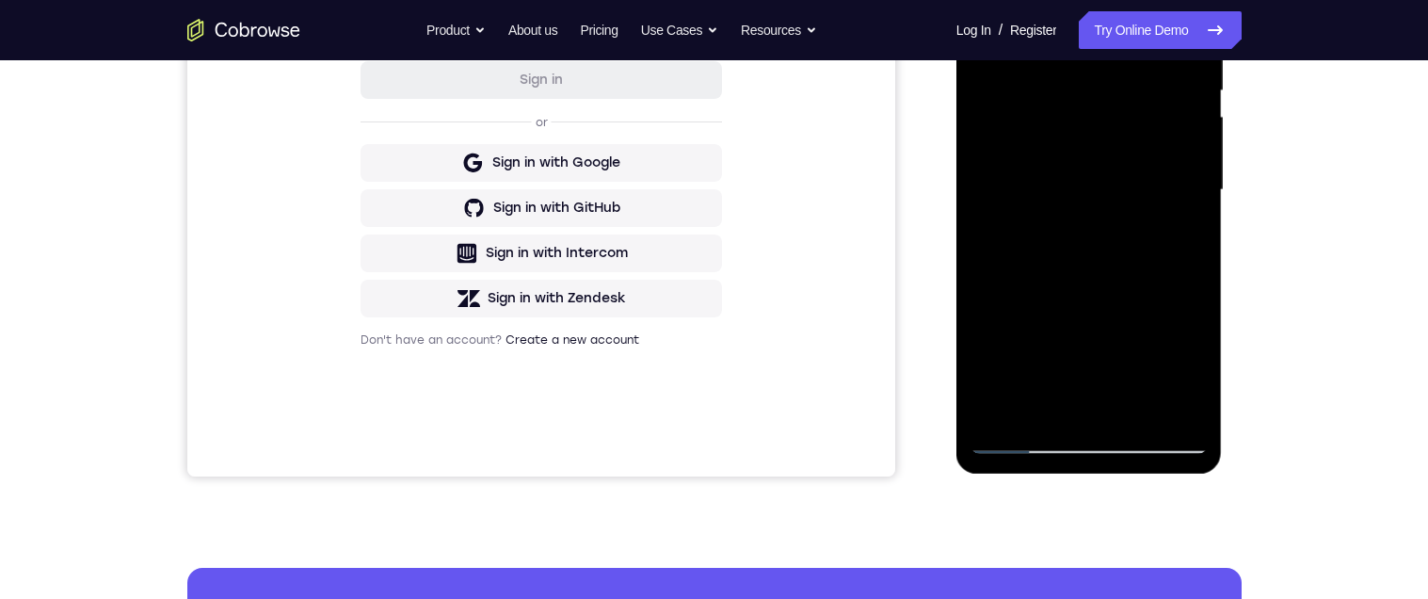
scroll to position [400, 0]
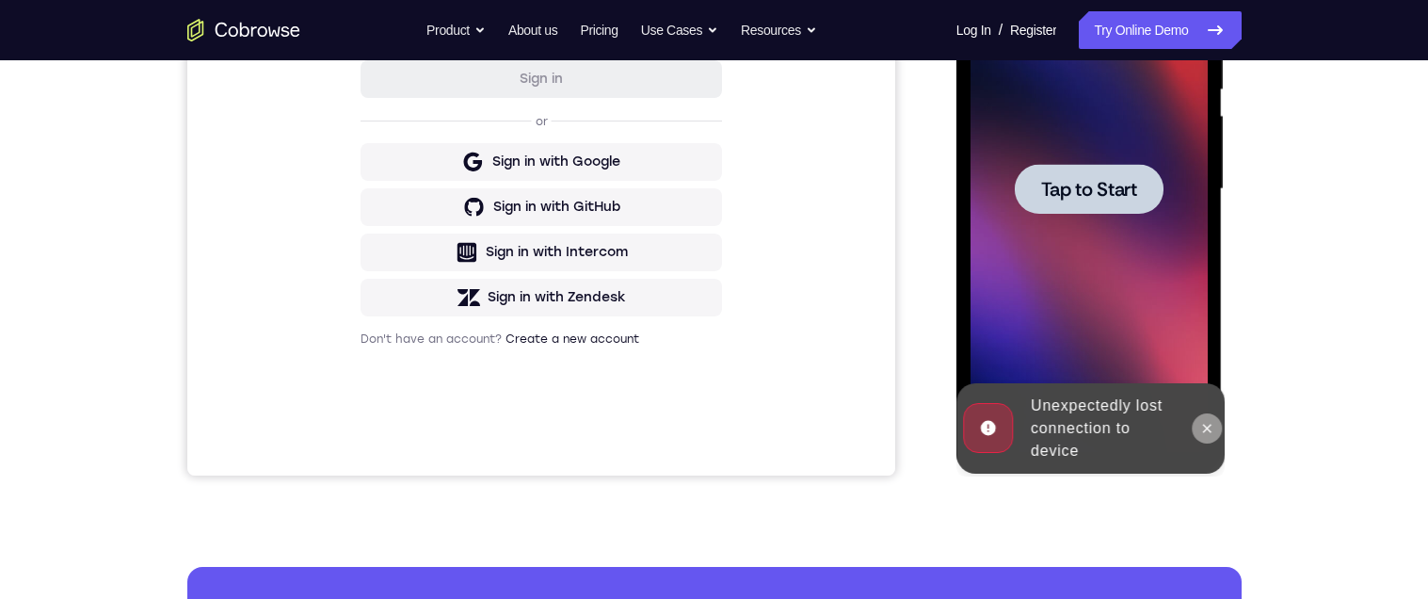
click at [1192, 426] on button at bounding box center [1207, 428] width 30 height 30
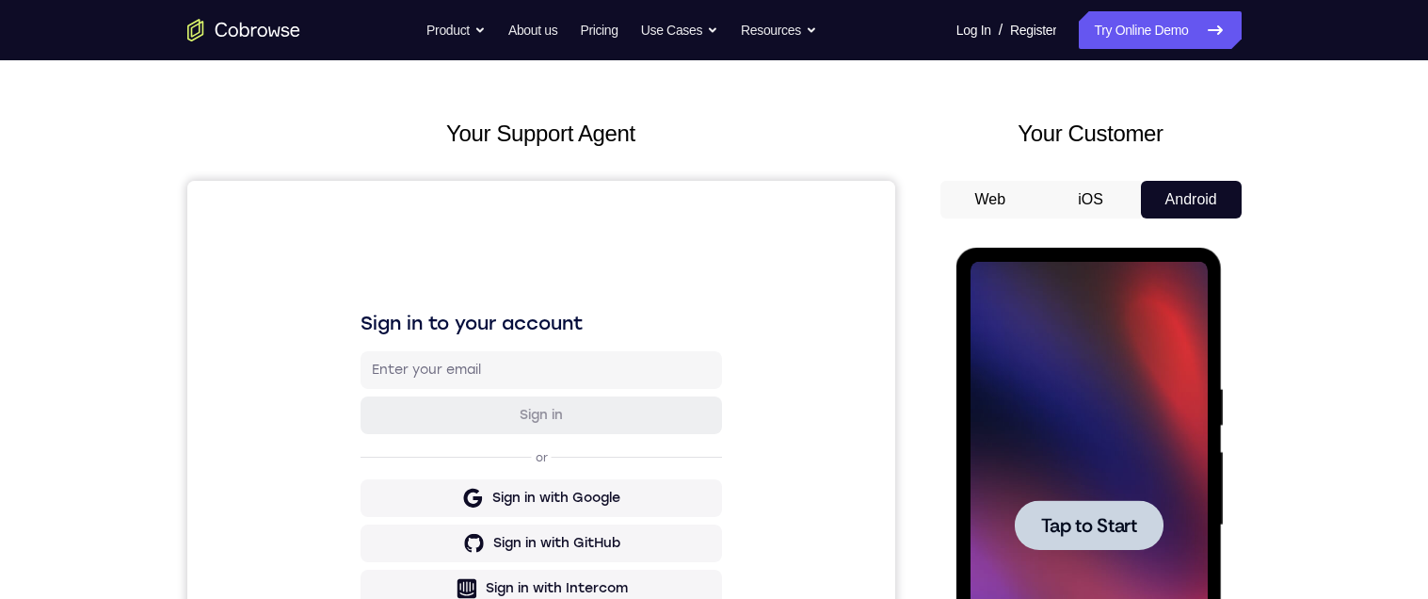
scroll to position [88, 0]
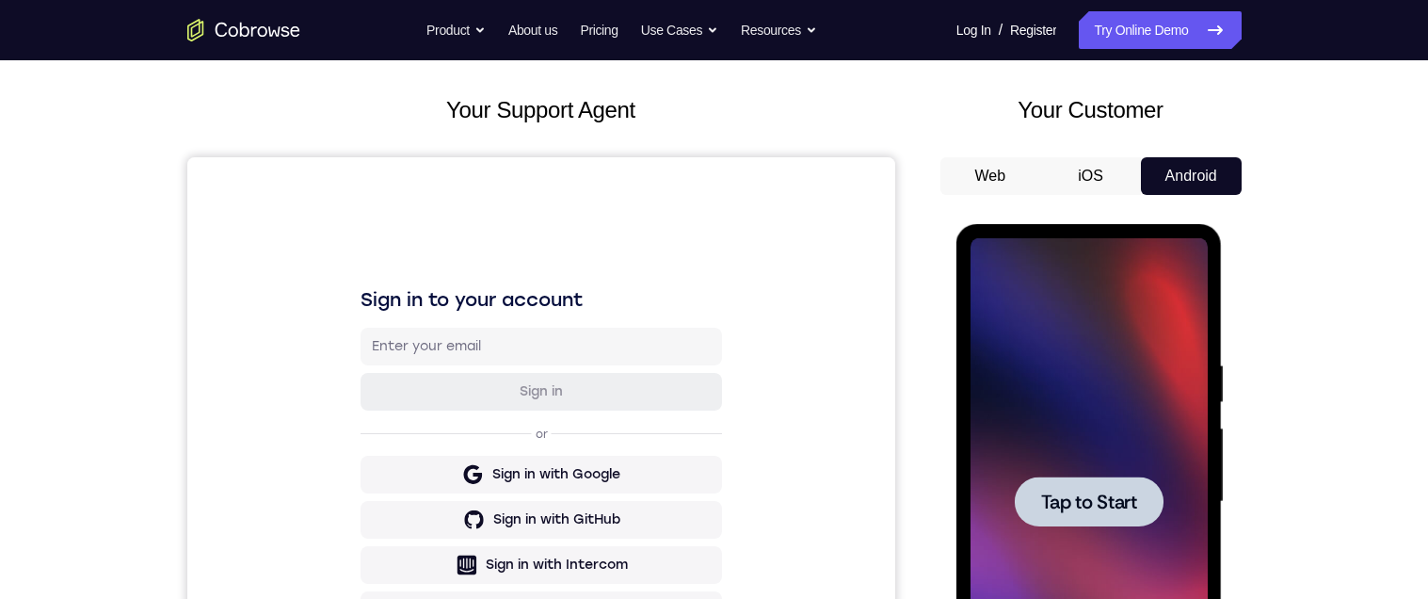
click at [1080, 511] on span "Tap to Start" at bounding box center [1089, 501] width 96 height 19
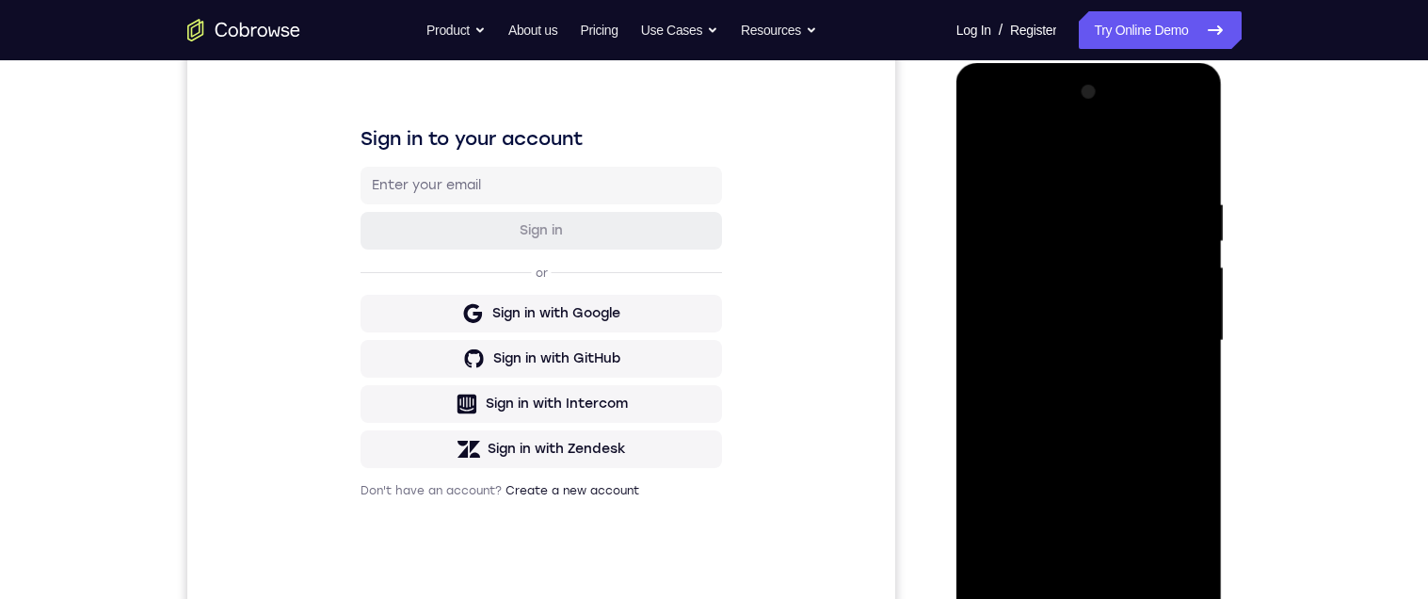
scroll to position [424, 0]
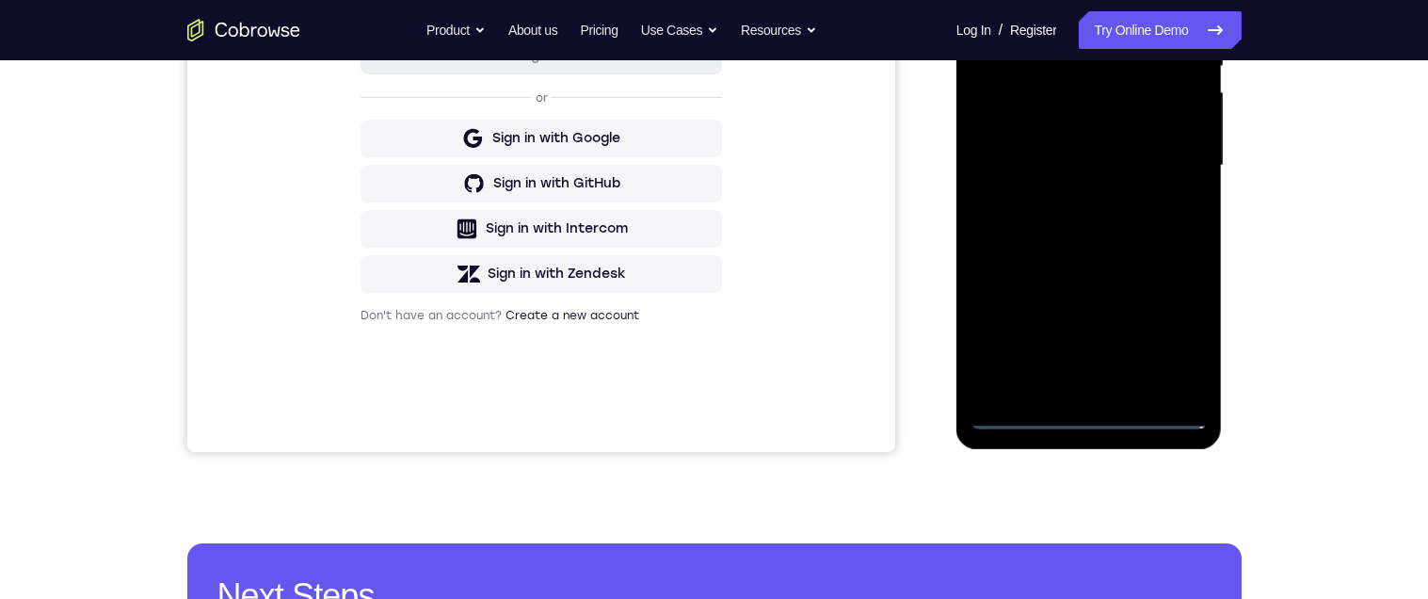
drag, startPoint x: 1090, startPoint y: 410, endPoint x: 2048, endPoint y: 340, distance: 960.7
click at [1090, 410] on div at bounding box center [1088, 165] width 237 height 527
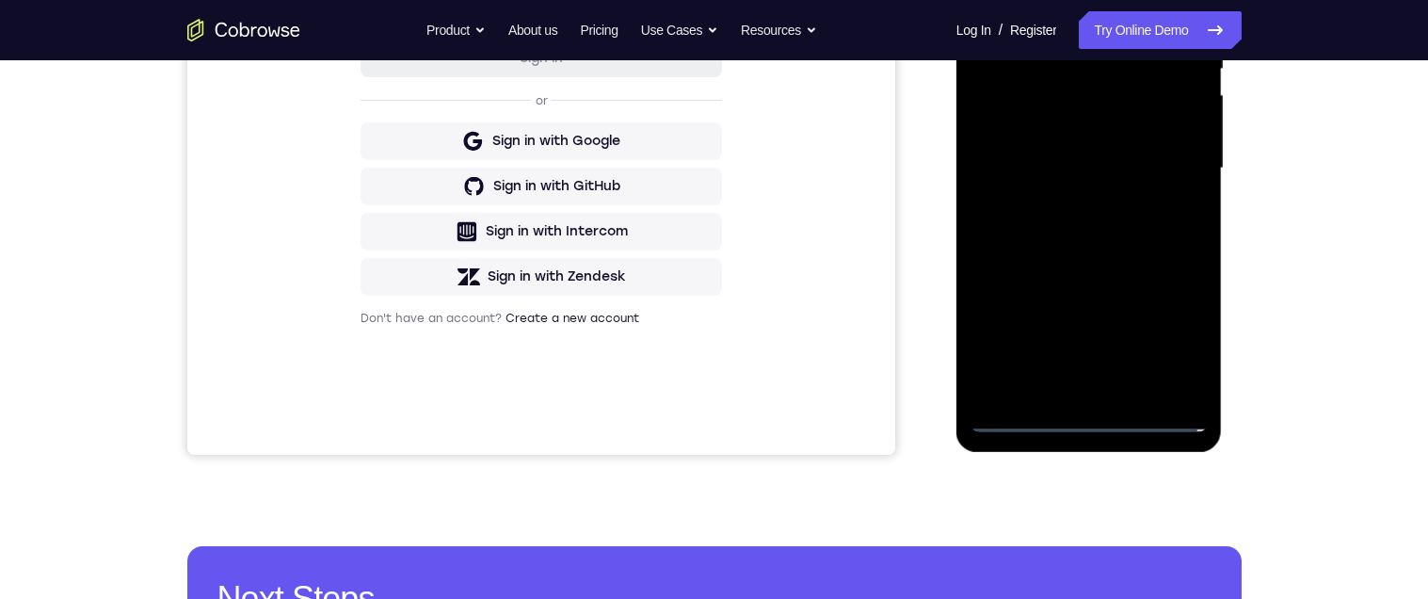
drag, startPoint x: 1167, startPoint y: 346, endPoint x: 2180, endPoint y: 153, distance: 1030.9
click at [1167, 346] on div at bounding box center [1088, 168] width 237 height 527
click at [1043, 0] on div at bounding box center [1088, 168] width 237 height 527
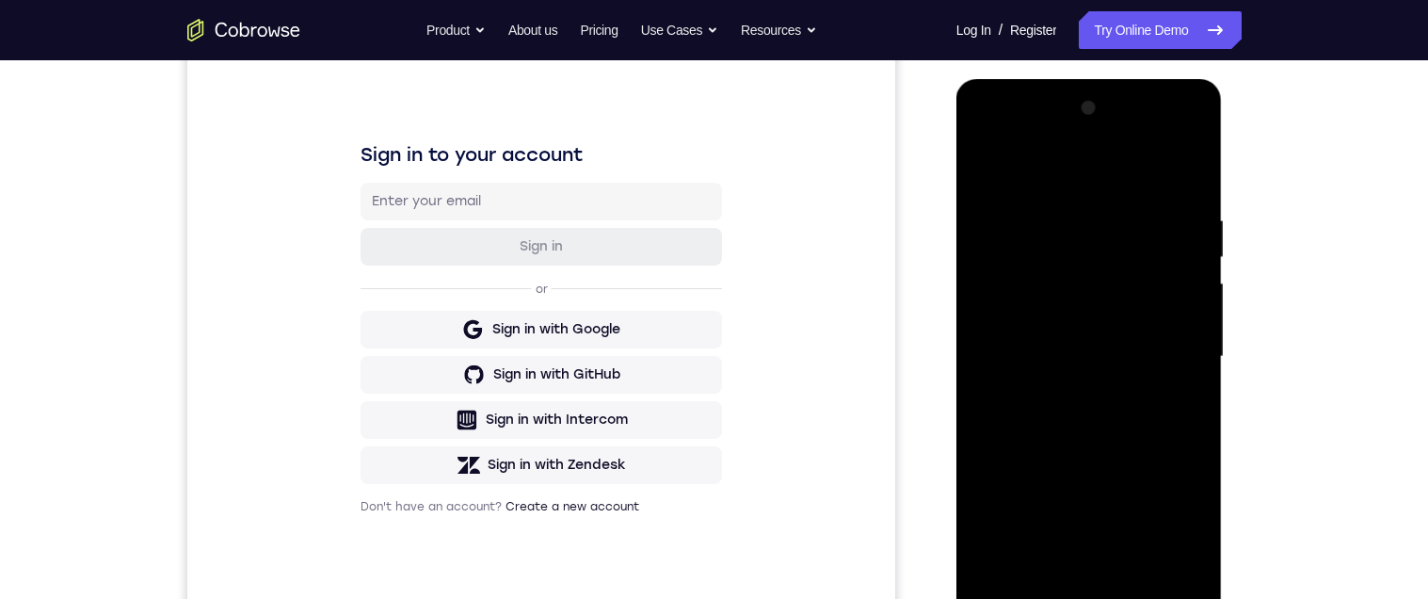
click at [1159, 338] on div at bounding box center [1088, 356] width 237 height 527
click at [1166, 345] on div at bounding box center [1088, 356] width 237 height 527
click at [1069, 581] on div at bounding box center [1088, 356] width 237 height 527
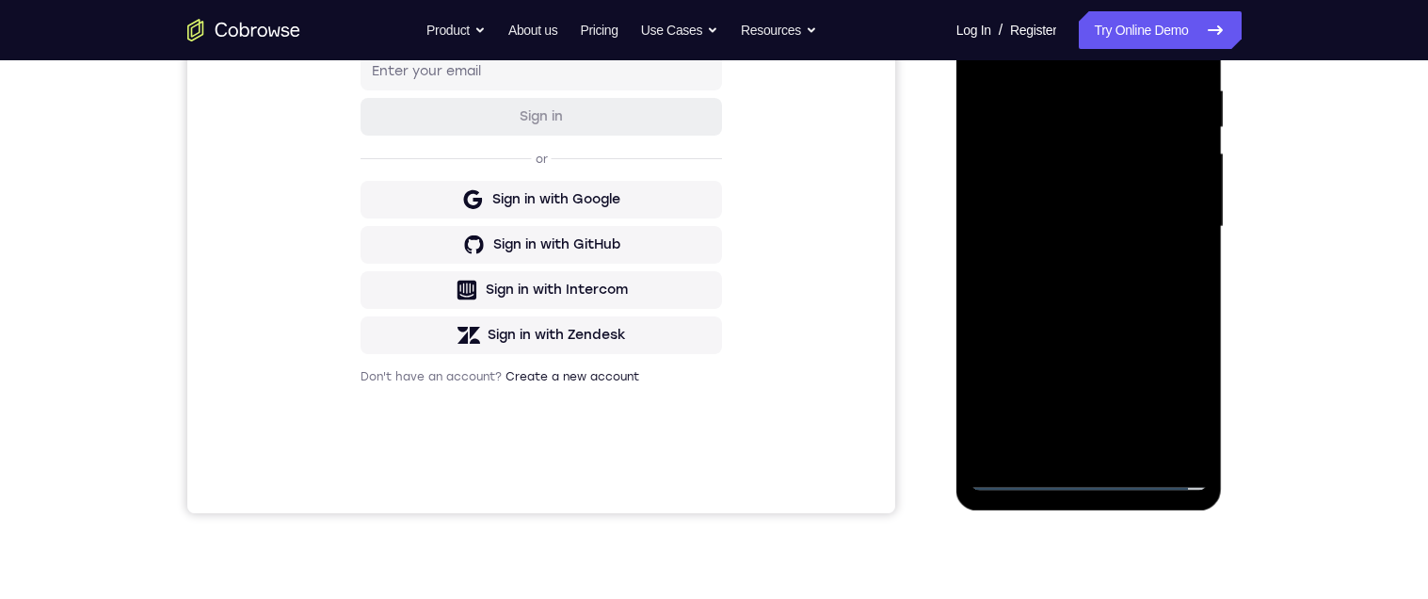
click at [1050, 204] on div at bounding box center [1088, 226] width 237 height 527
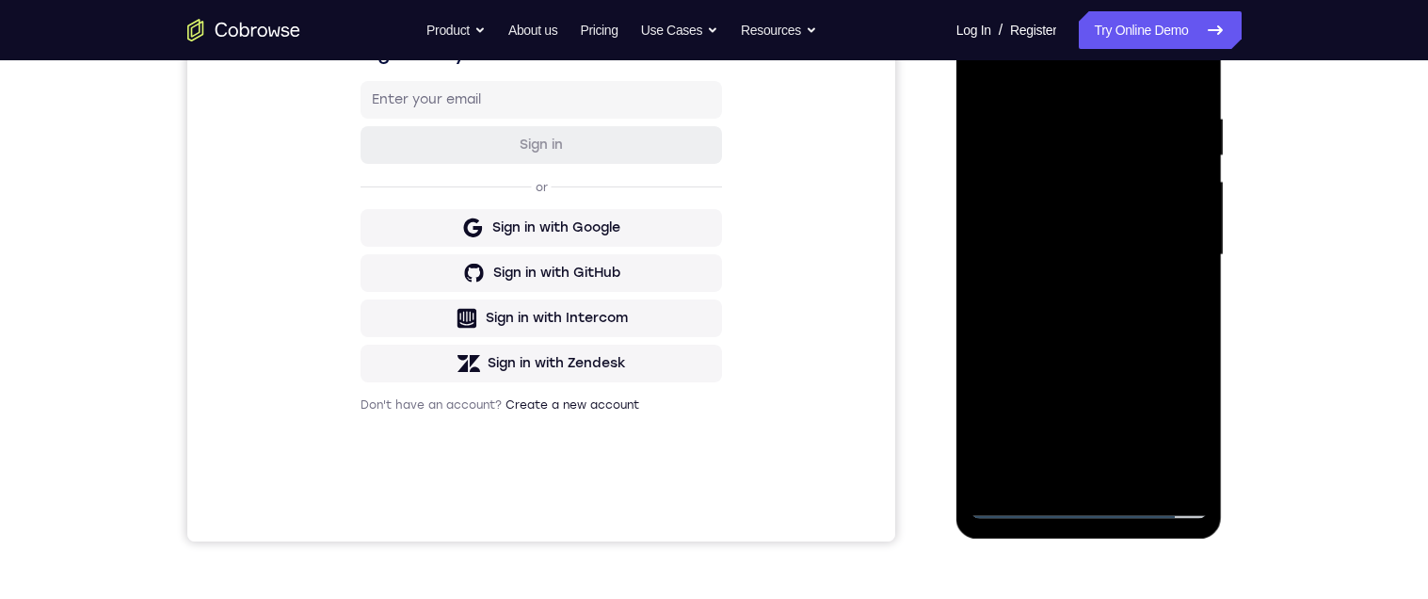
click at [1108, 177] on div at bounding box center [1088, 255] width 237 height 527
click at [1080, 258] on div at bounding box center [1088, 255] width 237 height 527
click at [1148, 323] on div at bounding box center [1088, 255] width 237 height 527
click at [1114, 317] on div at bounding box center [1088, 255] width 237 height 527
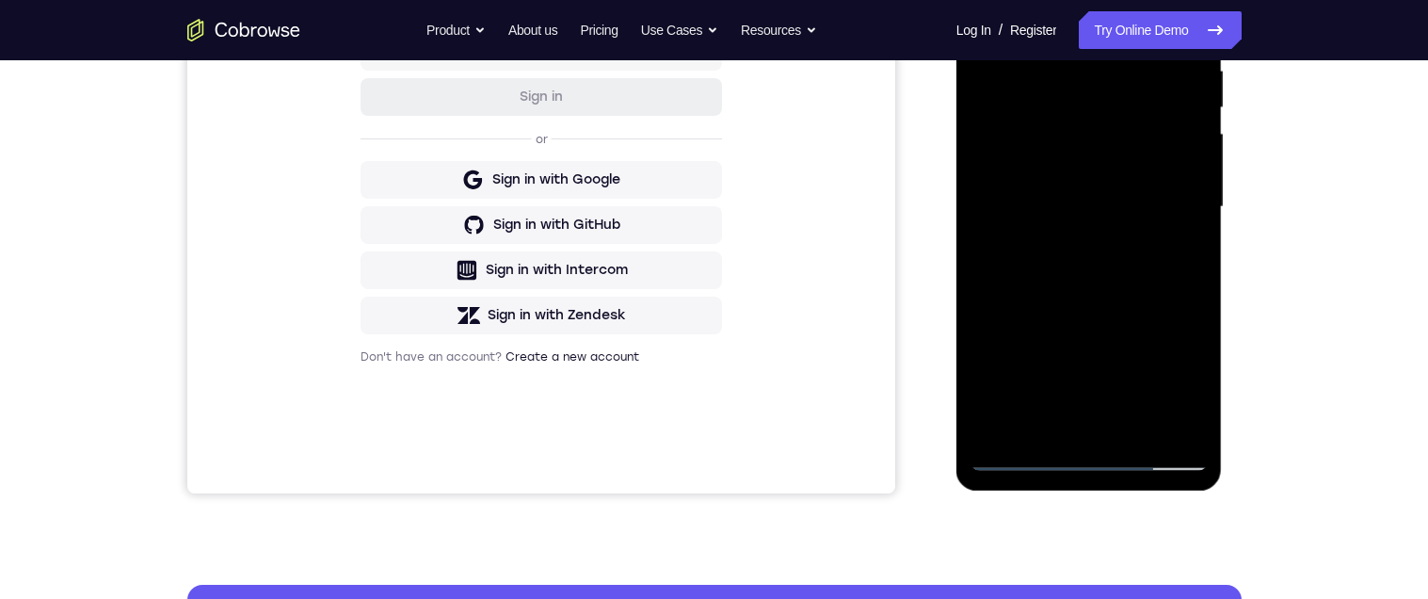
click at [1193, 39] on div at bounding box center [1088, 207] width 237 height 527
click at [1198, 291] on div at bounding box center [1088, 207] width 237 height 527
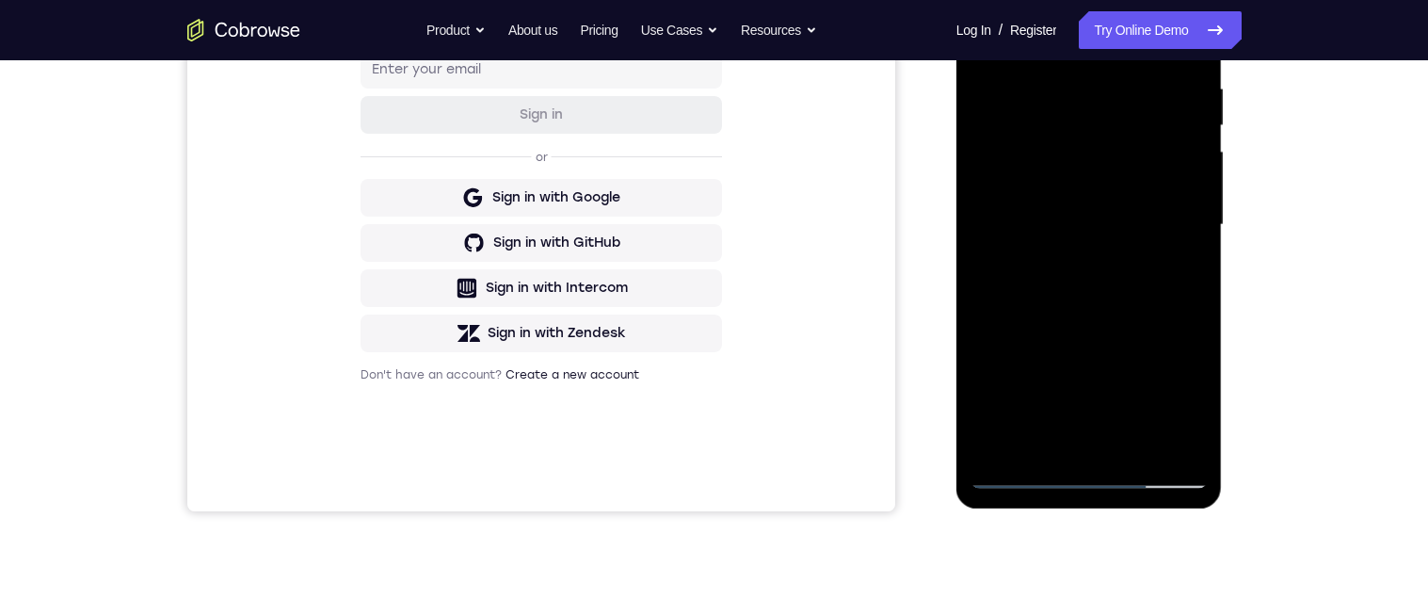
click at [1194, 309] on div at bounding box center [1088, 224] width 237 height 527
click at [1137, 451] on div at bounding box center [1088, 224] width 237 height 527
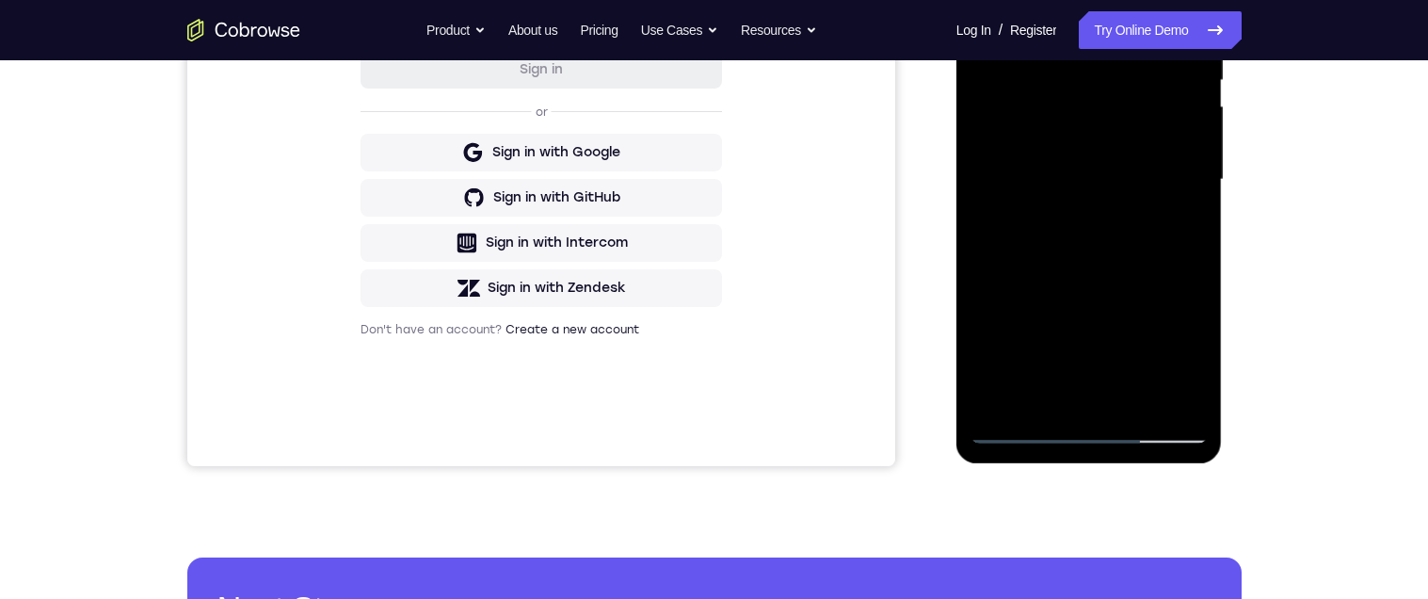
scroll to position [392, 0]
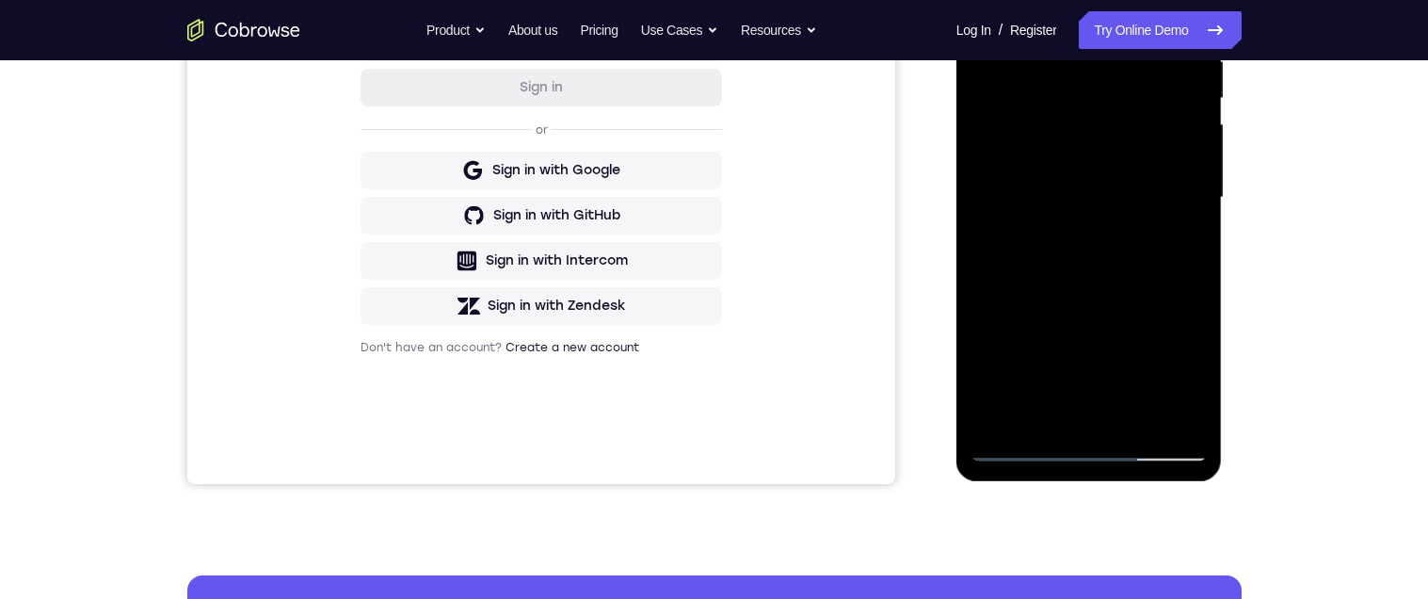
click at [1131, 292] on div at bounding box center [1088, 197] width 237 height 527
click at [1086, 344] on div at bounding box center [1088, 197] width 237 height 527
click at [1110, 135] on div at bounding box center [1088, 197] width 237 height 527
click at [1120, 133] on div at bounding box center [1088, 197] width 237 height 527
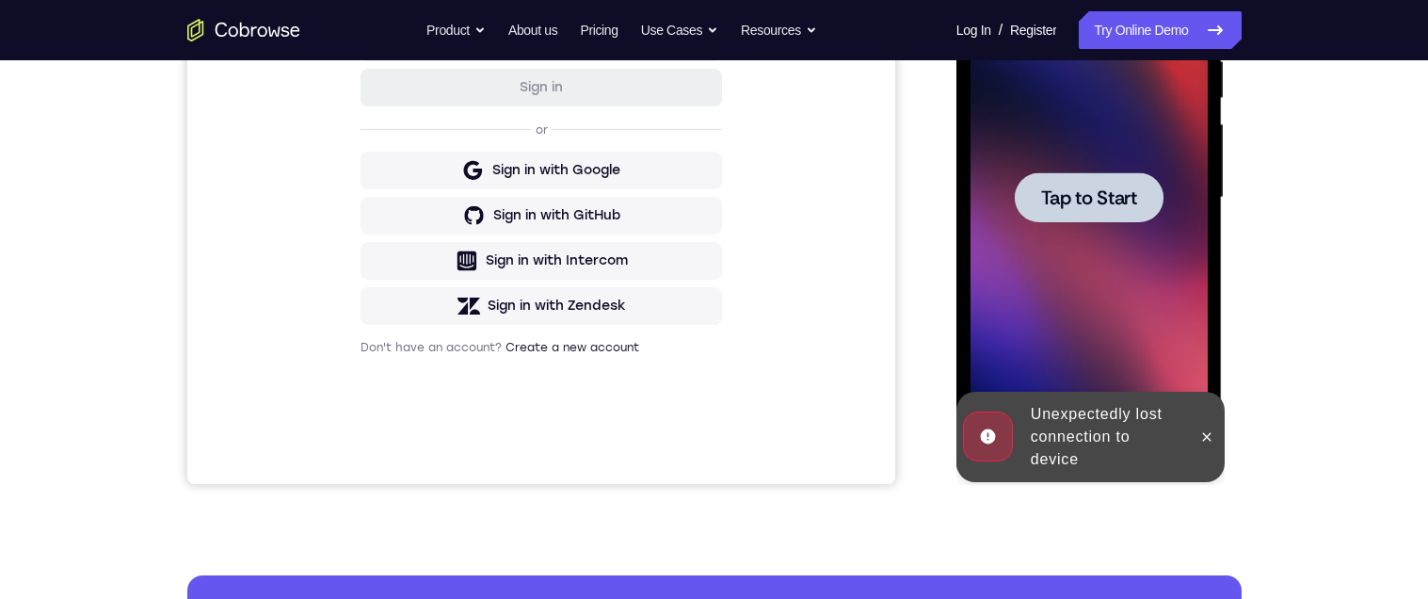
click at [1090, 201] on span "Tap to Start" at bounding box center [1089, 197] width 96 height 19
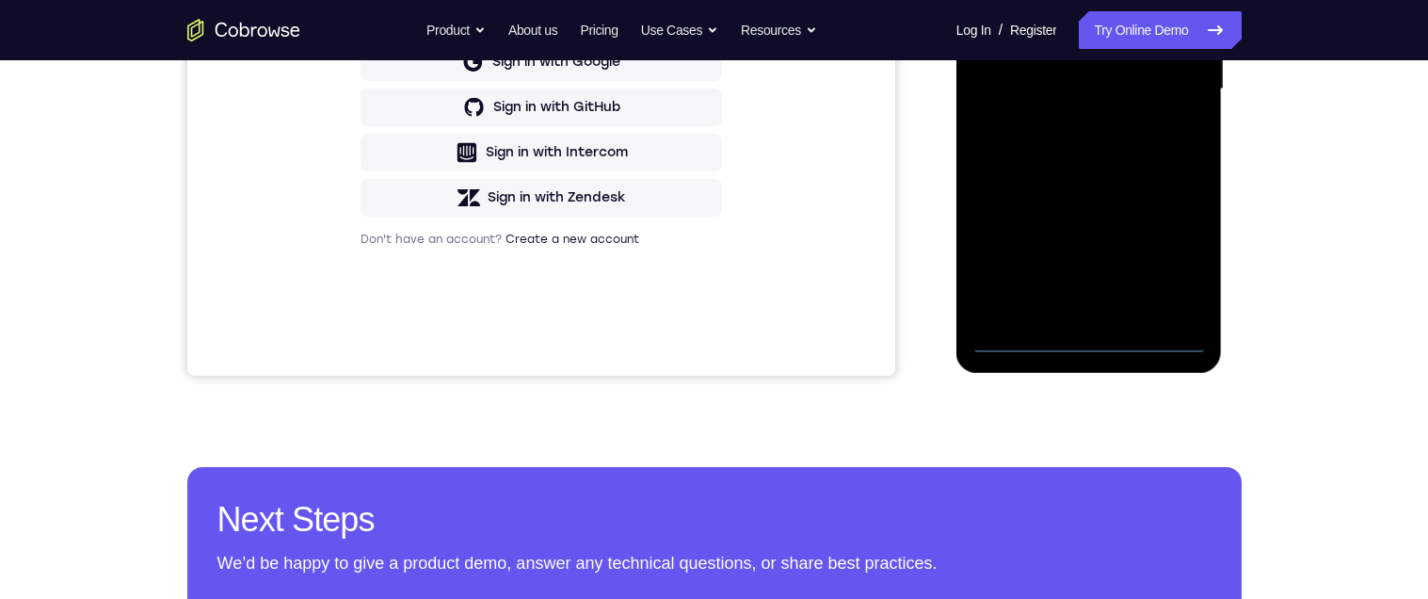
scroll to position [542, 0]
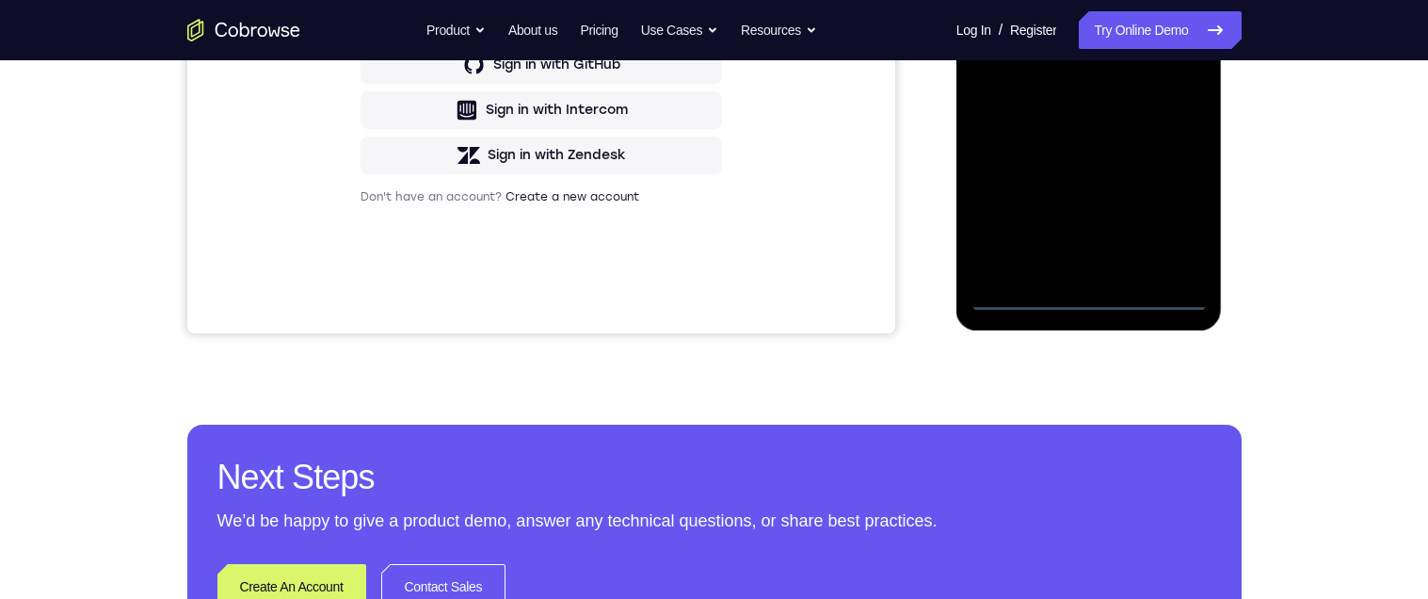
click at [1080, 300] on div at bounding box center [1088, 47] width 237 height 527
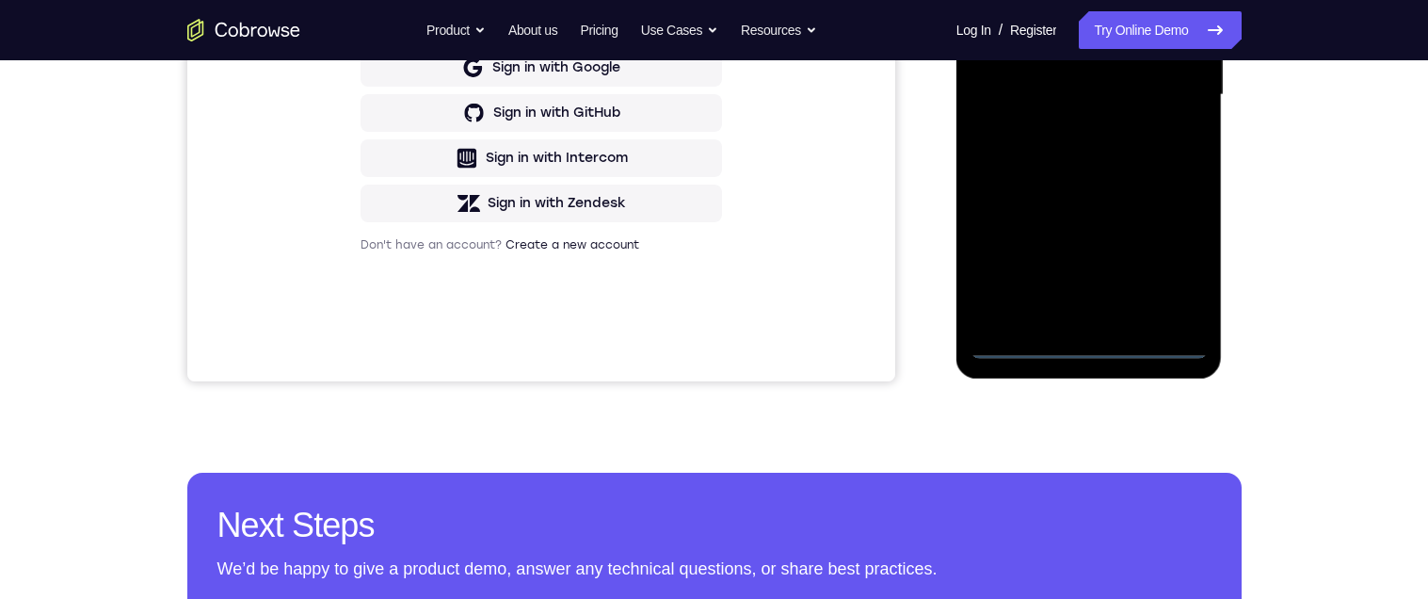
scroll to position [471, 0]
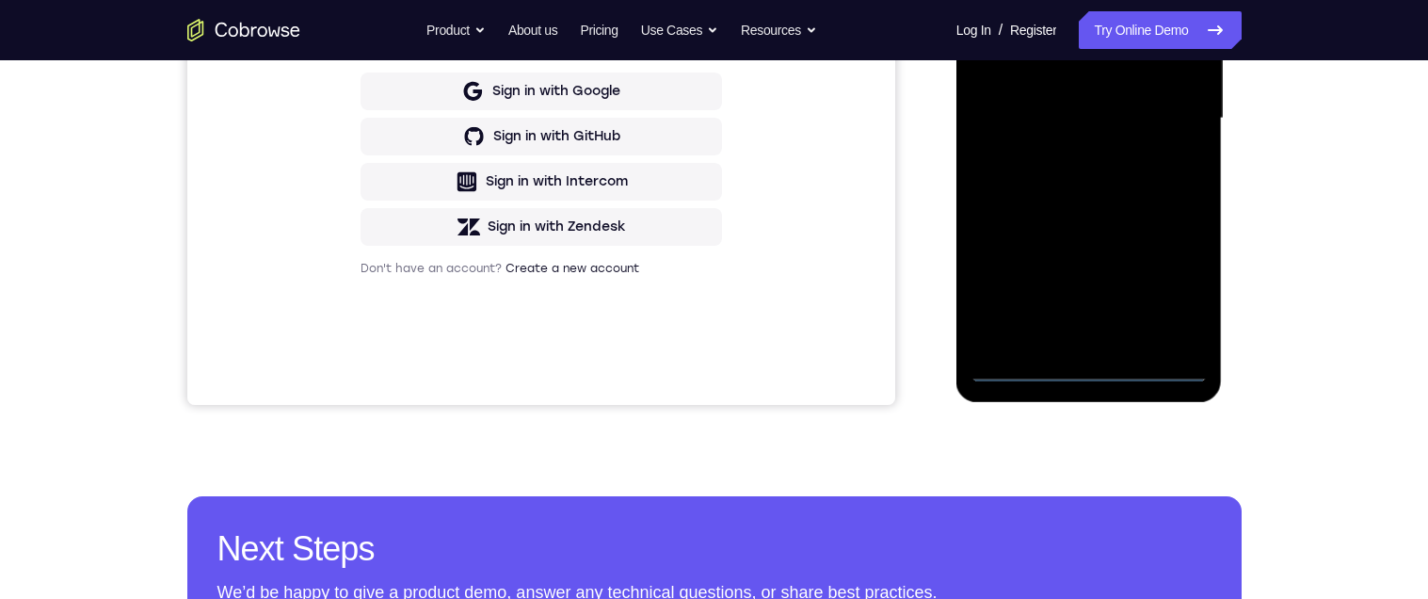
click at [1088, 373] on div at bounding box center [1088, 118] width 237 height 527
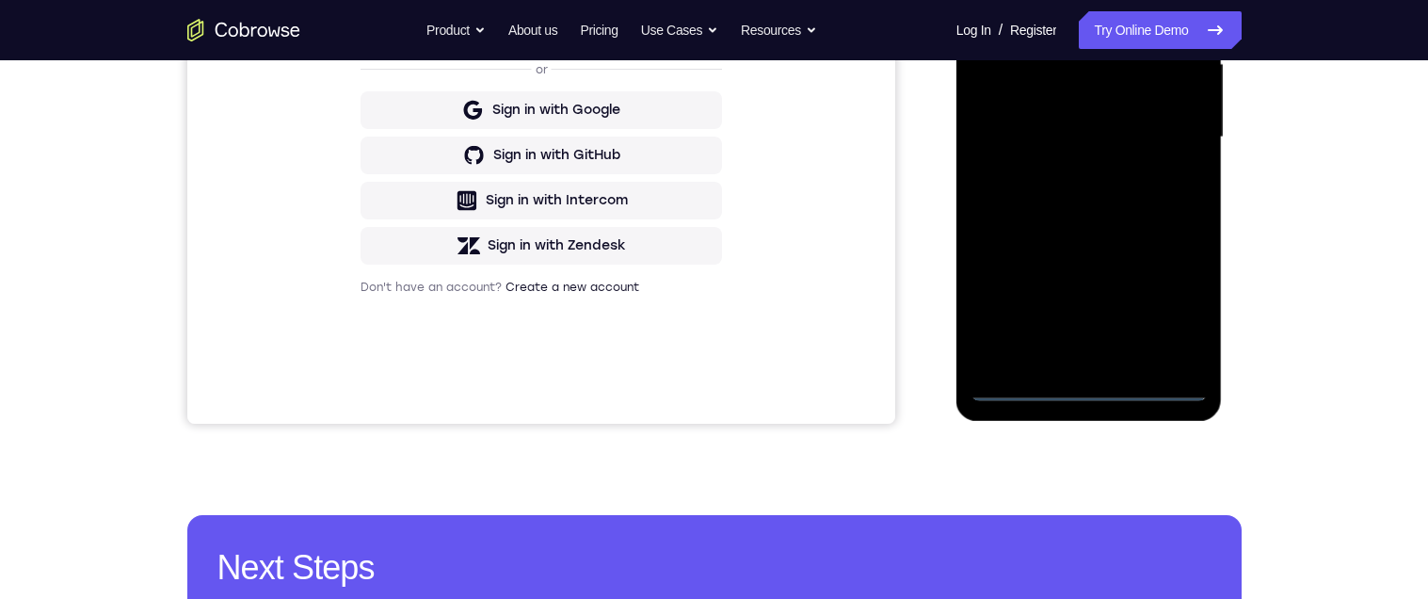
scroll to position [452, 0]
click at [1085, 384] on div at bounding box center [1088, 137] width 237 height 527
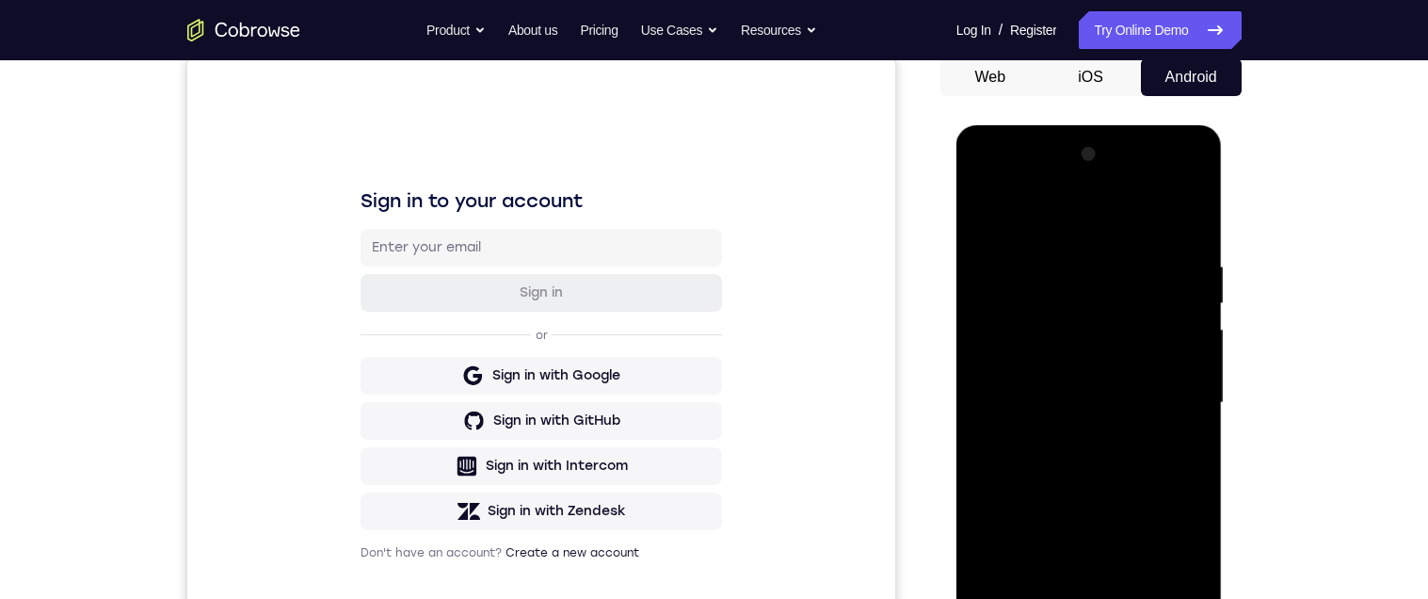
scroll to position [270, 0]
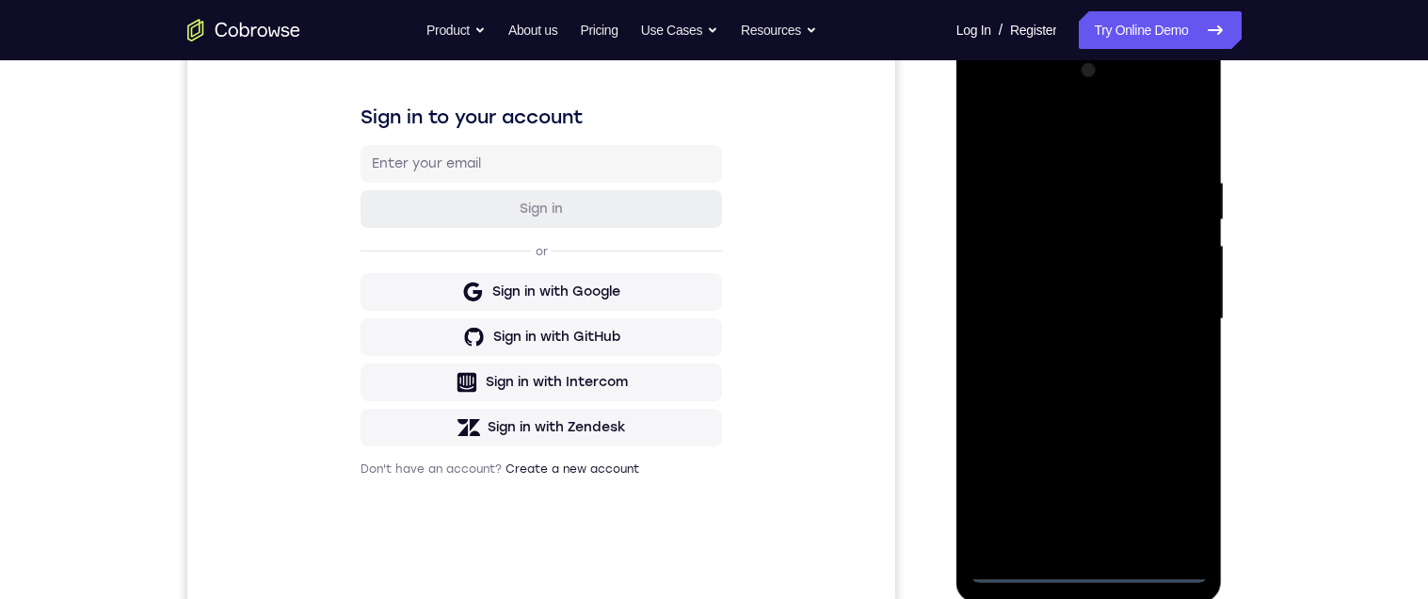
click at [1082, 562] on div at bounding box center [1088, 319] width 237 height 527
click at [1092, 569] on div at bounding box center [1088, 319] width 237 height 527
click at [1178, 488] on div at bounding box center [1088, 319] width 237 height 527
click at [1169, 481] on div at bounding box center [1088, 319] width 237 height 527
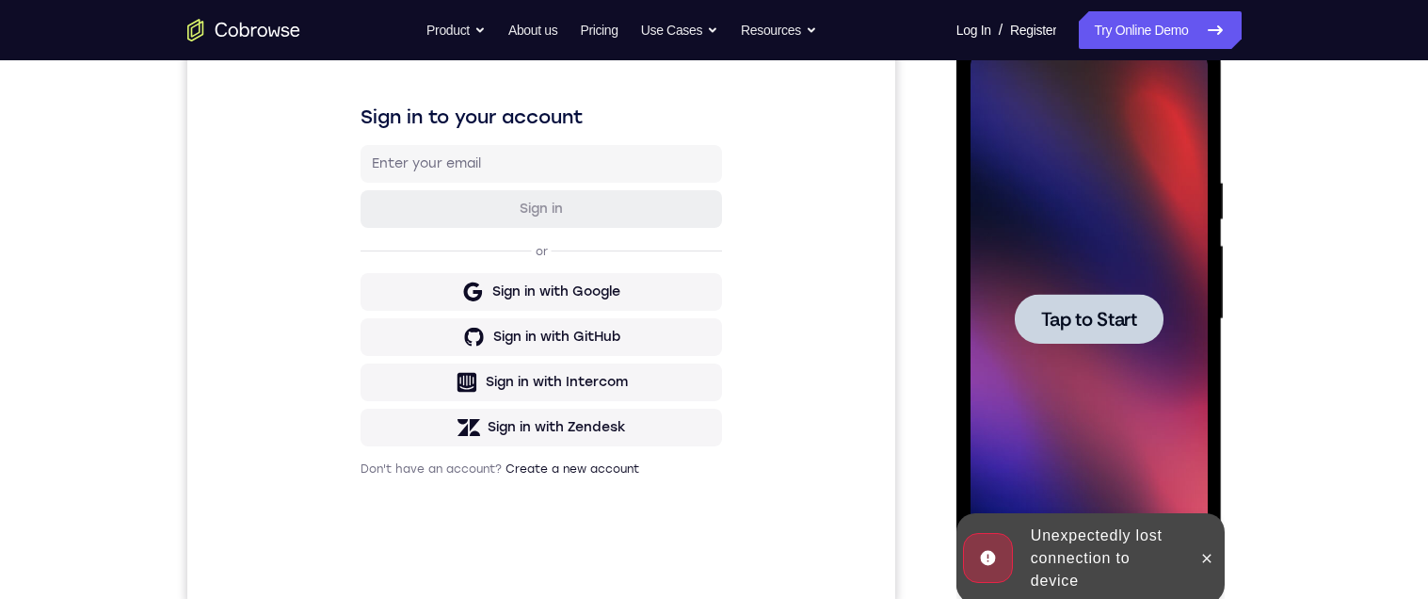
click at [1086, 310] on span "Tap to Start" at bounding box center [1089, 319] width 96 height 19
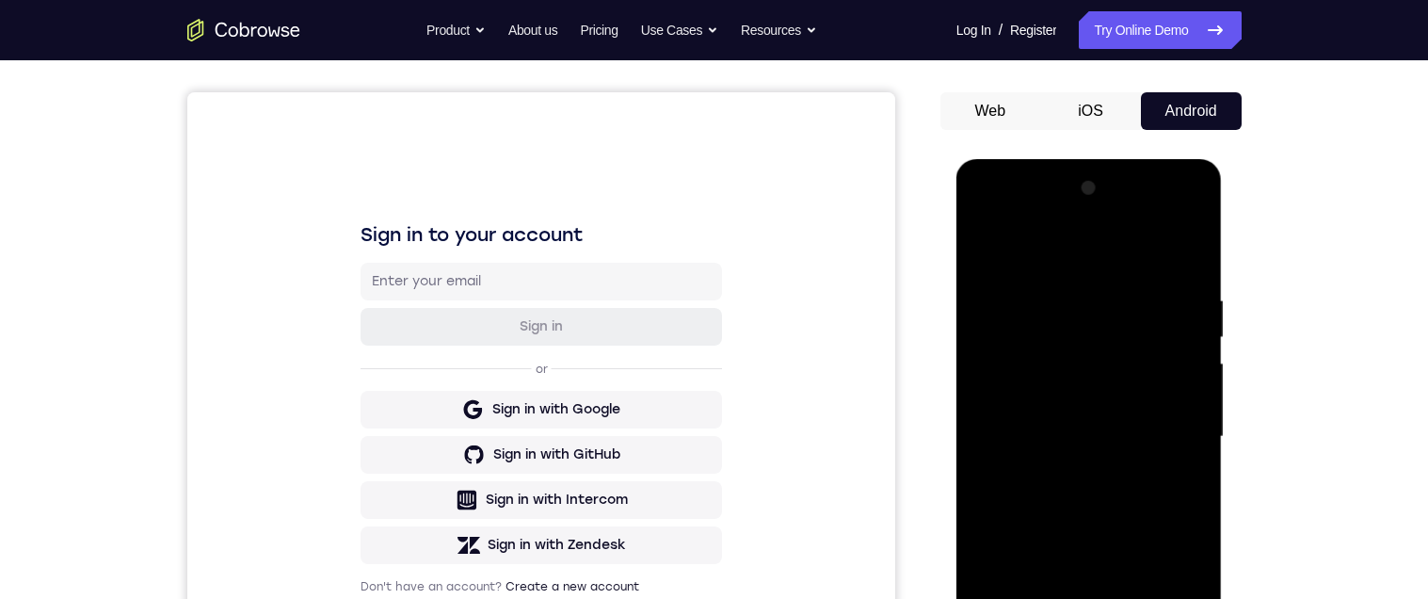
scroll to position [298, 0]
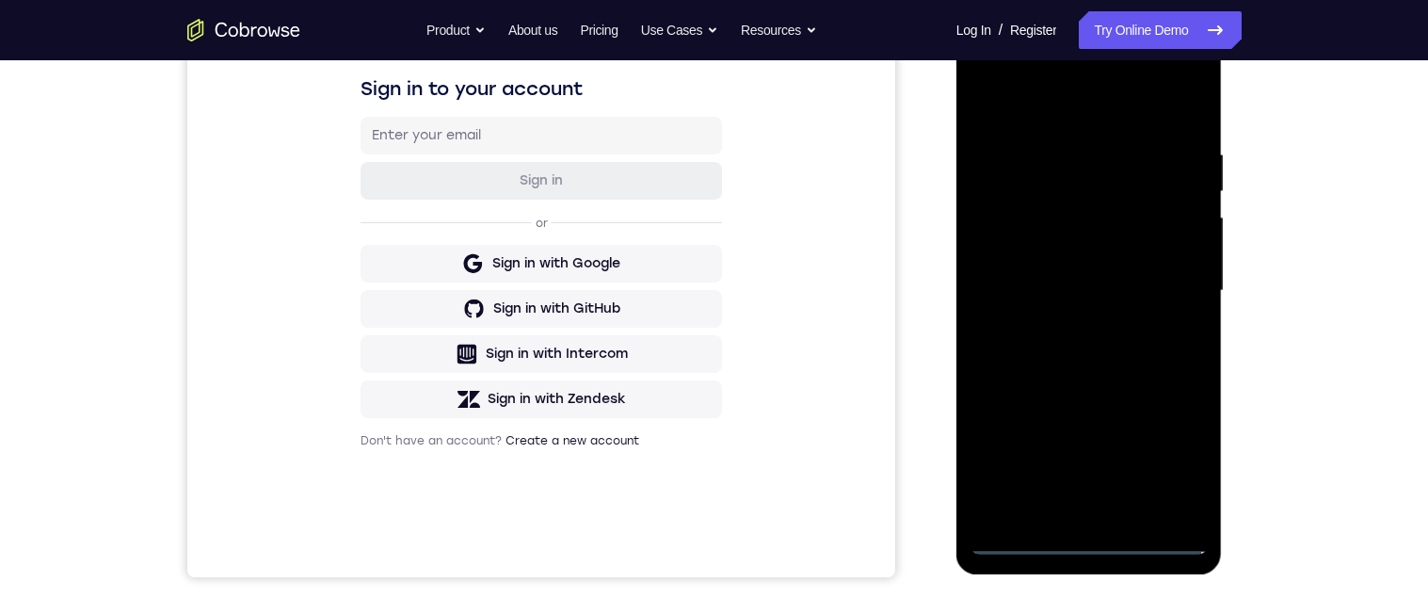
click at [1087, 540] on div at bounding box center [1088, 290] width 237 height 527
click at [1165, 464] on div at bounding box center [1088, 290] width 237 height 527
click at [1166, 463] on div at bounding box center [1088, 290] width 237 height 527
click at [1301, 362] on div "Your Support Agent Your Customer Web iOS Android Next Steps We’d be happy to gi…" at bounding box center [714, 382] width 1205 height 1241
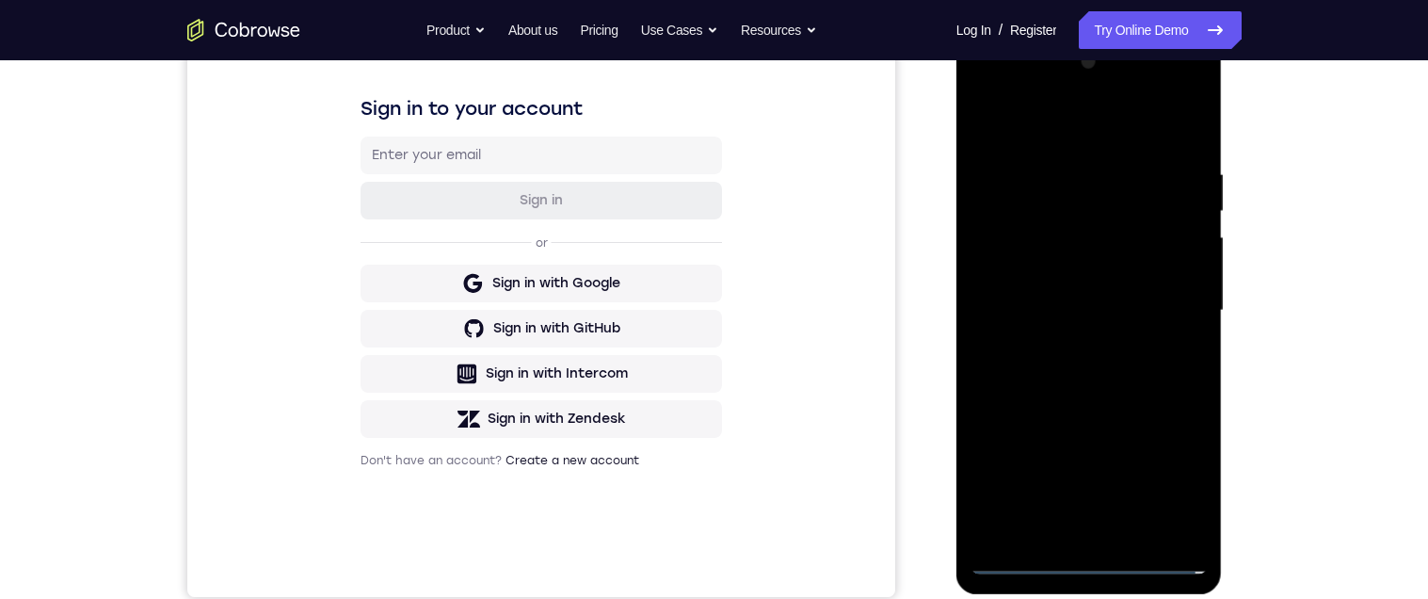
click at [1170, 487] on div at bounding box center [1088, 310] width 237 height 527
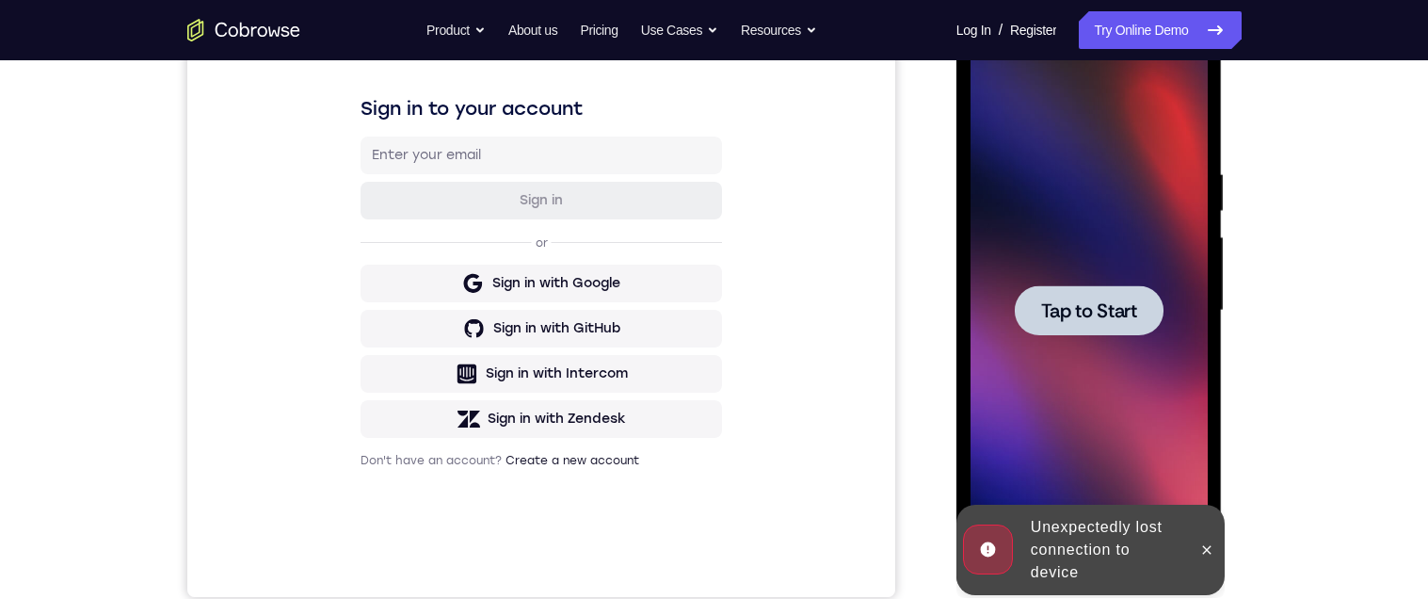
scroll to position [270, 0]
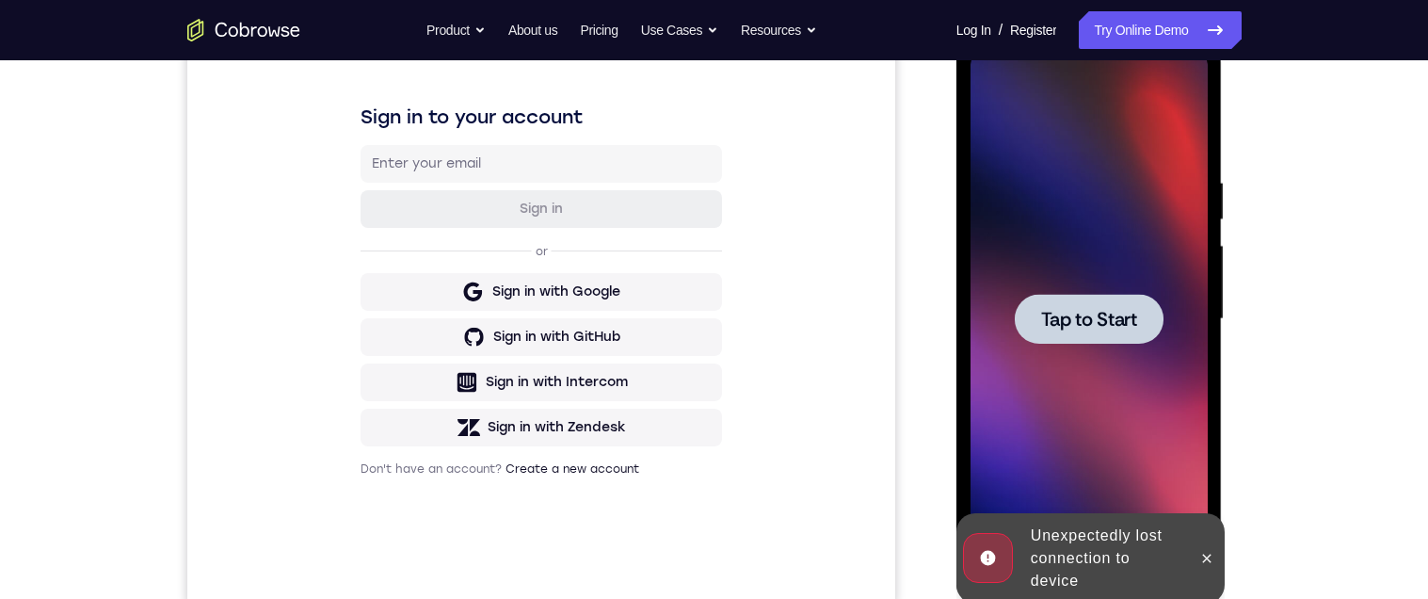
click at [1112, 337] on div at bounding box center [1089, 319] width 149 height 50
click at [1256, 362] on div "Your Support Agent Your Customer Web iOS Android Next Steps We’d be happy to gi…" at bounding box center [714, 410] width 1205 height 1241
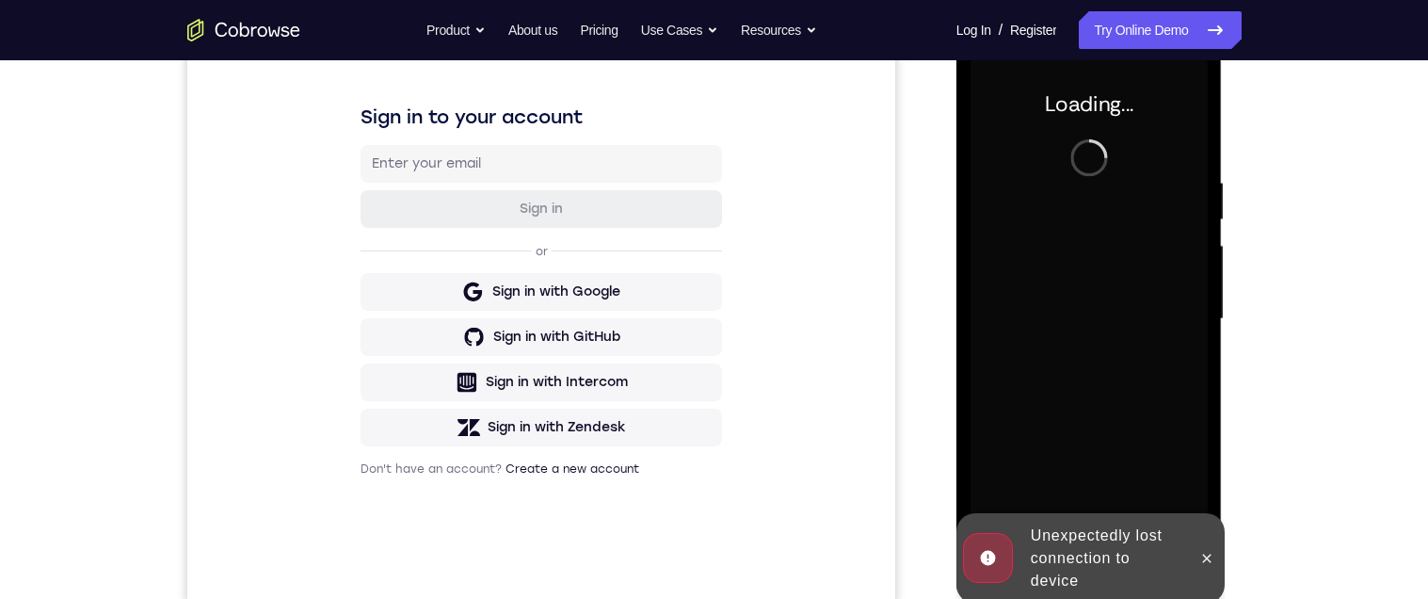
scroll to position [252, 0]
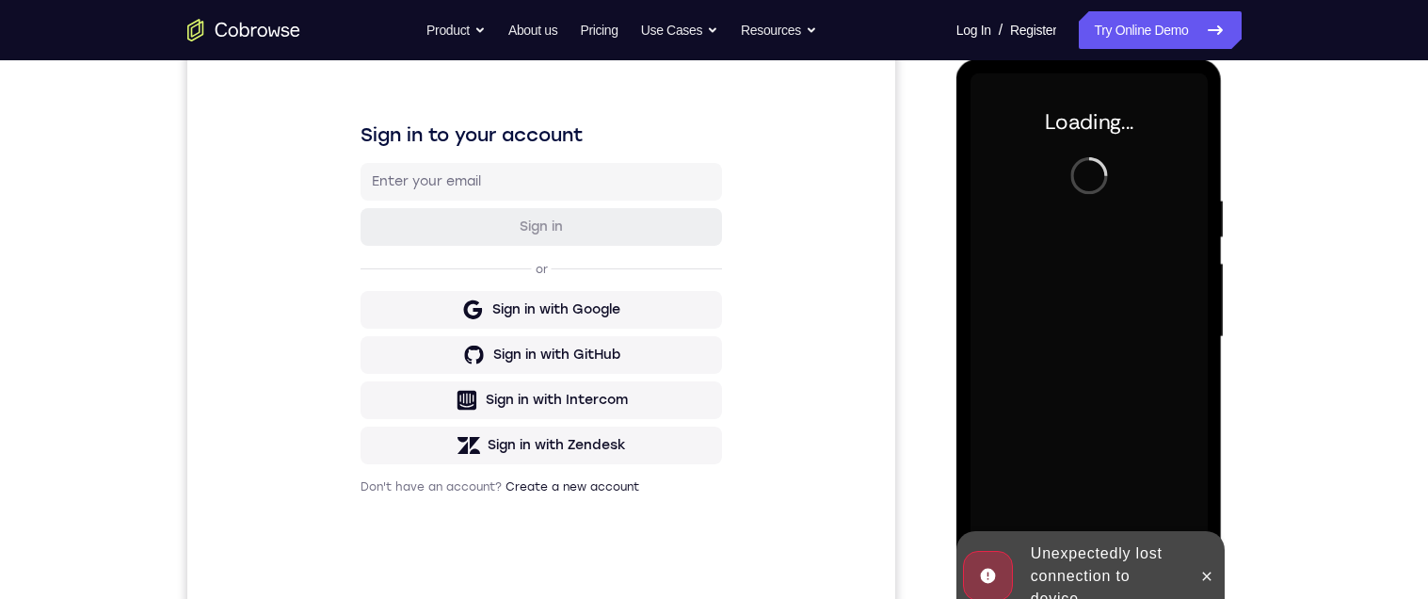
click at [1241, 381] on div "Your Support Agent Your Customer Web iOS Android Next Steps We’d be happy to gi…" at bounding box center [714, 428] width 1205 height 1241
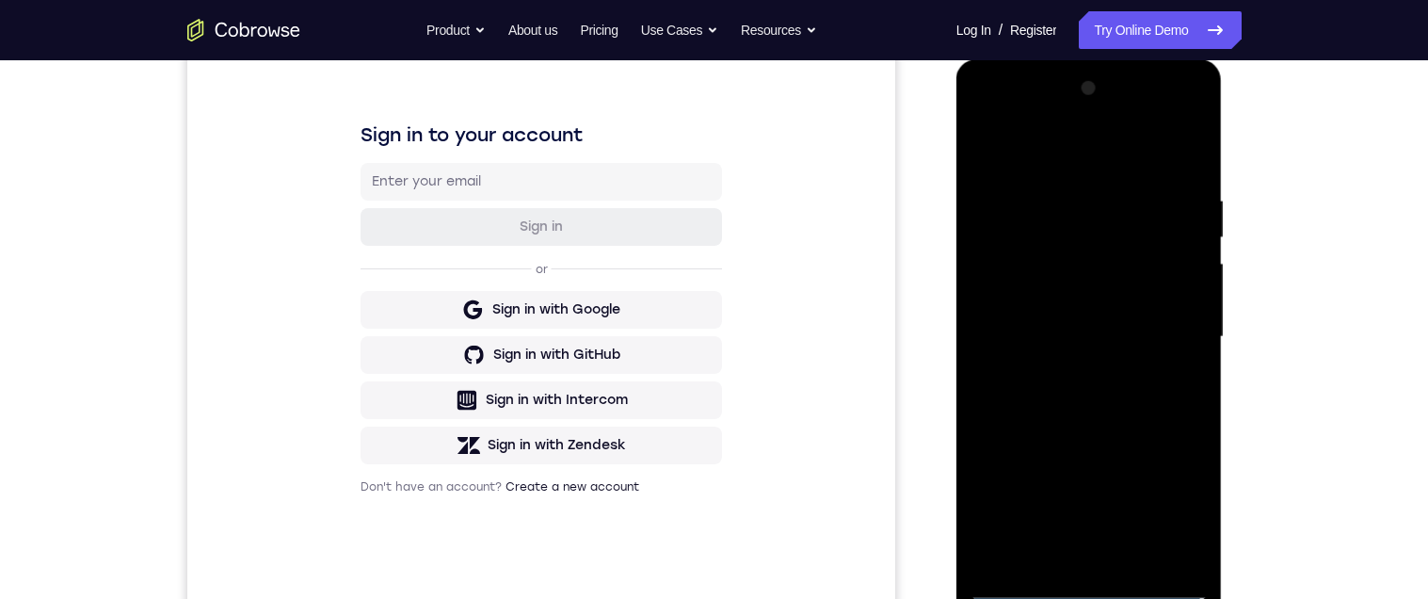
scroll to position [284, 0]
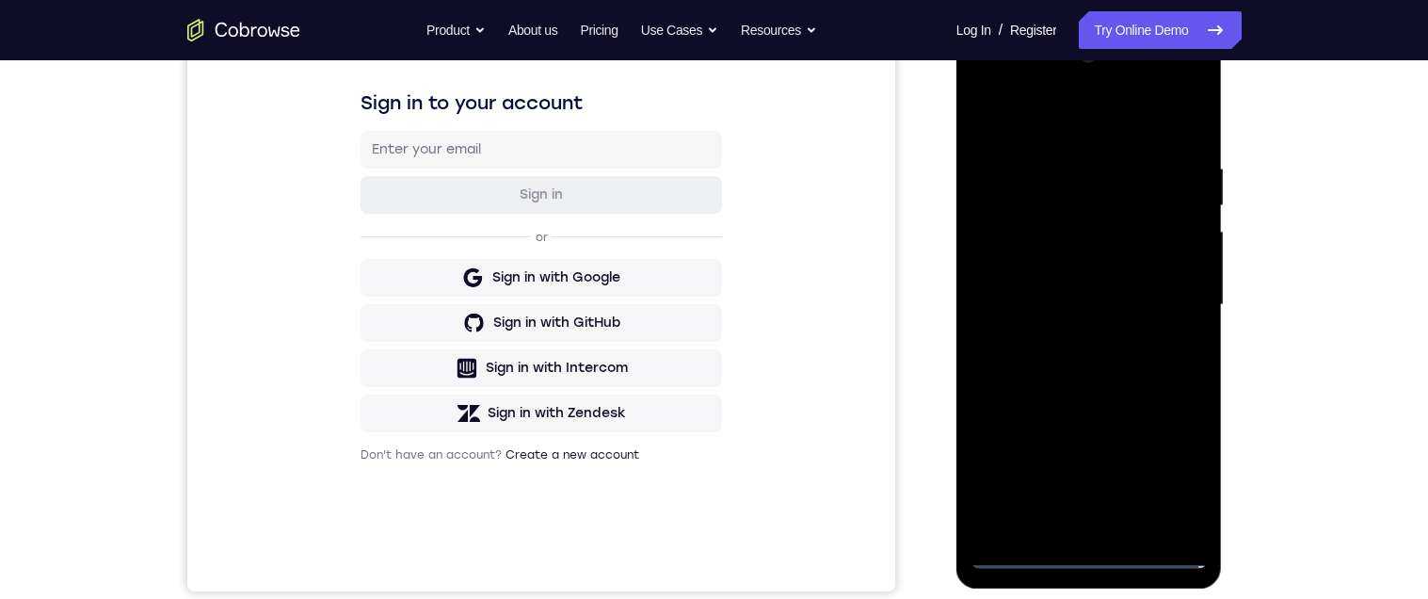
click at [1089, 552] on div at bounding box center [1088, 304] width 237 height 527
click at [1163, 472] on div at bounding box center [1088, 304] width 237 height 527
click at [1171, 481] on div at bounding box center [1088, 304] width 237 height 527
click at [1175, 473] on div at bounding box center [1088, 304] width 237 height 527
click at [1188, 460] on div at bounding box center [1088, 304] width 237 height 527
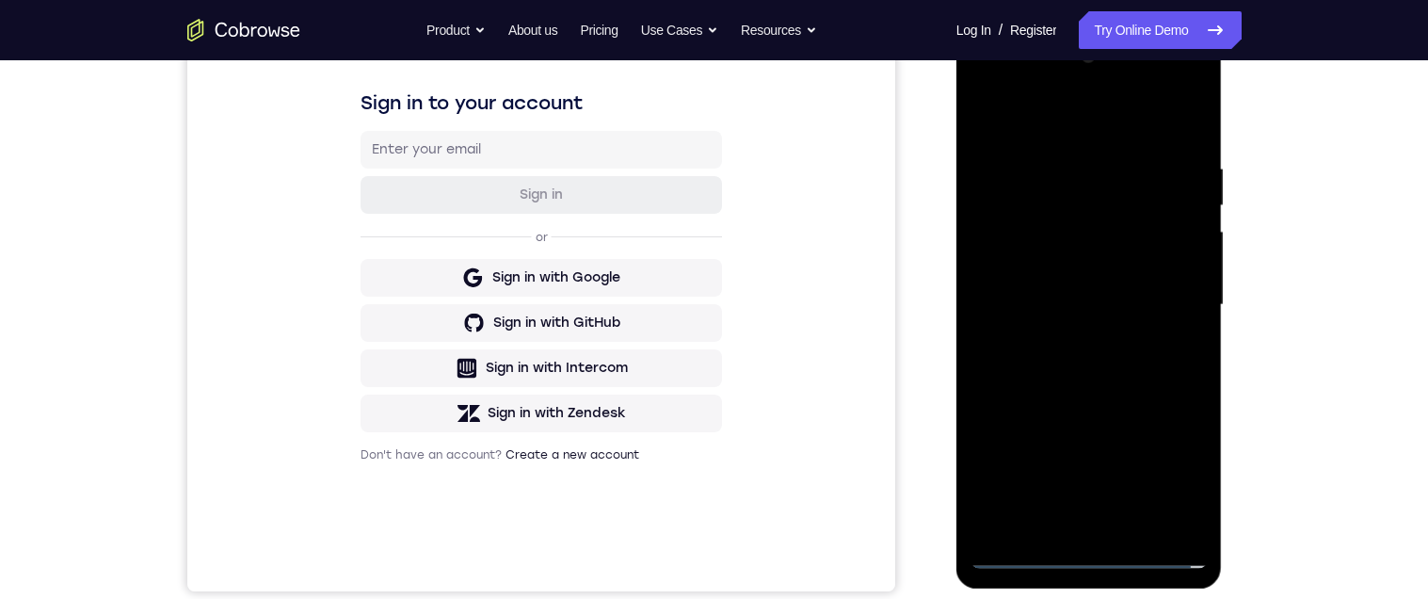
click at [1175, 468] on div at bounding box center [1088, 304] width 237 height 527
click at [1186, 463] on div at bounding box center [1088, 304] width 237 height 527
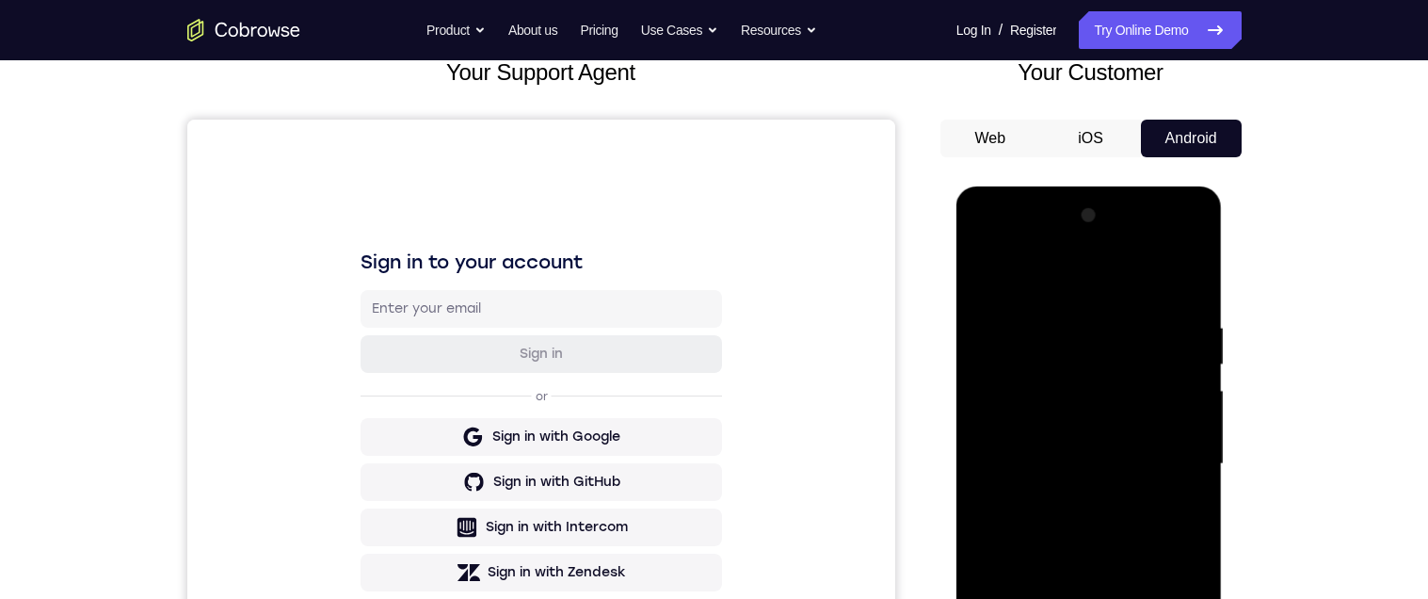
drag, startPoint x: 1047, startPoint y: 273, endPoint x: 1896, endPoint y: 452, distance: 868.5
click at [1047, 273] on div at bounding box center [1088, 463] width 237 height 527
click at [1164, 460] on div at bounding box center [1088, 463] width 237 height 527
click at [1062, 497] on div at bounding box center [1088, 463] width 237 height 527
click at [1073, 502] on div at bounding box center [1088, 463] width 237 height 527
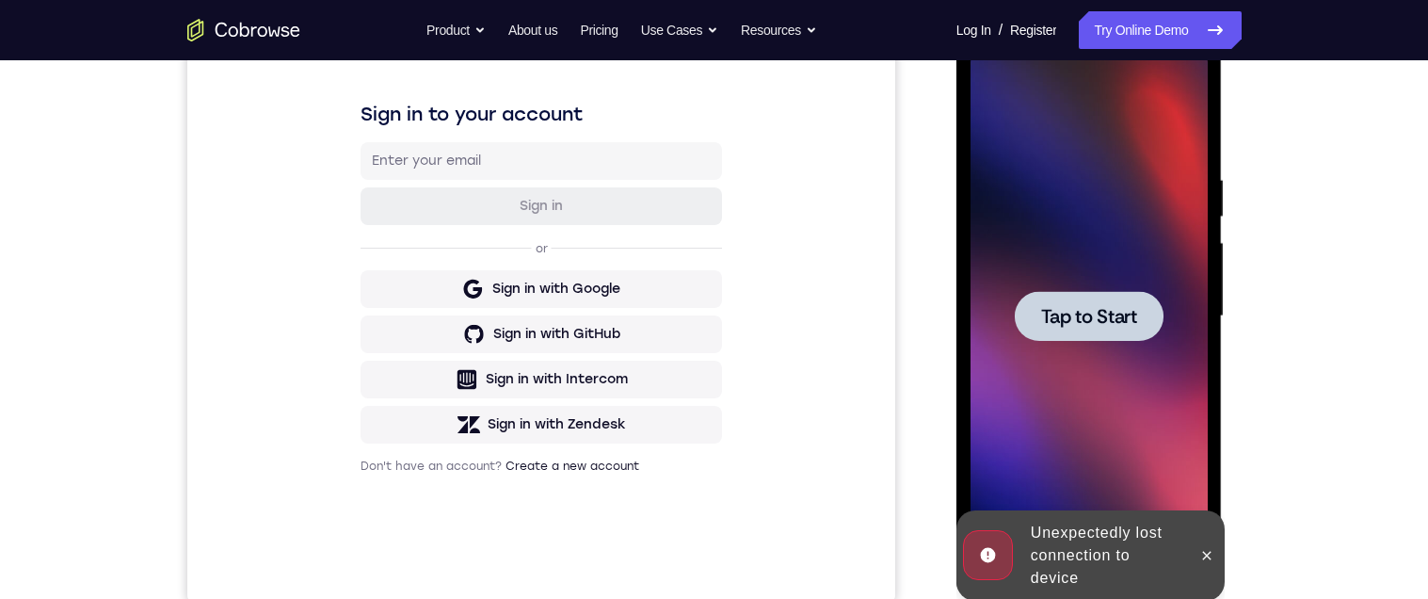
scroll to position [252, 0]
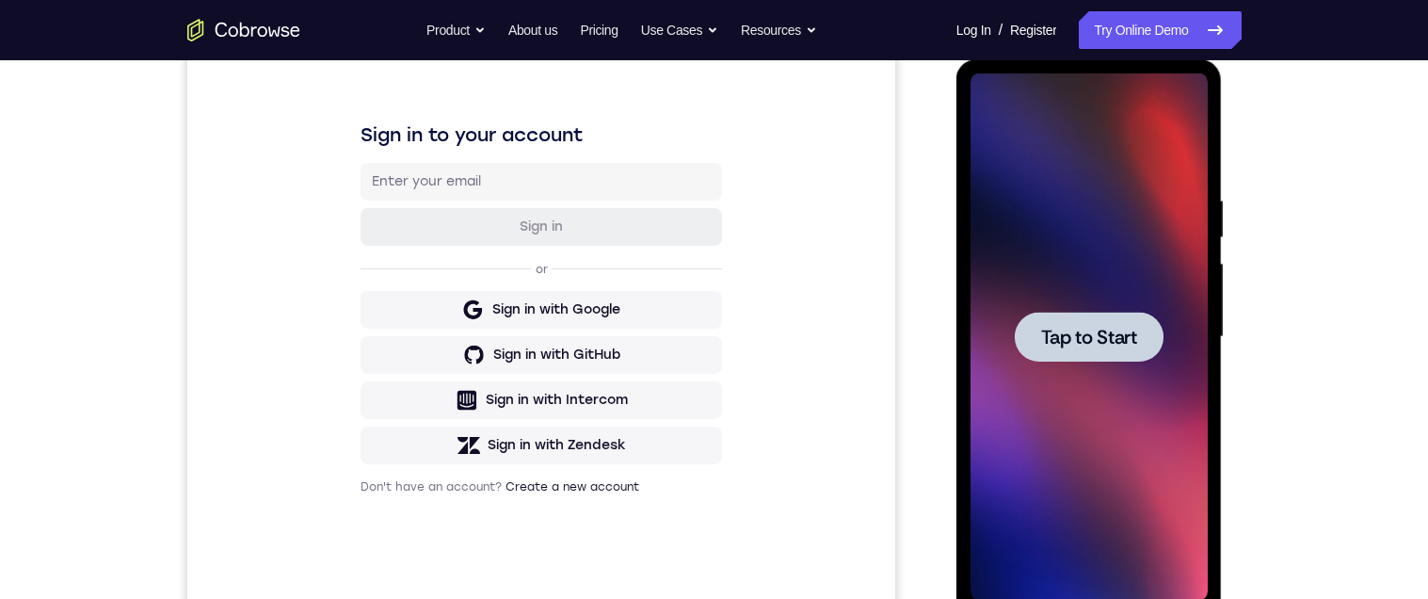
click at [1092, 322] on div at bounding box center [1089, 337] width 149 height 50
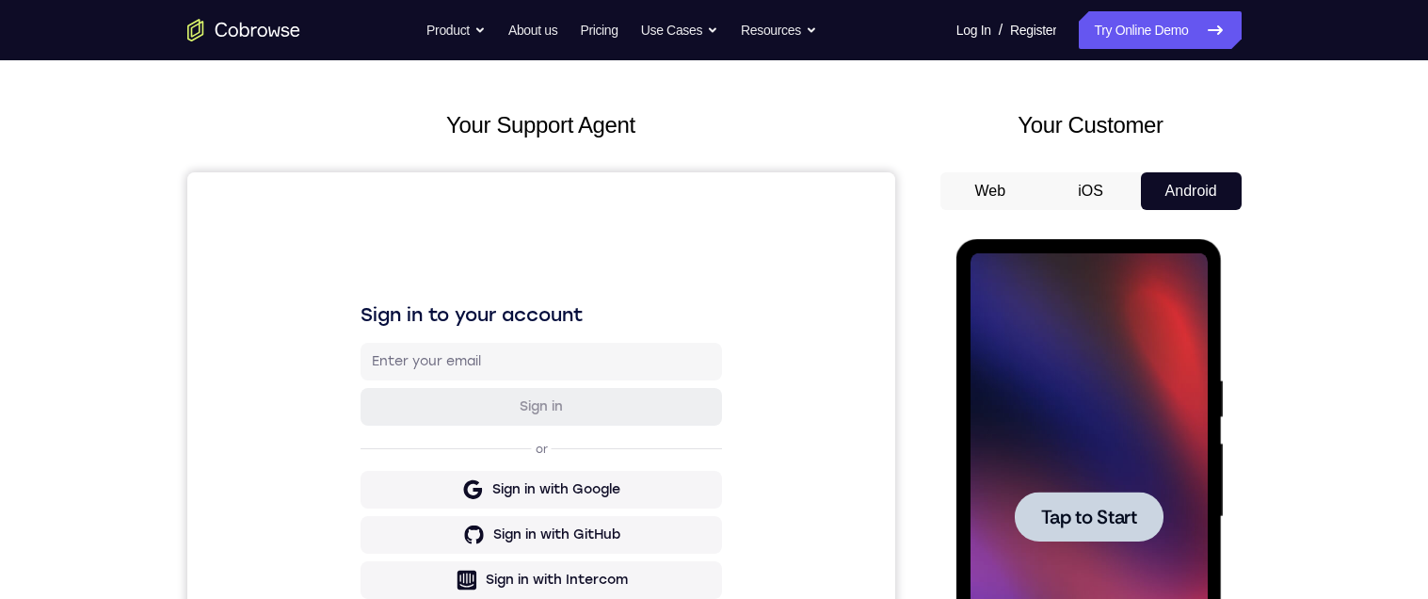
scroll to position [88, 0]
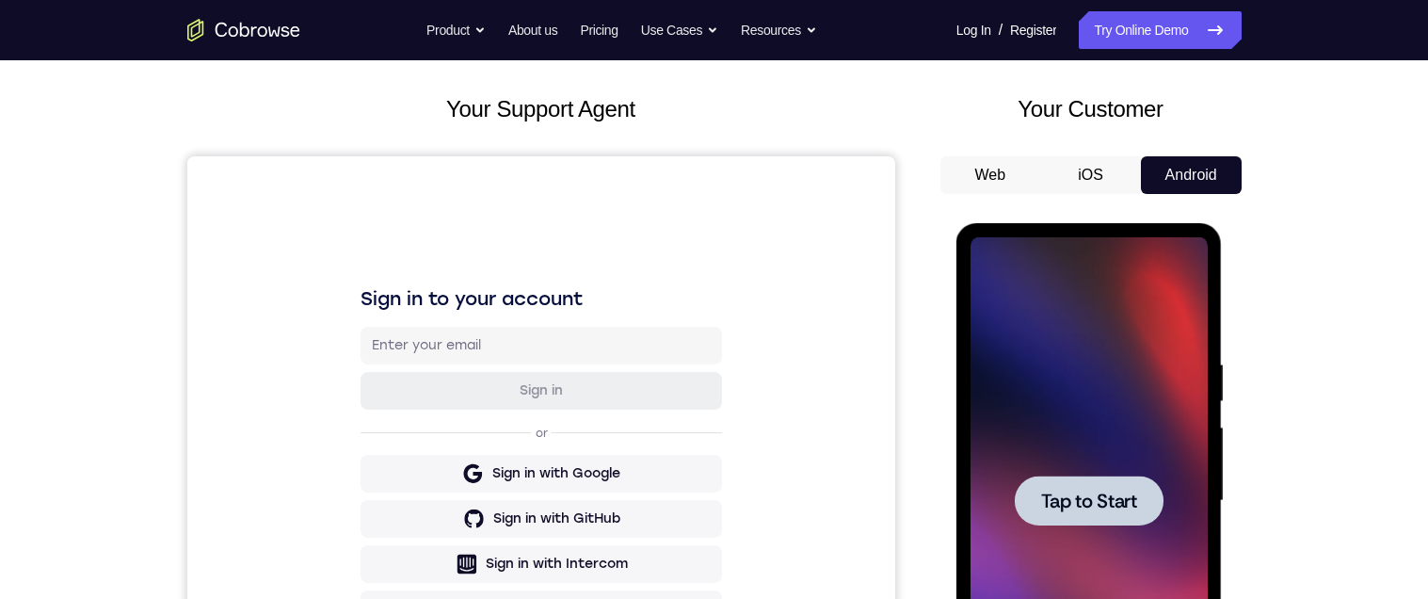
click at [1077, 498] on span "Tap to Start" at bounding box center [1089, 500] width 96 height 19
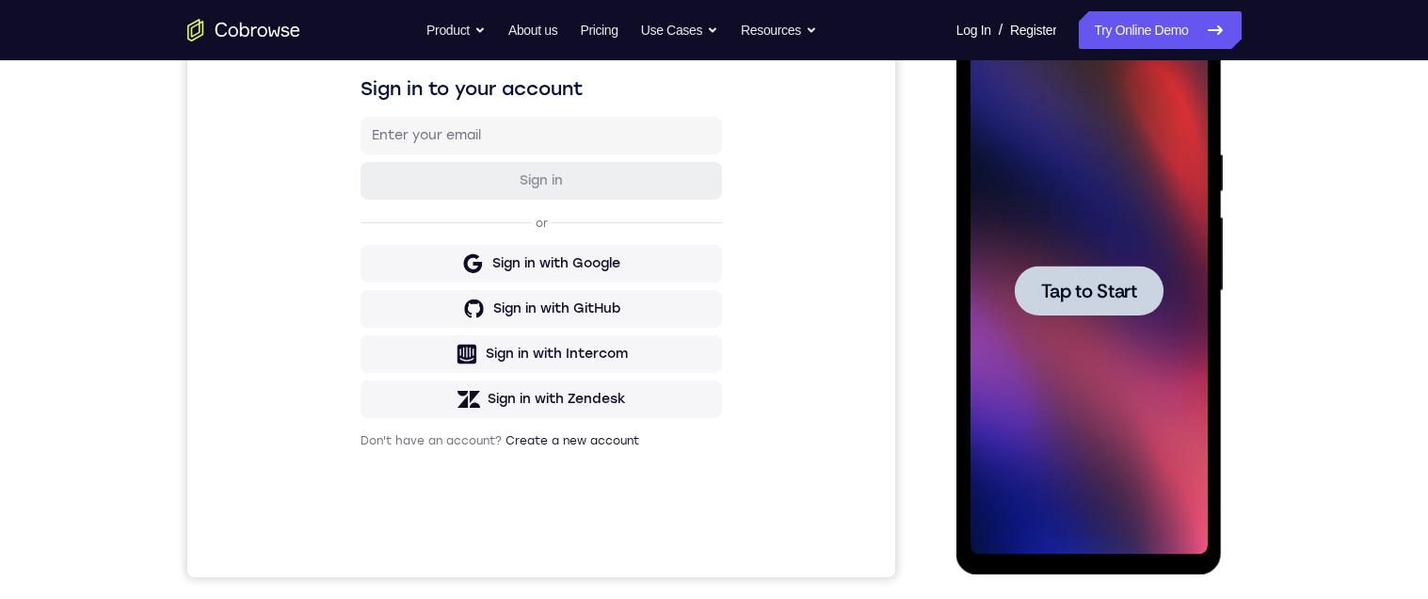
click at [1109, 399] on div at bounding box center [1088, 290] width 237 height 527
click at [1119, 302] on div at bounding box center [1089, 290] width 149 height 50
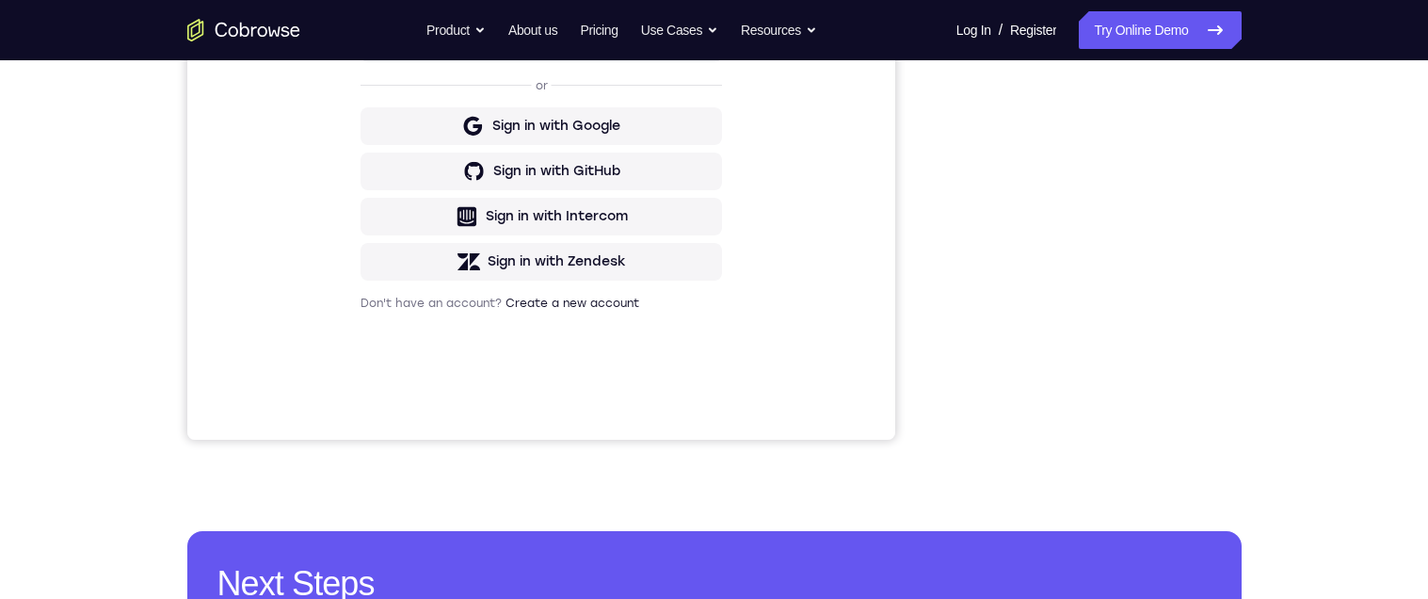
scroll to position [415, 0]
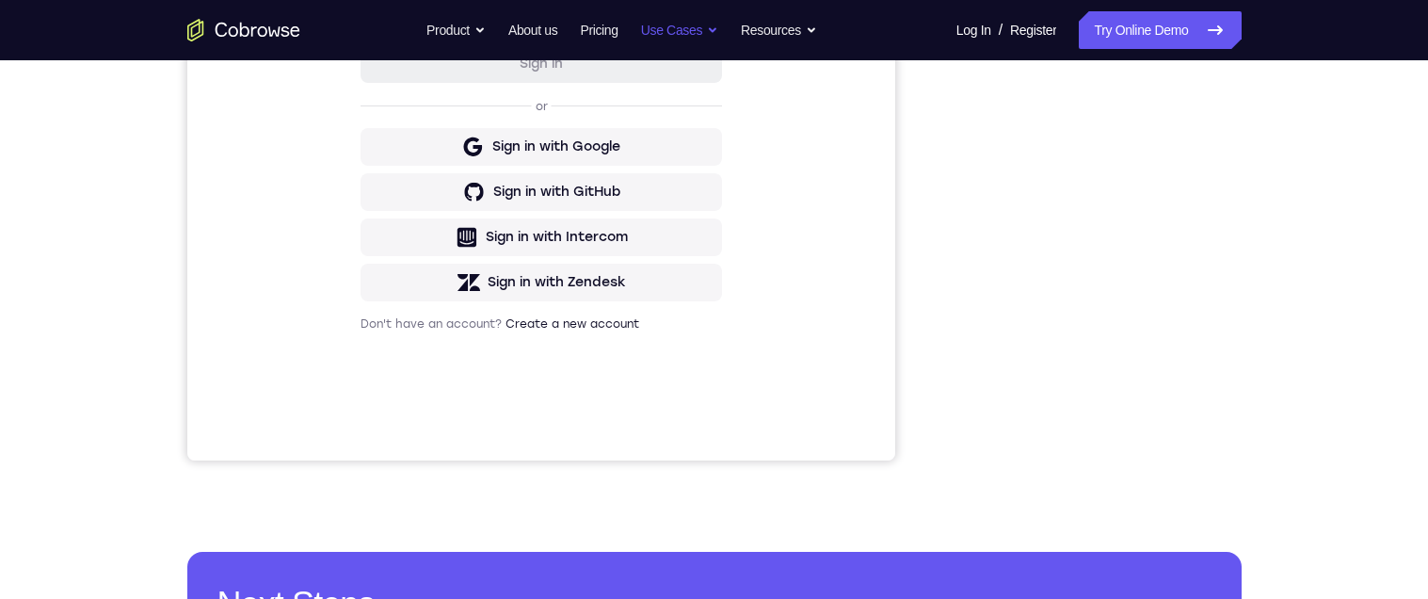
click at [718, 41] on button "Use Cases" at bounding box center [679, 30] width 77 height 38
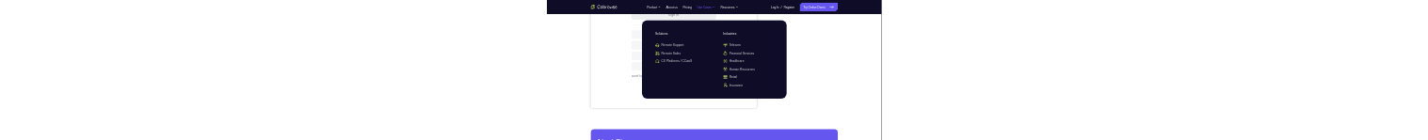
scroll to position [0, 0]
